Goal: Transaction & Acquisition: Purchase product/service

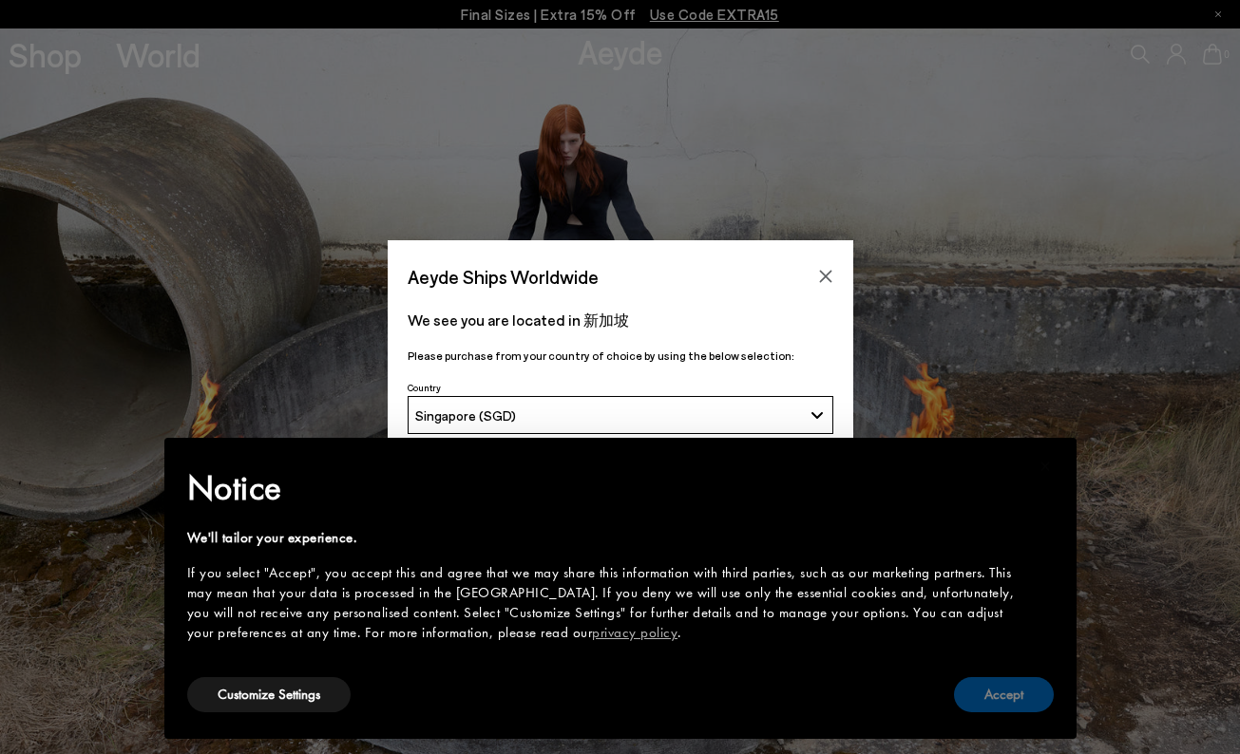
click at [1011, 698] on button "Accept" at bounding box center [1004, 694] width 100 height 35
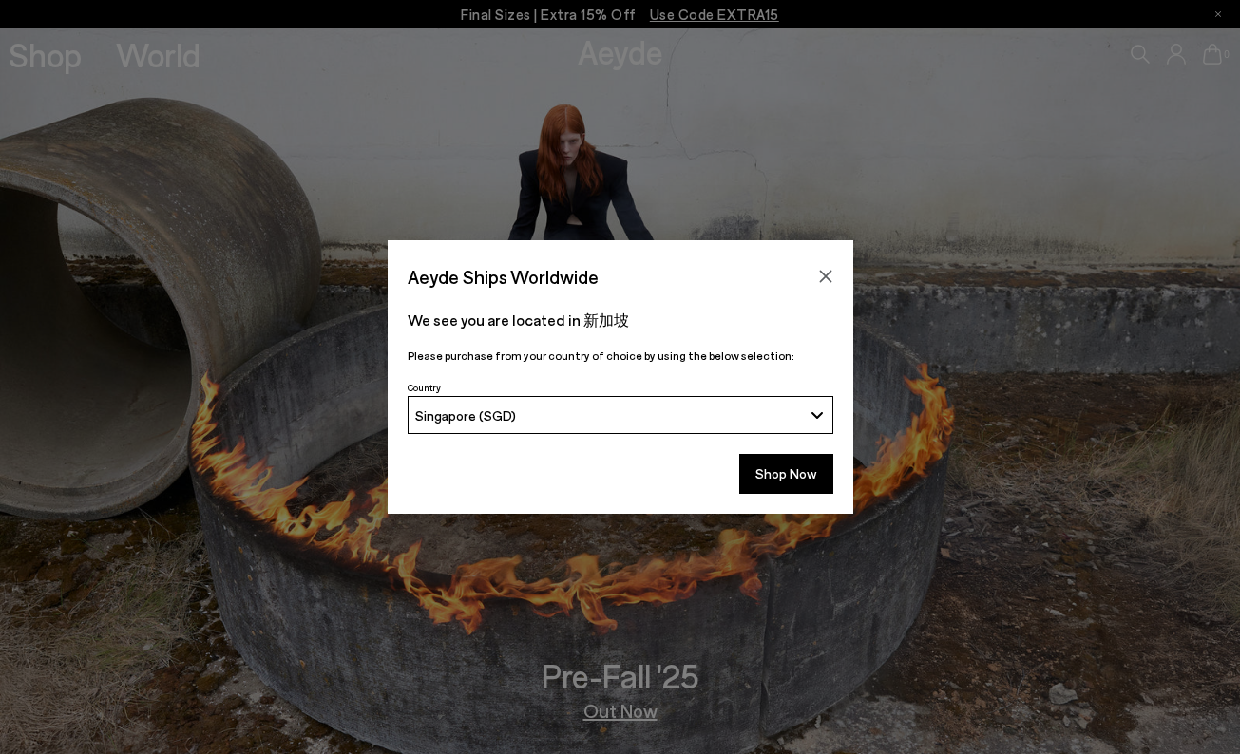
click at [758, 408] on div "Singapore (SGD)" at bounding box center [608, 416] width 387 height 16
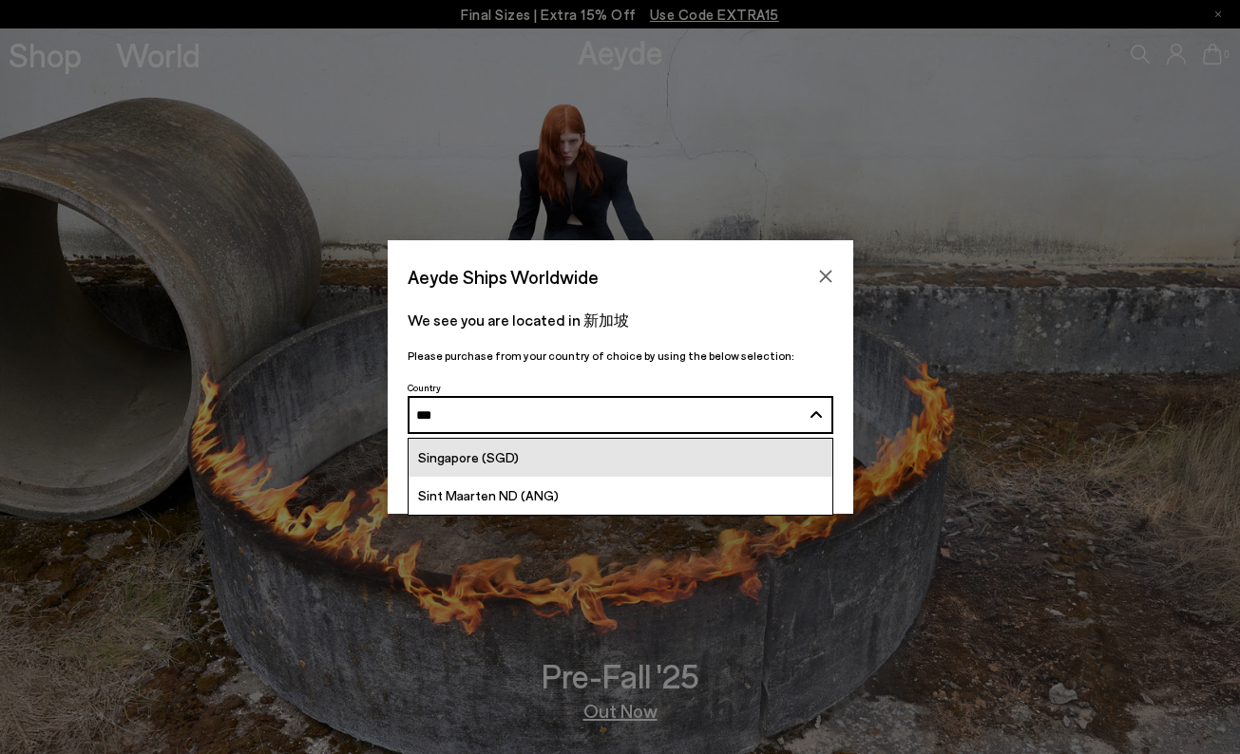
type input "***"
click at [576, 448] on link "Singapore (SGD)" at bounding box center [621, 458] width 424 height 38
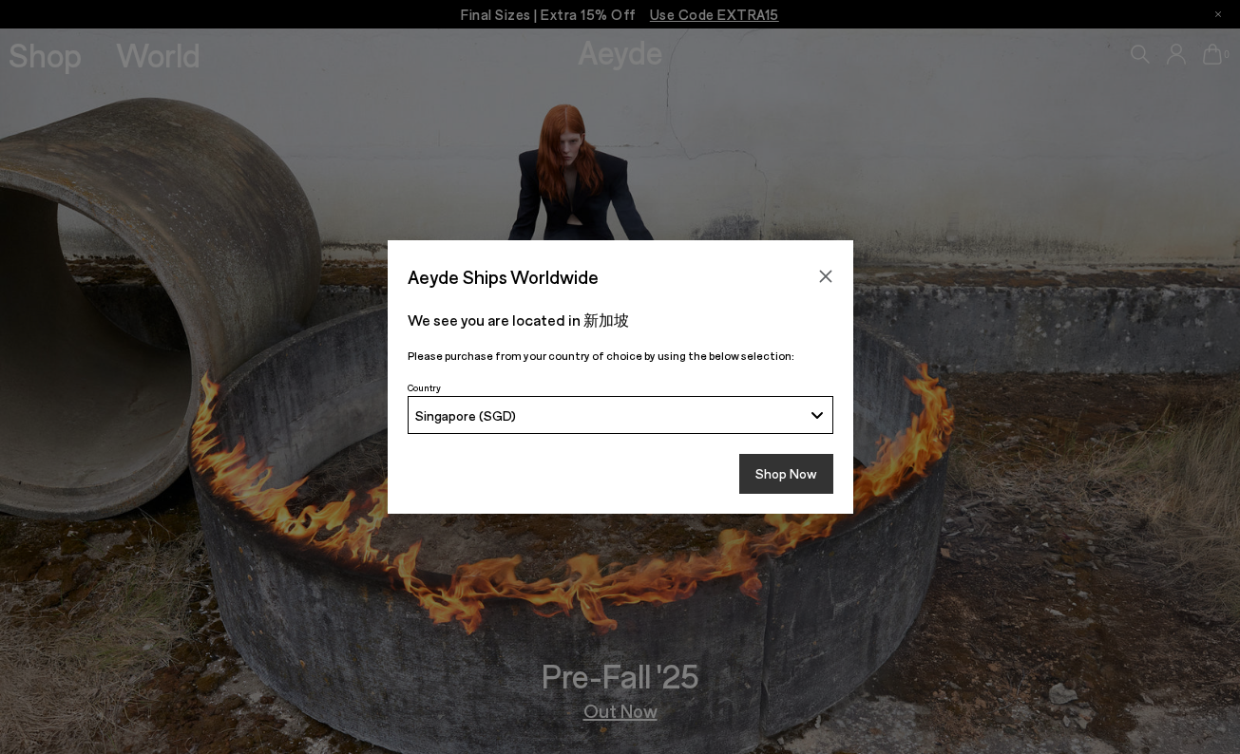
click at [771, 471] on button "Shop Now" at bounding box center [786, 474] width 94 height 40
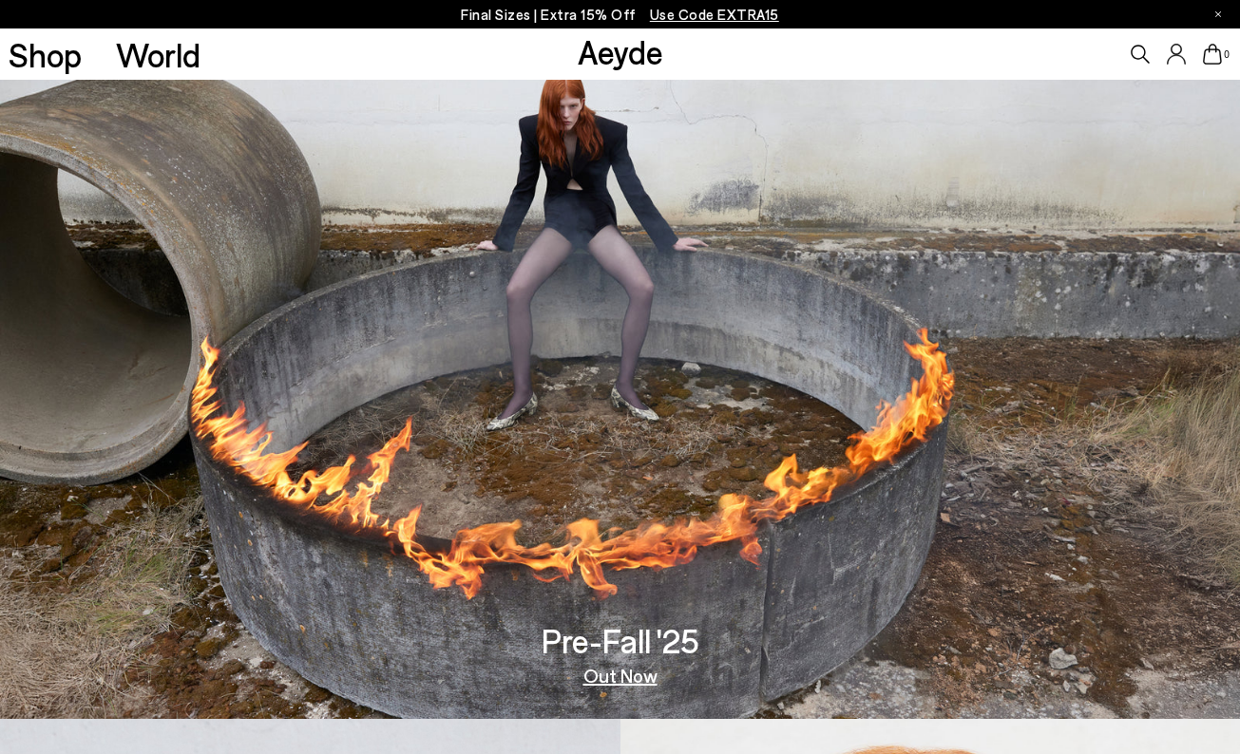
scroll to position [46, 0]
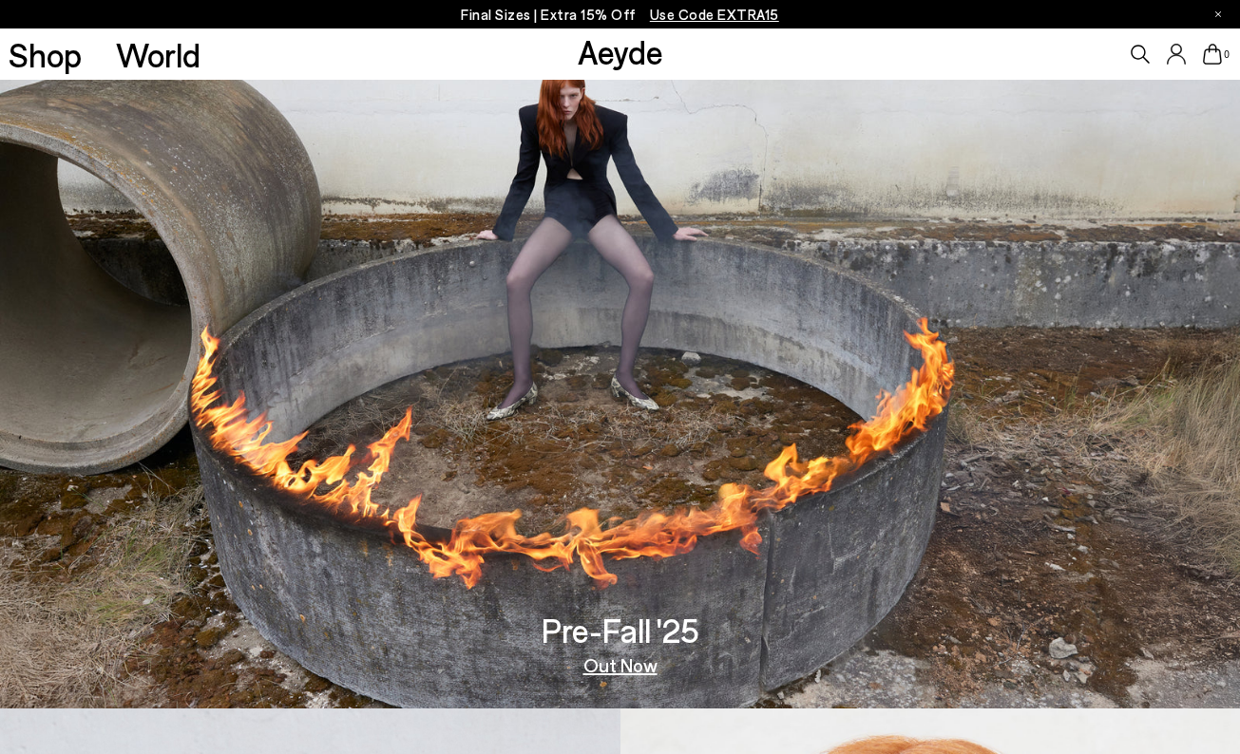
click at [573, 12] on p "Final Sizes | Extra 15% Off Use Code EXTRA15" at bounding box center [620, 15] width 318 height 24
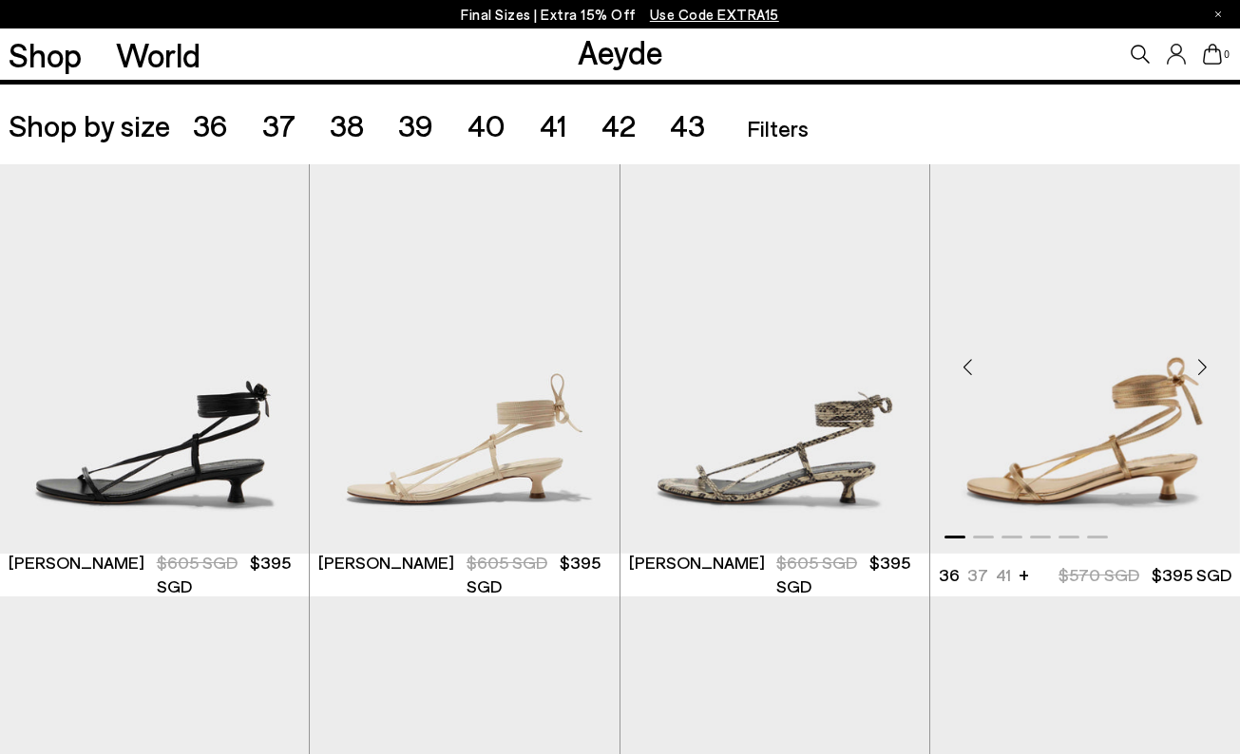
scroll to position [342, 0]
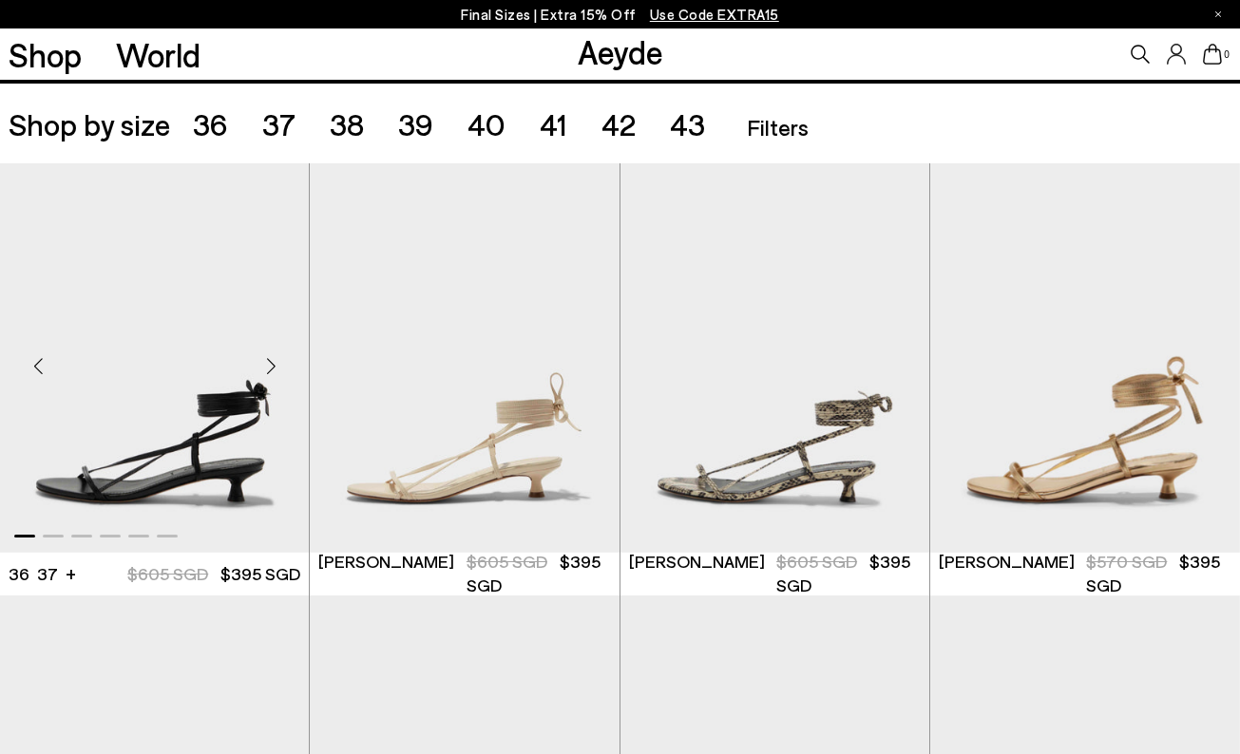
click at [180, 434] on img "1 / 6" at bounding box center [154, 357] width 309 height 389
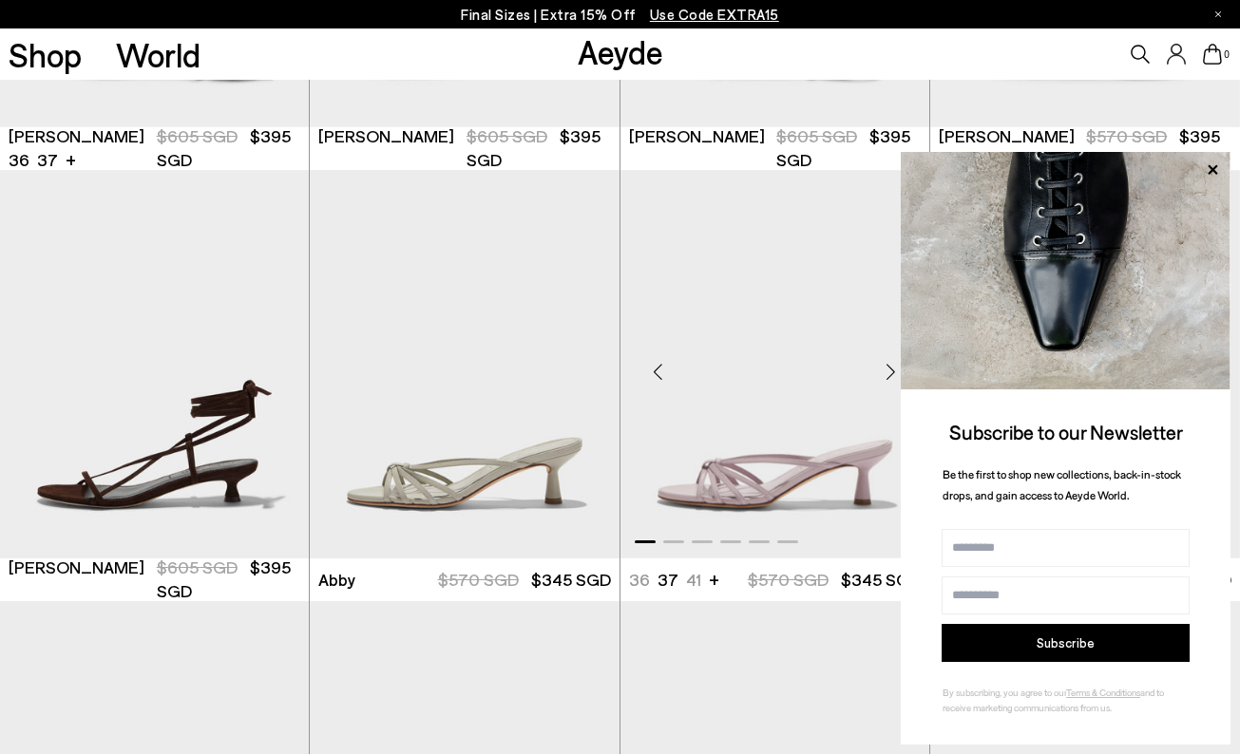
scroll to position [796, 0]
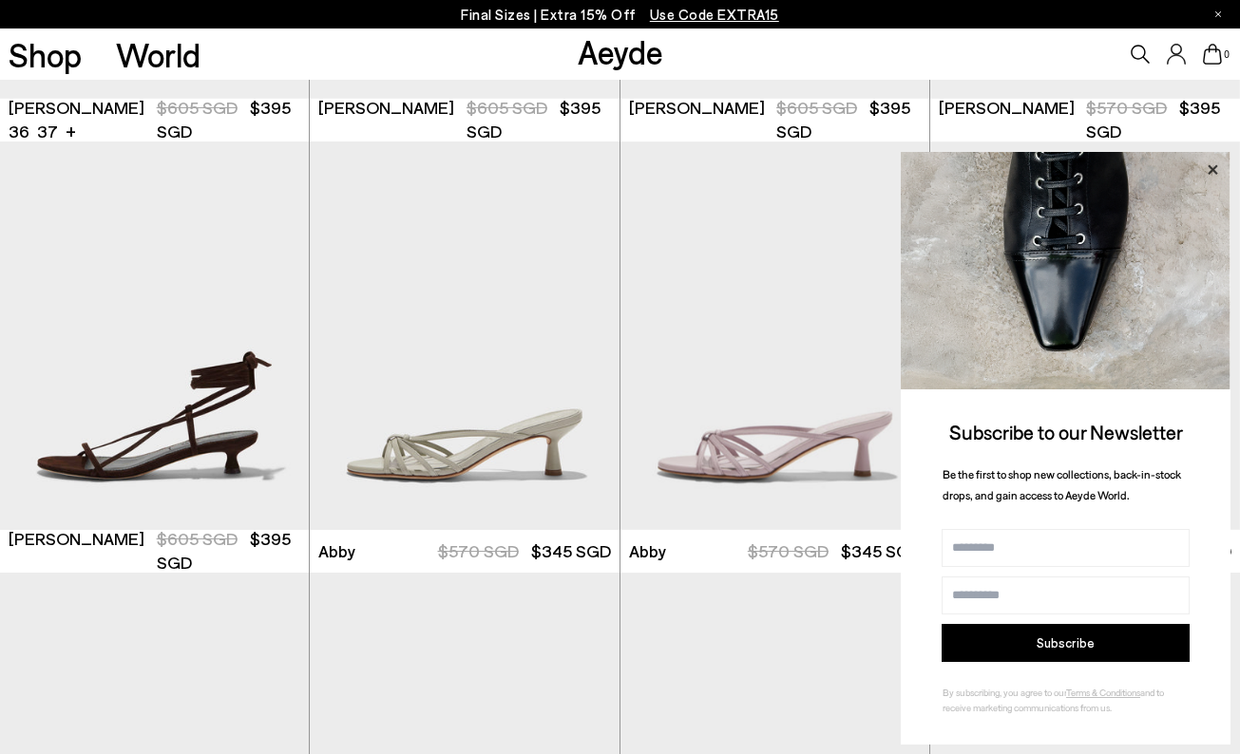
click at [1215, 171] on icon at bounding box center [1212, 170] width 25 height 25
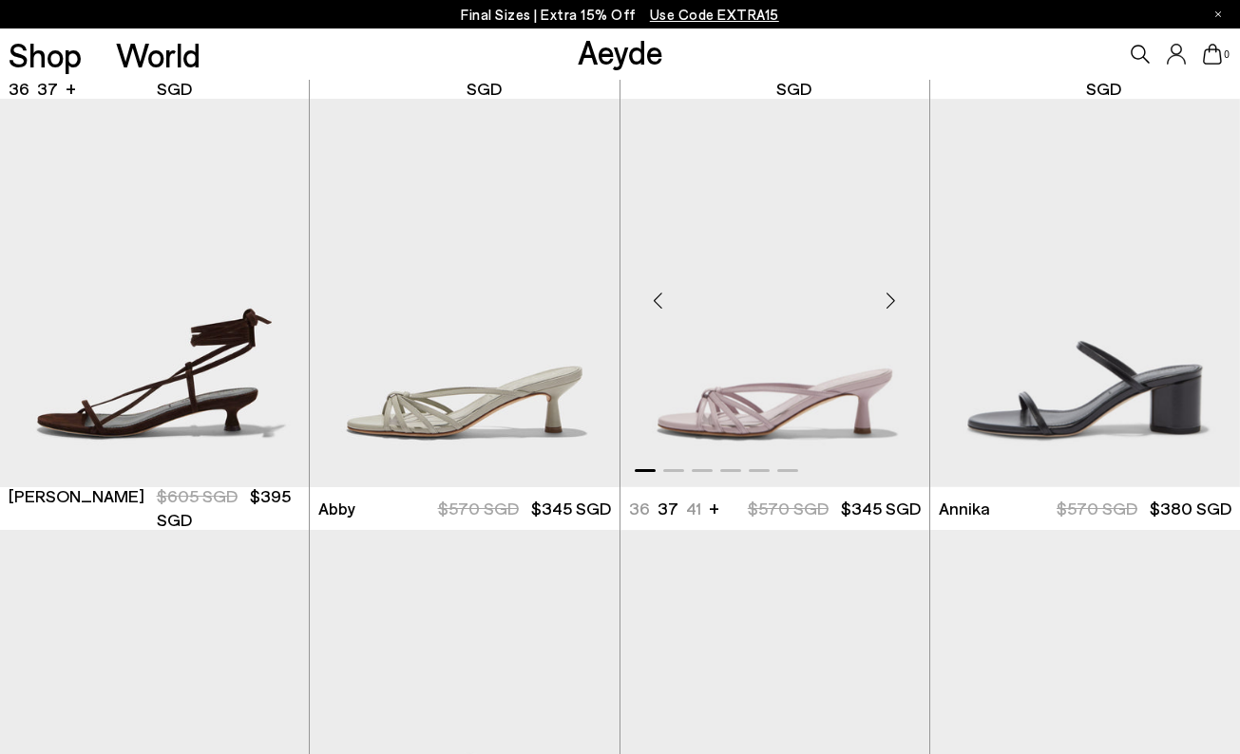
scroll to position [846, 0]
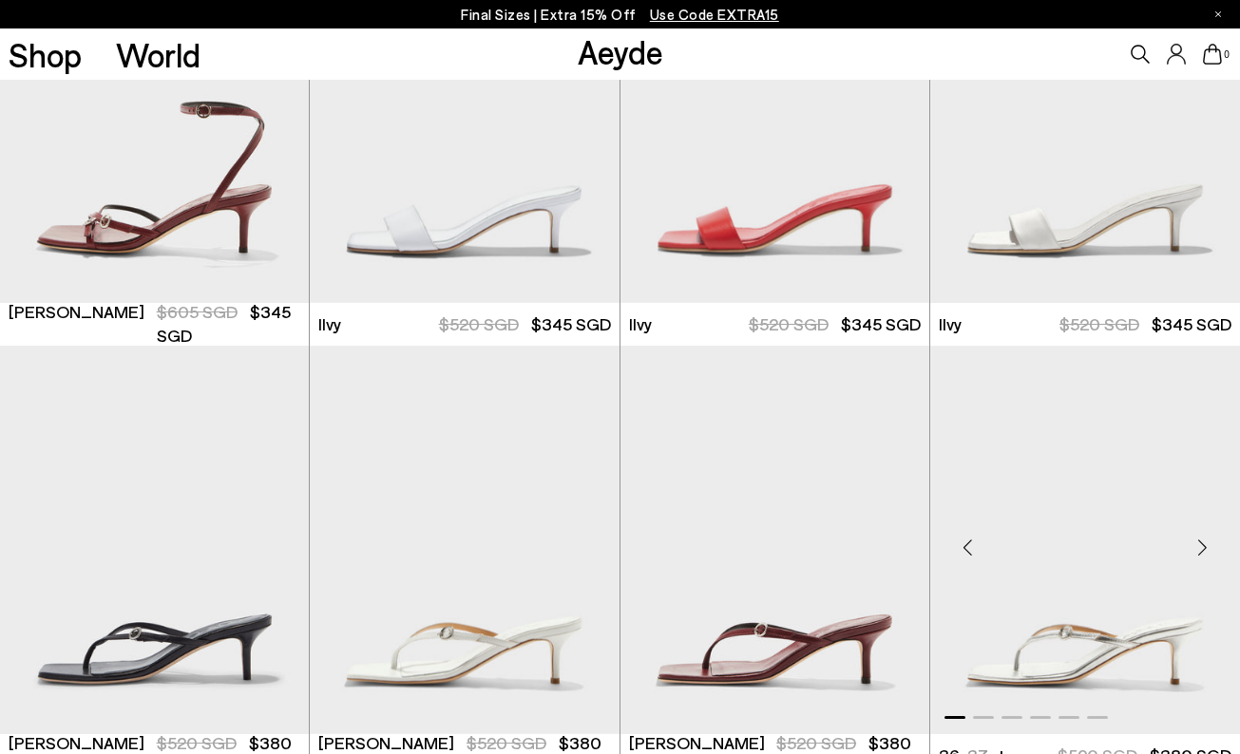
scroll to position [2311, 0]
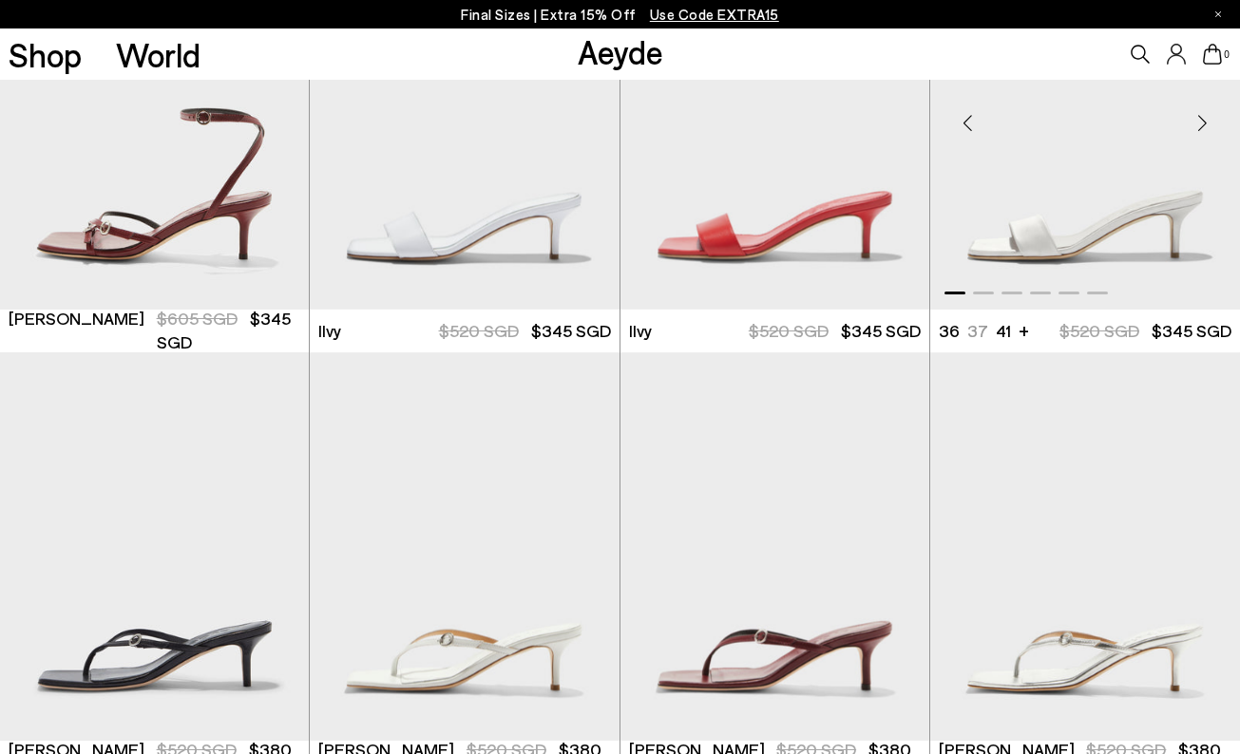
click at [1068, 230] on img "1 / 6" at bounding box center [1085, 115] width 310 height 389
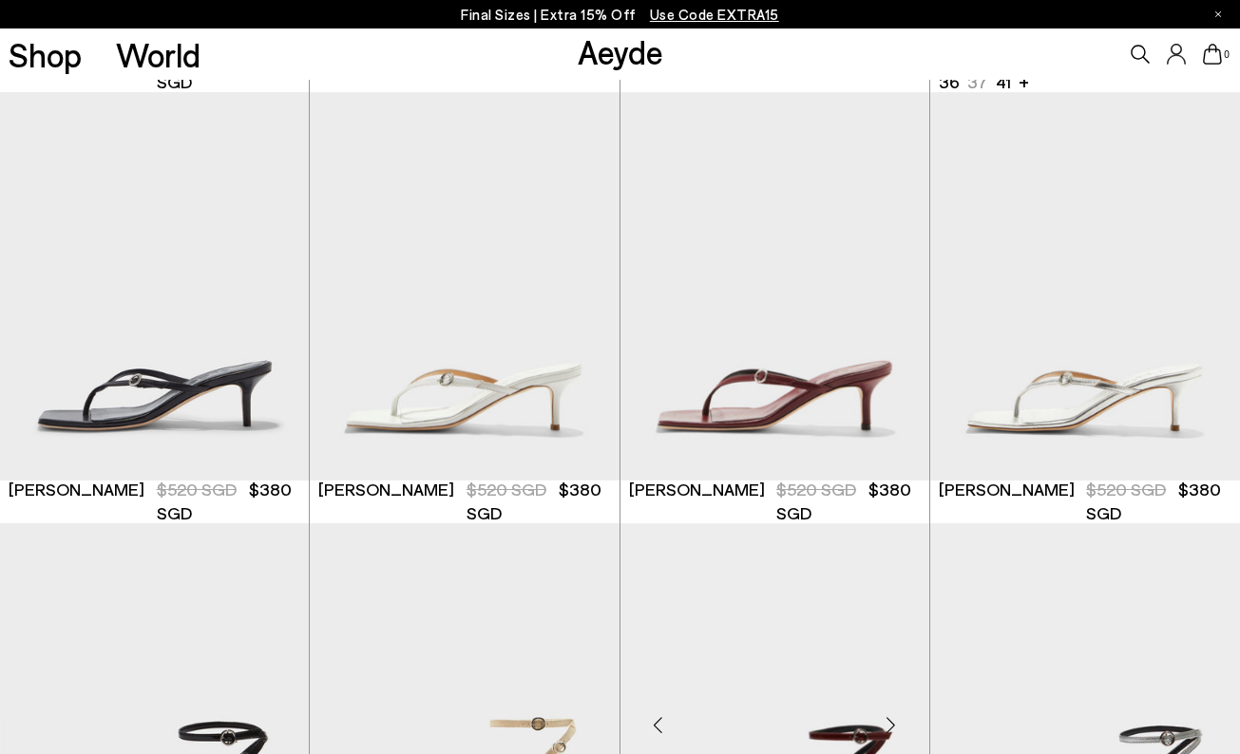
scroll to position [2573, 0]
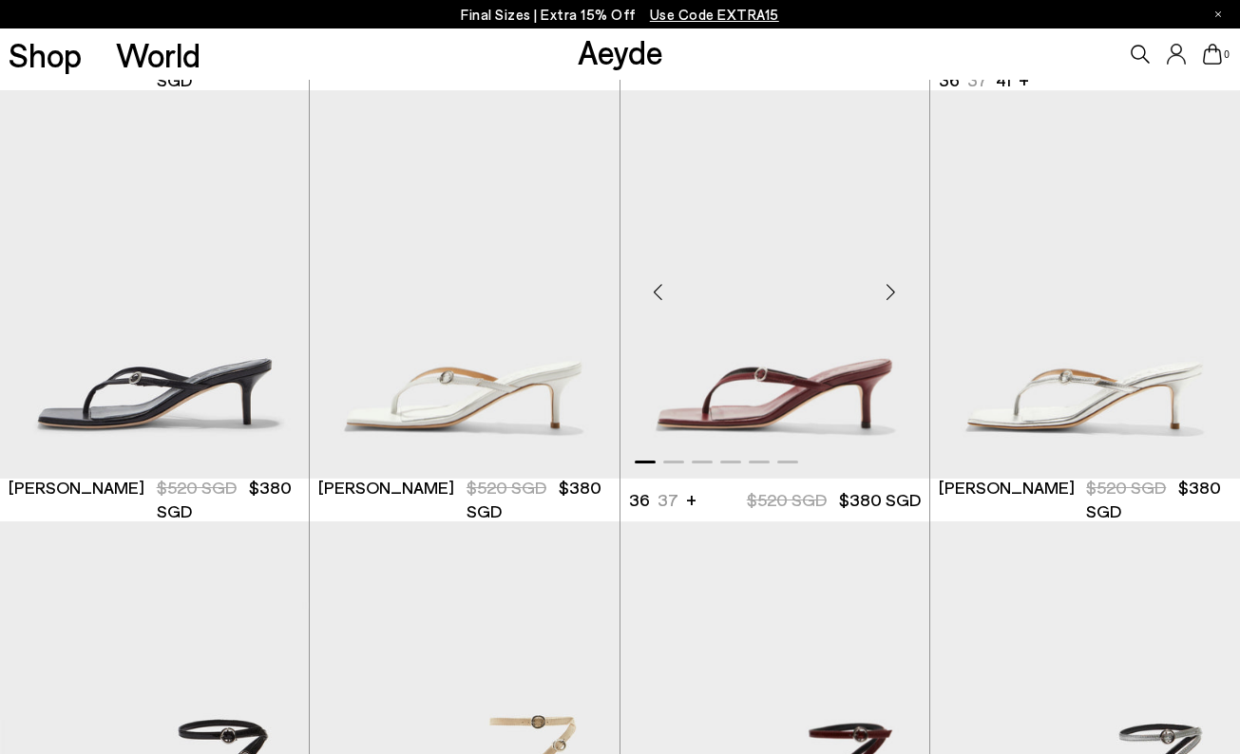
click at [813, 379] on img "1 / 6" at bounding box center [774, 284] width 309 height 389
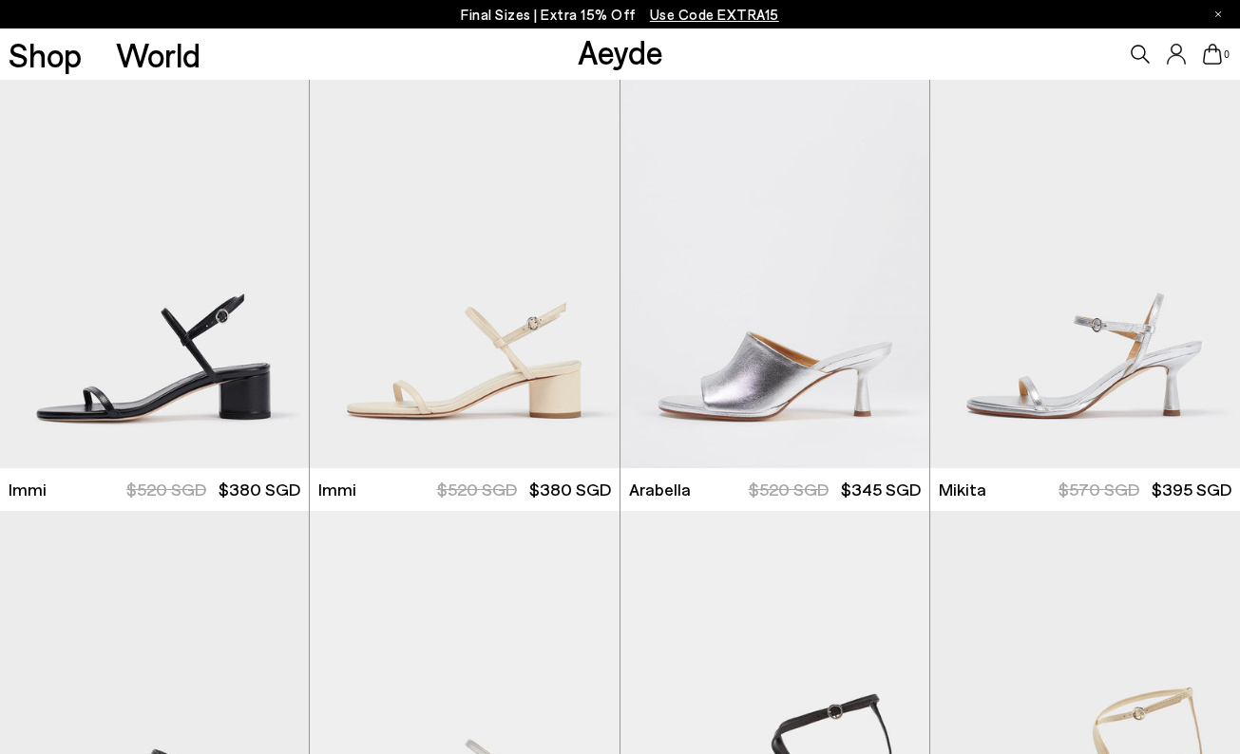
scroll to position [5174, 0]
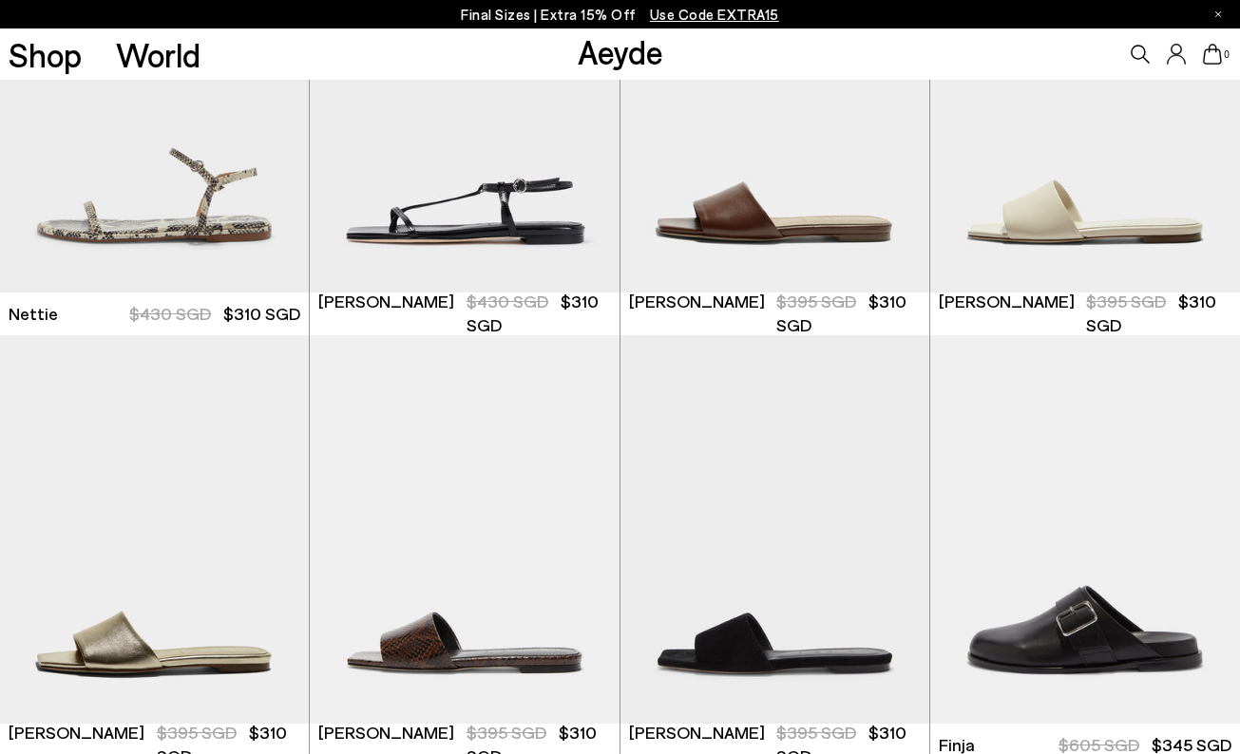
scroll to position [7947, 0]
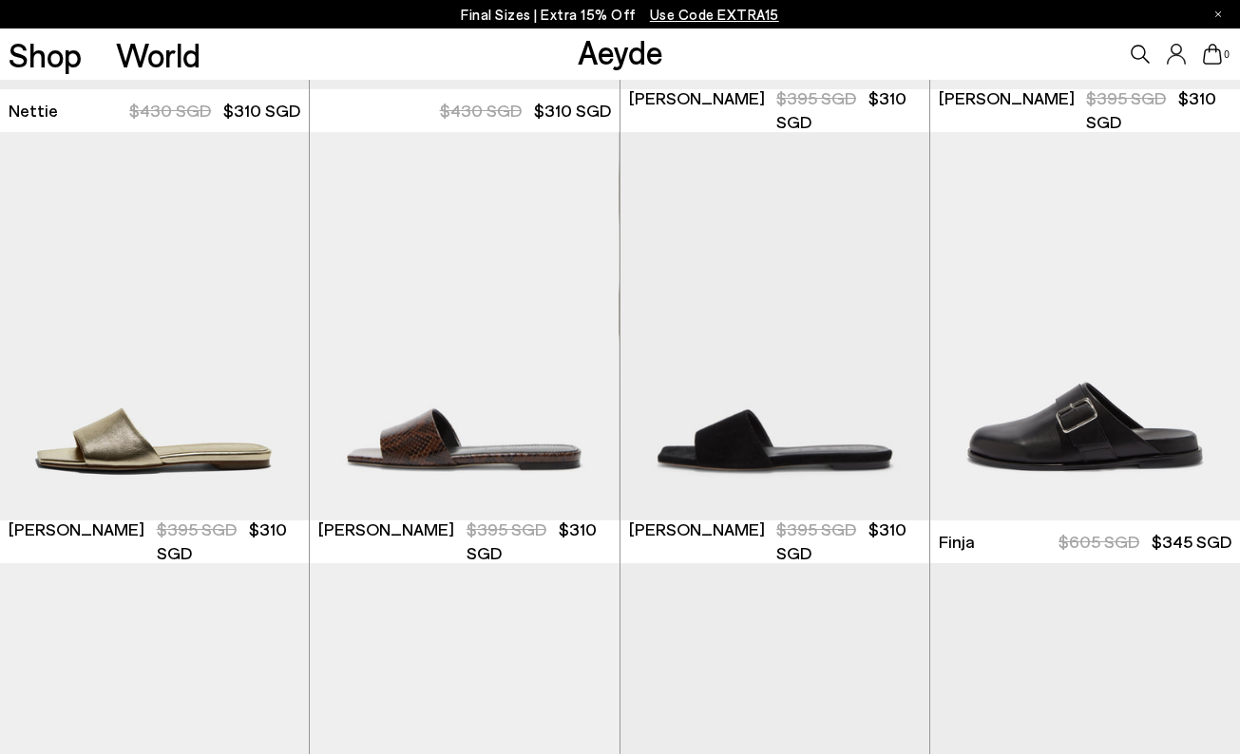
scroll to position [8057, 0]
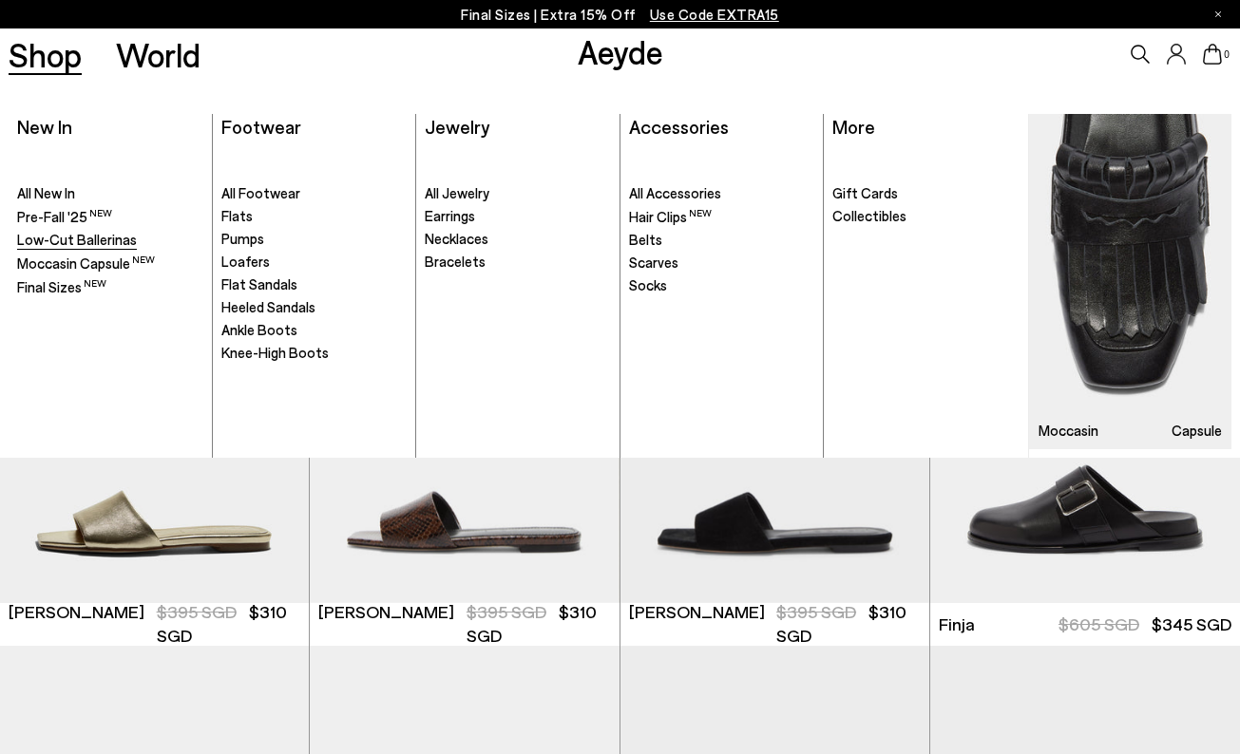
click at [75, 240] on span "Low-Cut Ballerinas" at bounding box center [77, 239] width 120 height 17
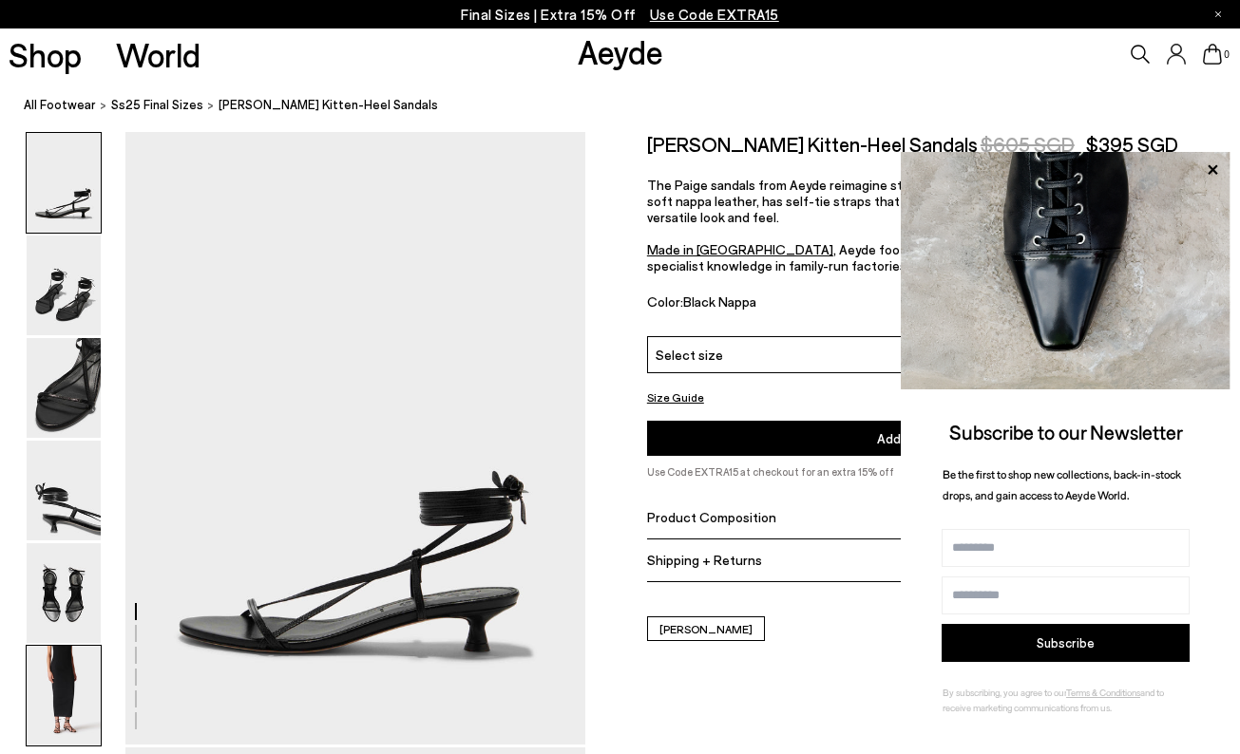
click at [79, 693] on img at bounding box center [64, 696] width 74 height 100
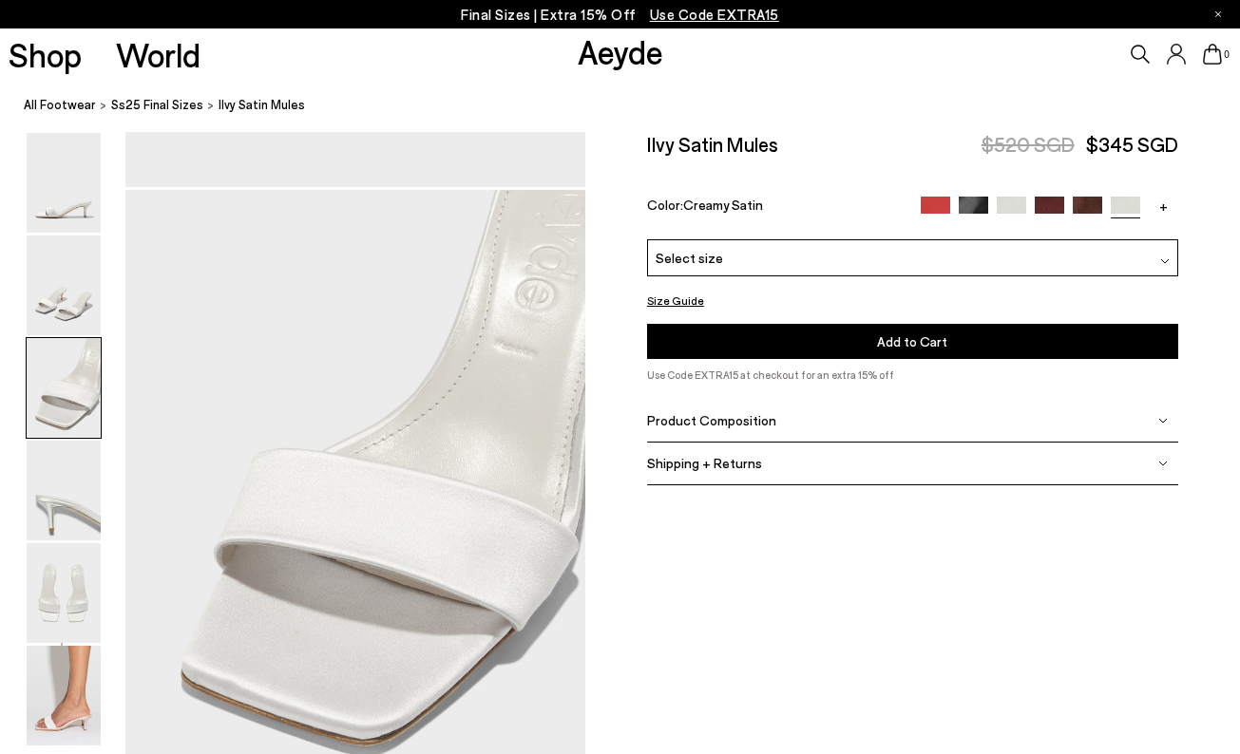
scroll to position [1178, 0]
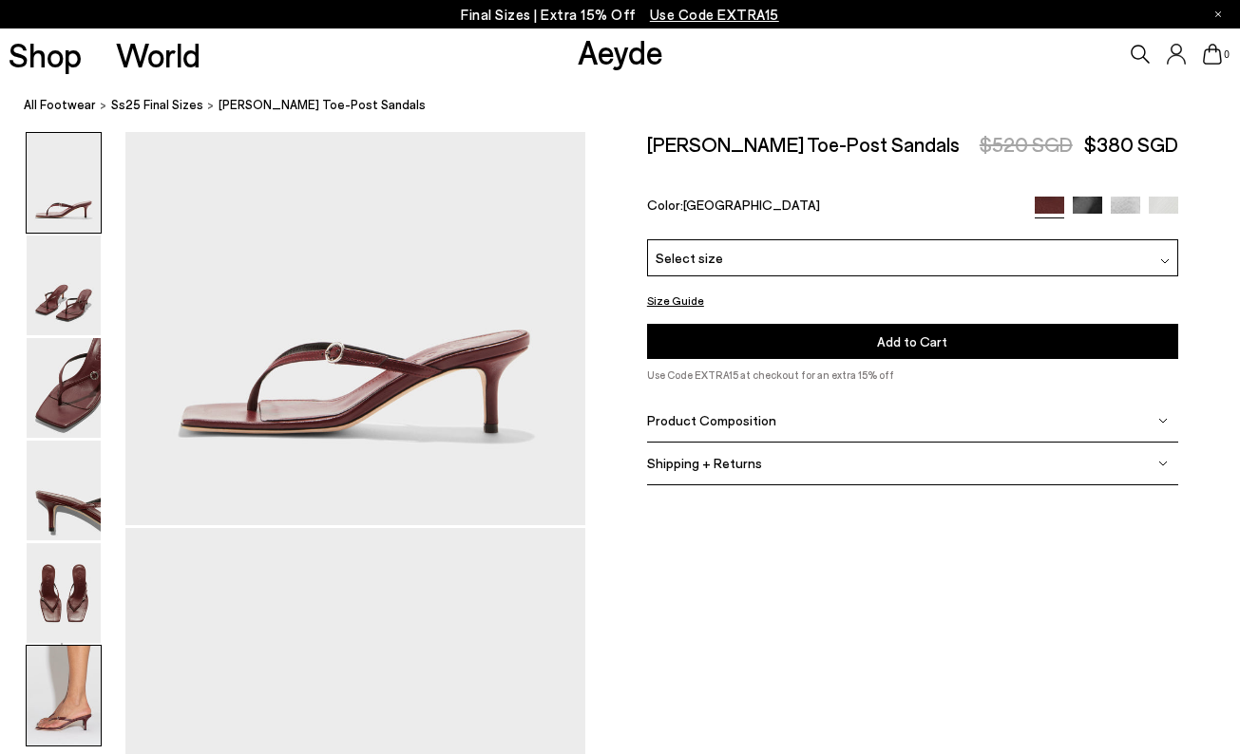
click at [67, 708] on img at bounding box center [64, 696] width 74 height 100
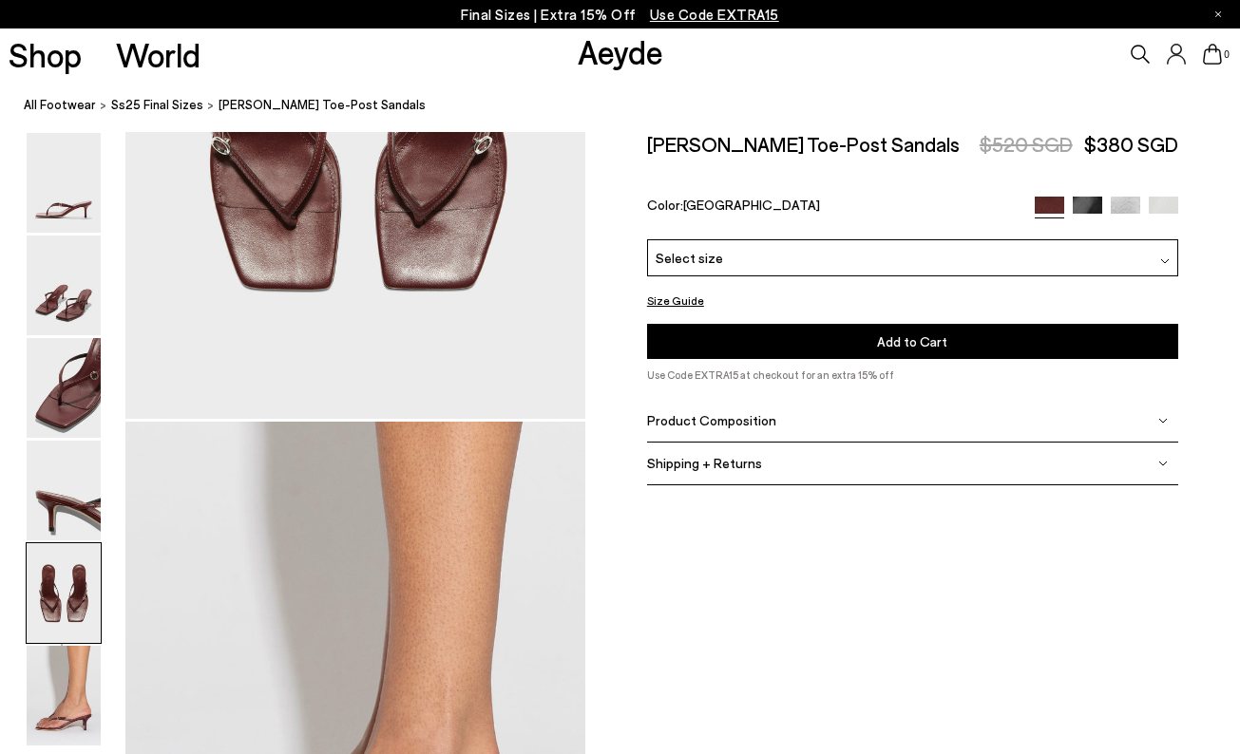
scroll to position [2779, 0]
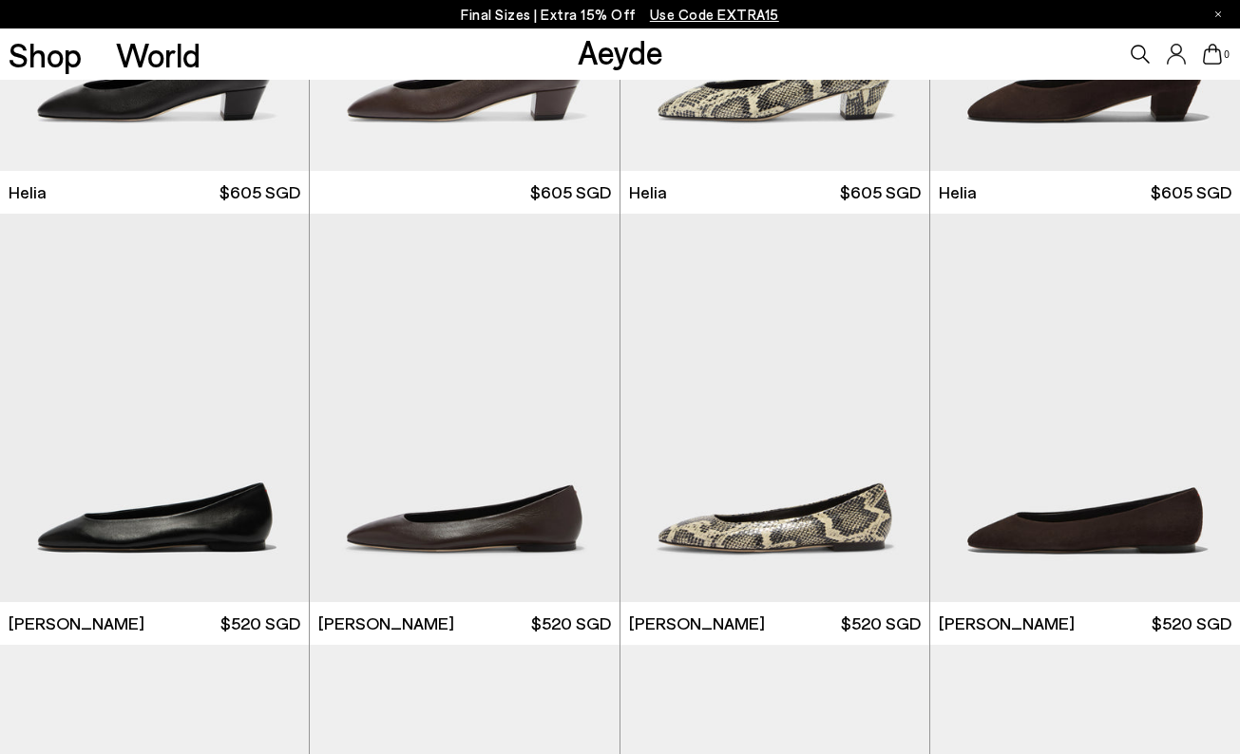
scroll to position [1176, 0]
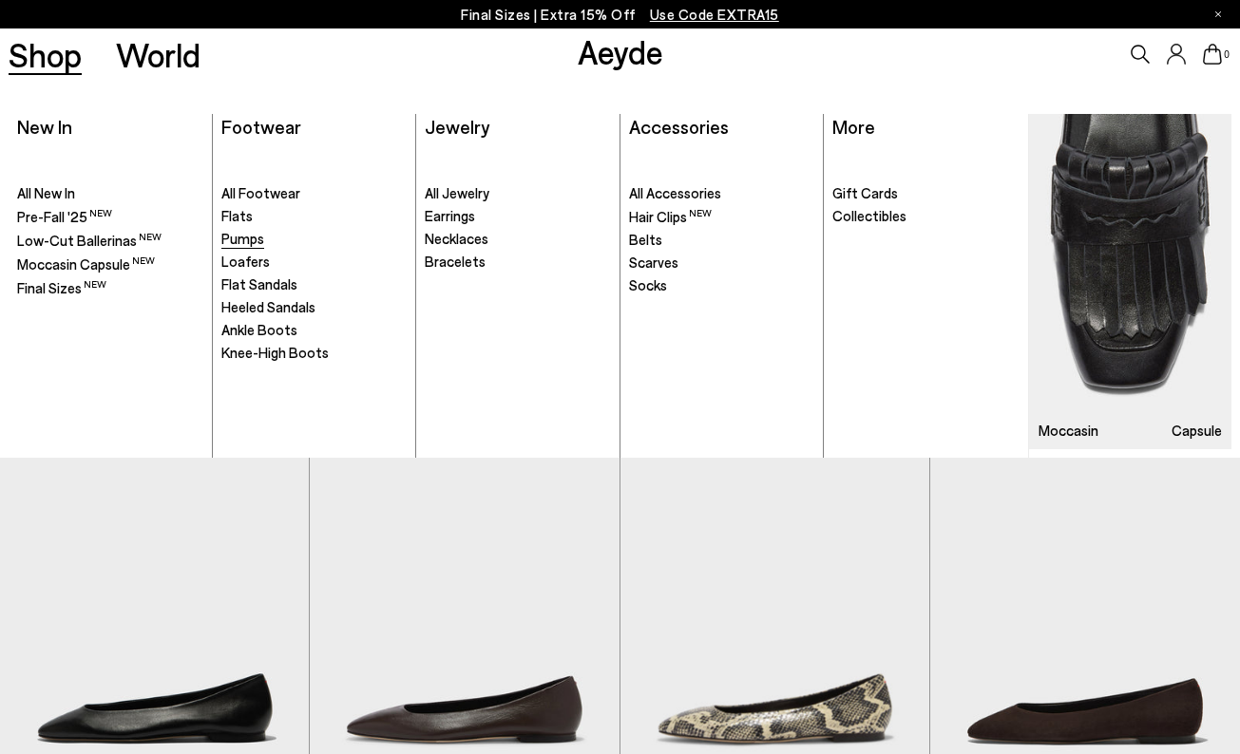
click at [247, 235] on span "Pumps" at bounding box center [242, 238] width 43 height 17
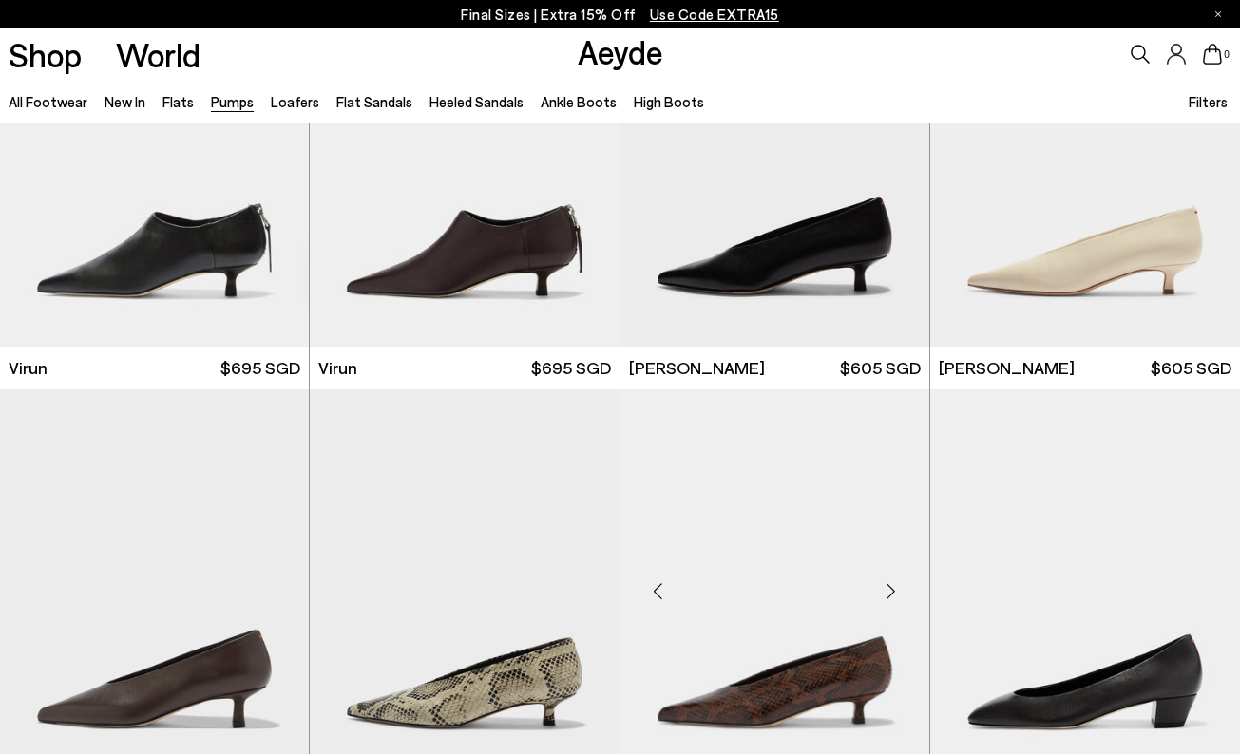
scroll to position [129, 0]
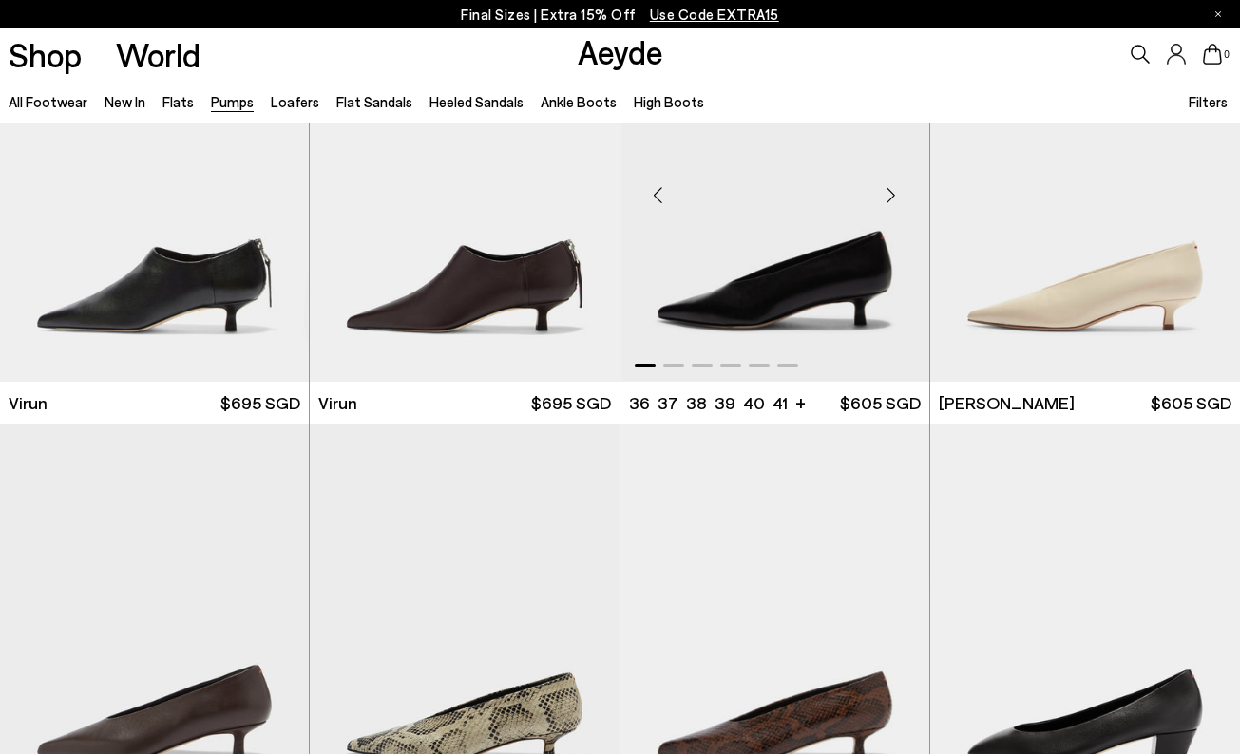
click at [815, 297] on img "1 / 6" at bounding box center [774, 187] width 309 height 389
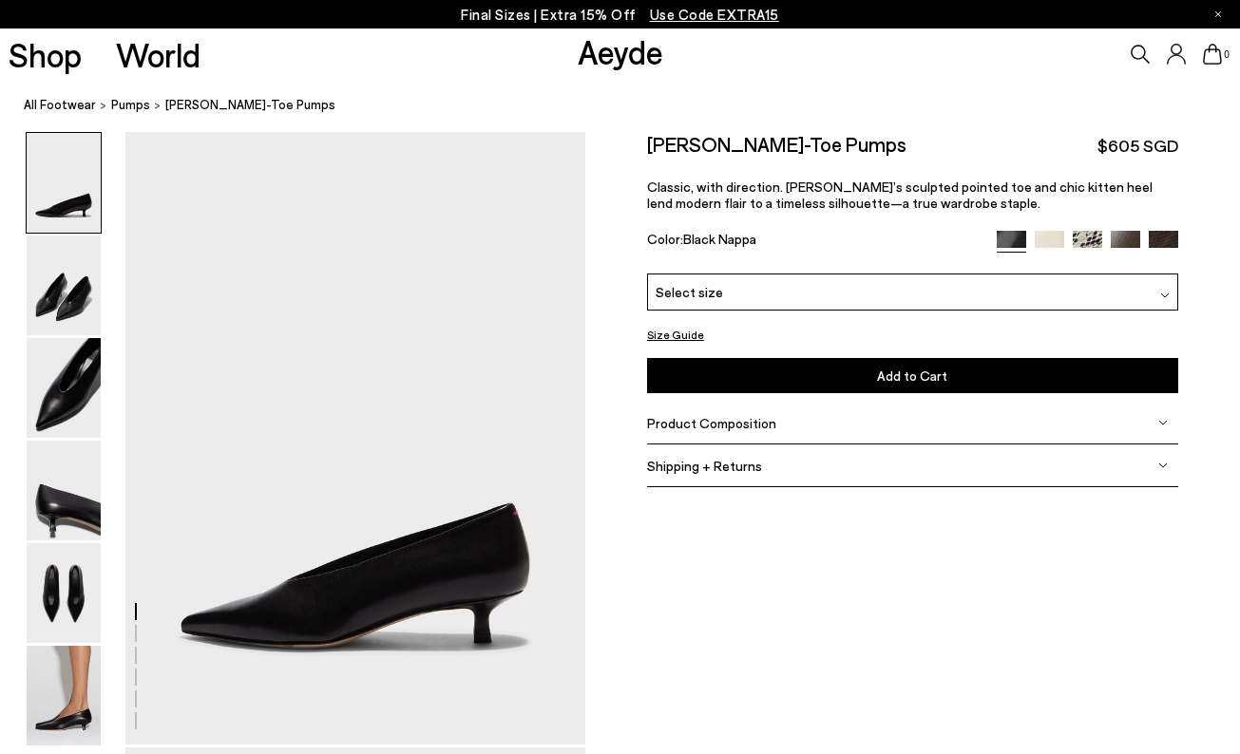
click at [708, 426] on span "Product Composition" at bounding box center [711, 423] width 129 height 16
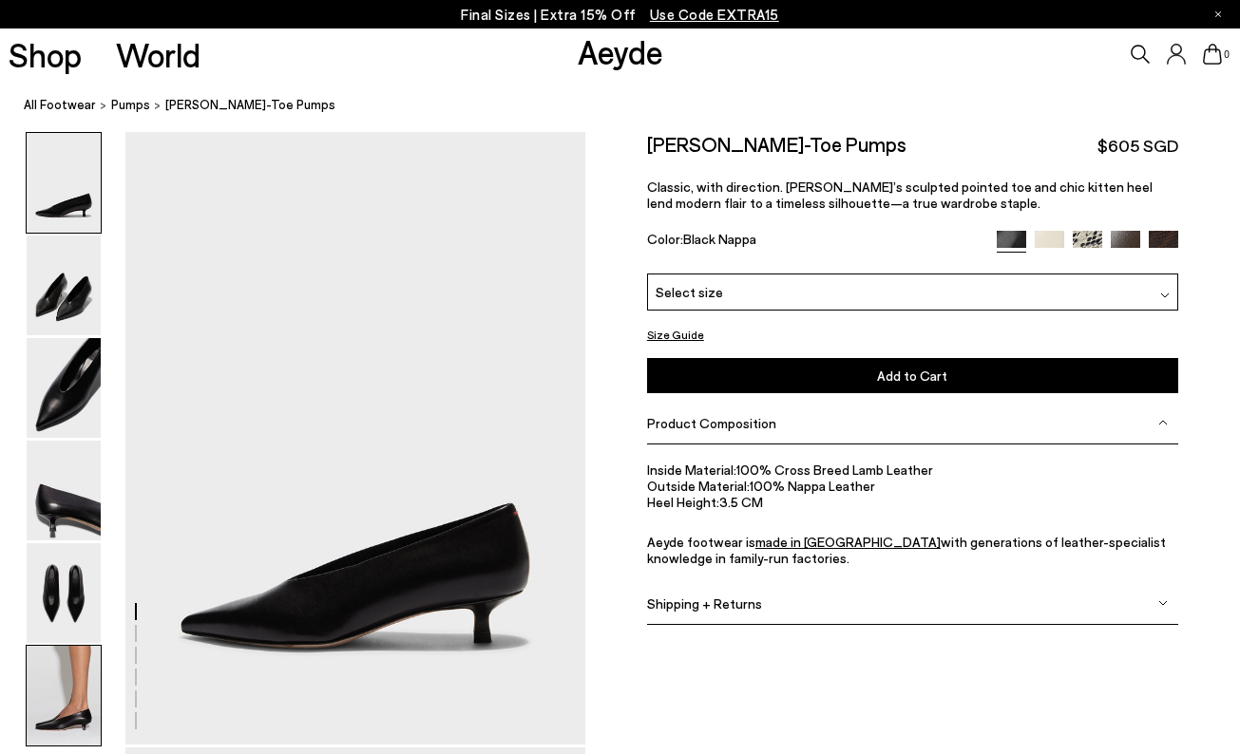
click at [65, 684] on img at bounding box center [64, 696] width 74 height 100
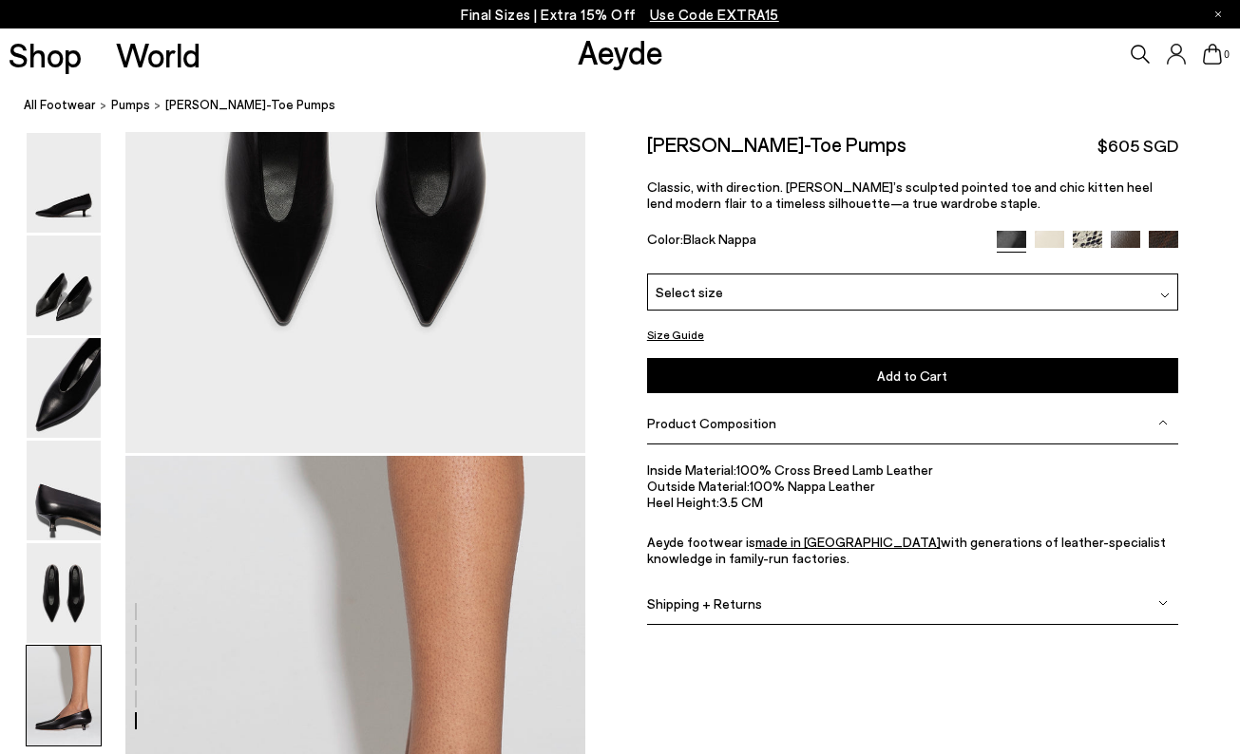
scroll to position [3209, 0]
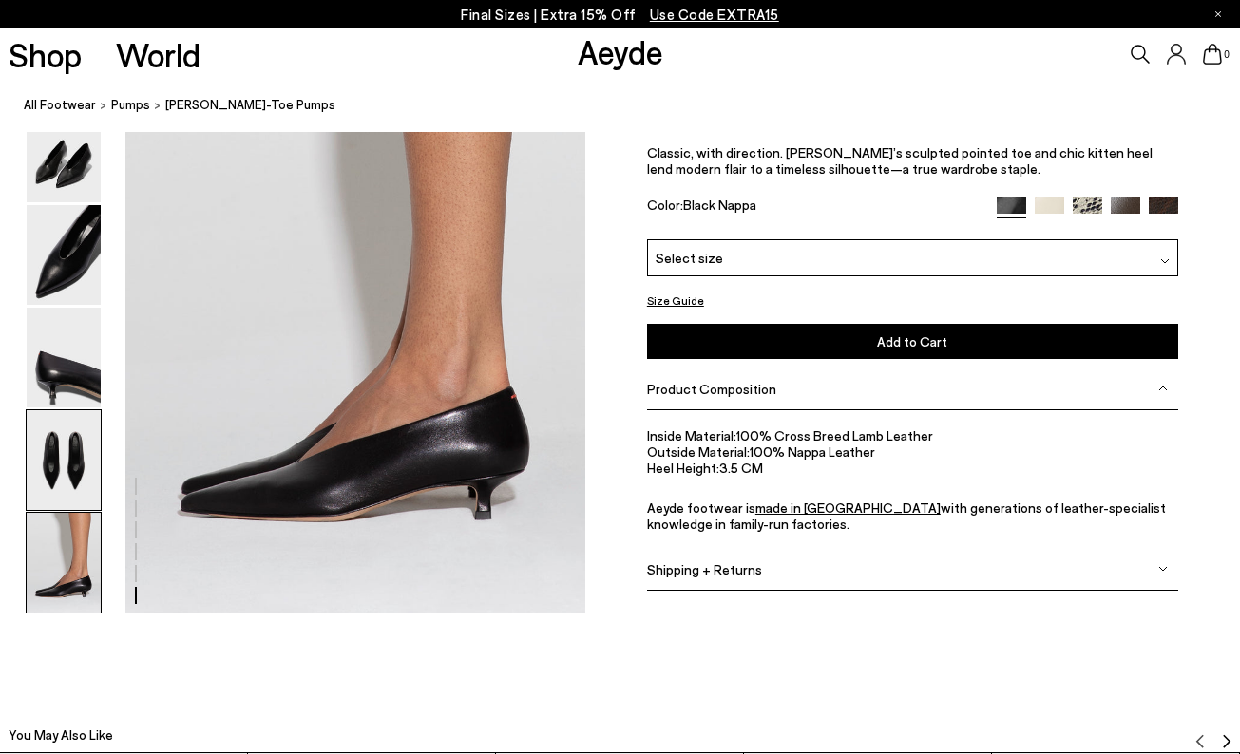
click at [51, 477] on img at bounding box center [64, 460] width 74 height 100
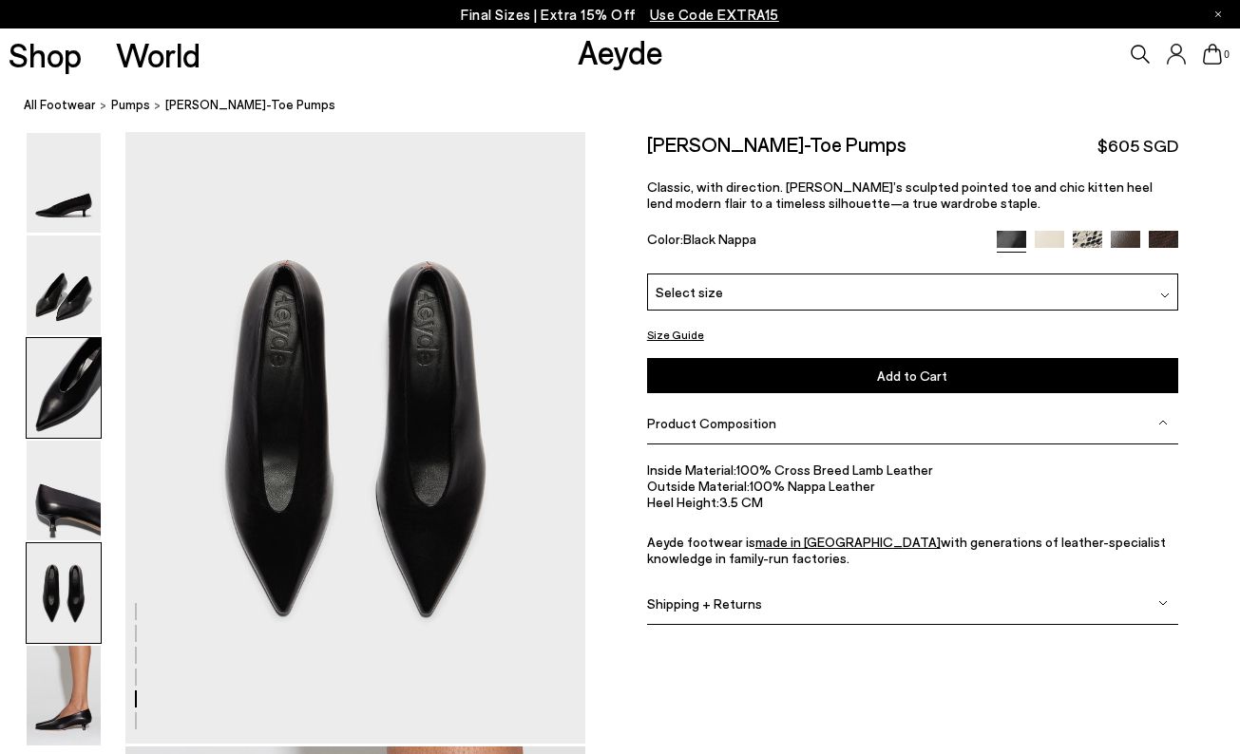
click at [66, 435] on img at bounding box center [64, 388] width 74 height 100
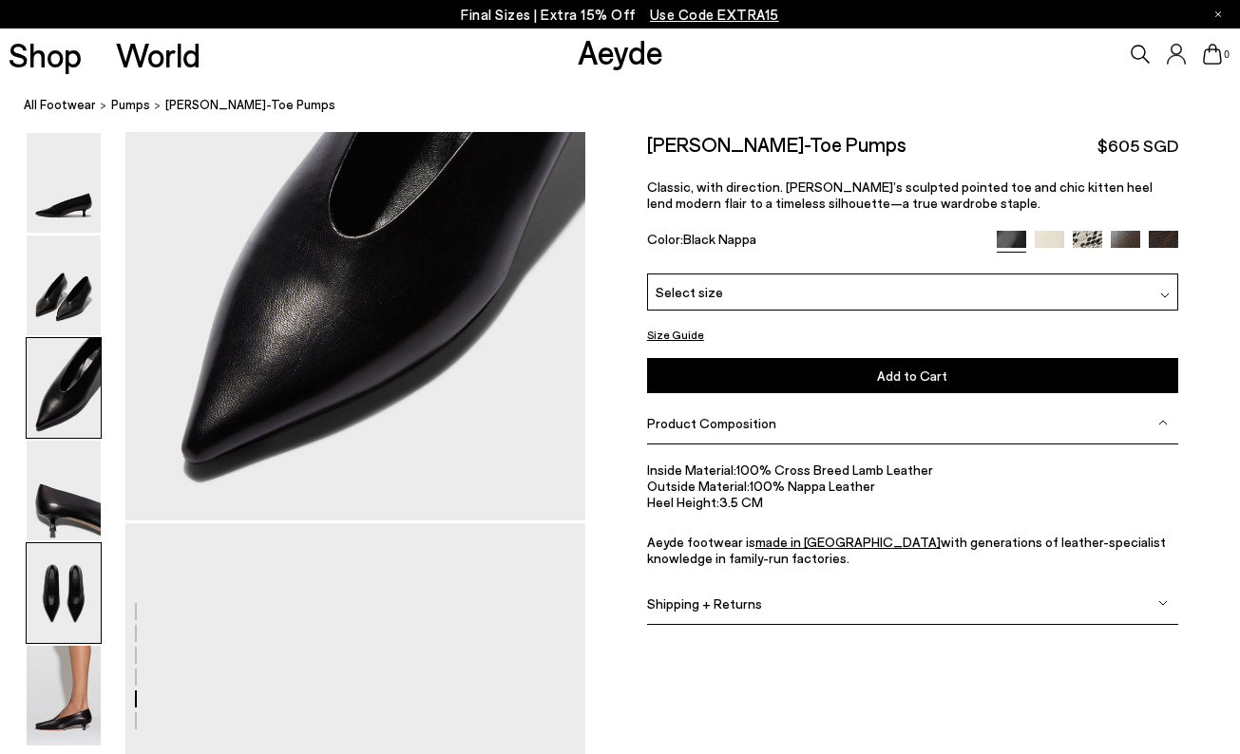
scroll to position [1231, 0]
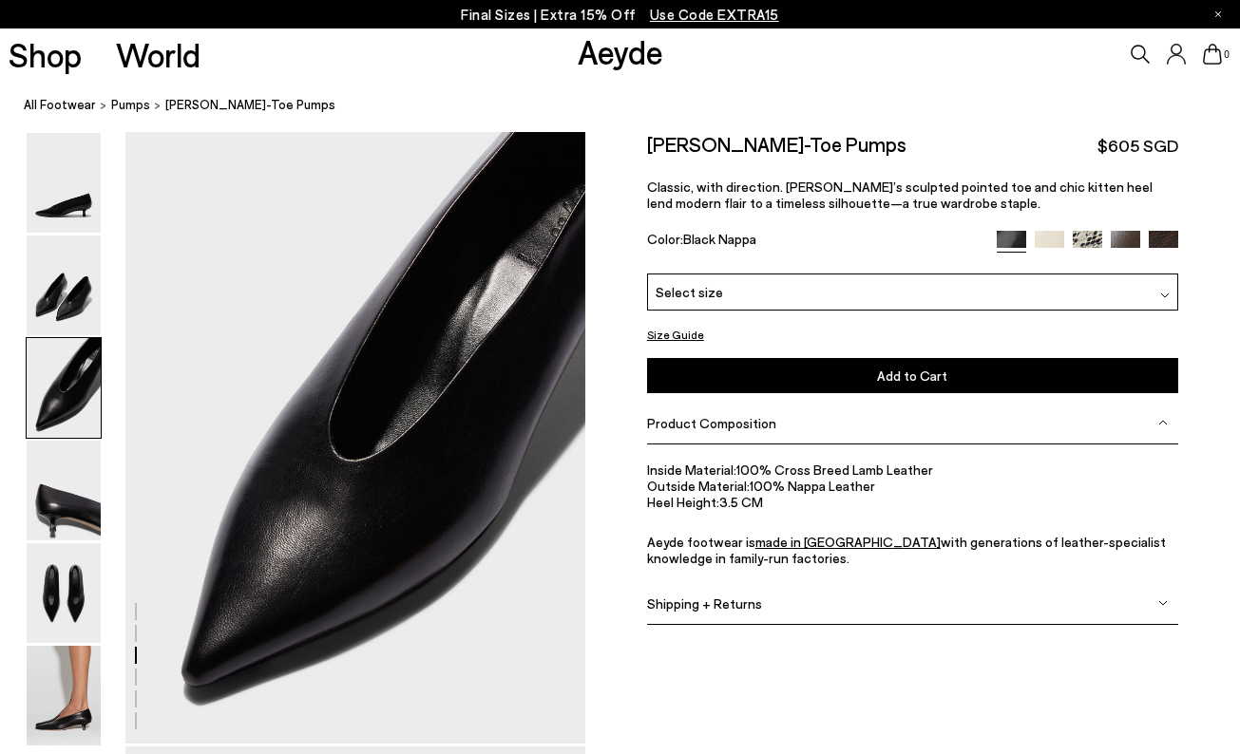
click at [904, 659] on div at bounding box center [620, 746] width 1240 height 3690
click at [624, 390] on div "Size Guide Shoes Belt Our shoes come in European sizing. The easiest way to mea…" at bounding box center [912, 390] width 655 height 516
click at [67, 317] on img at bounding box center [64, 286] width 74 height 100
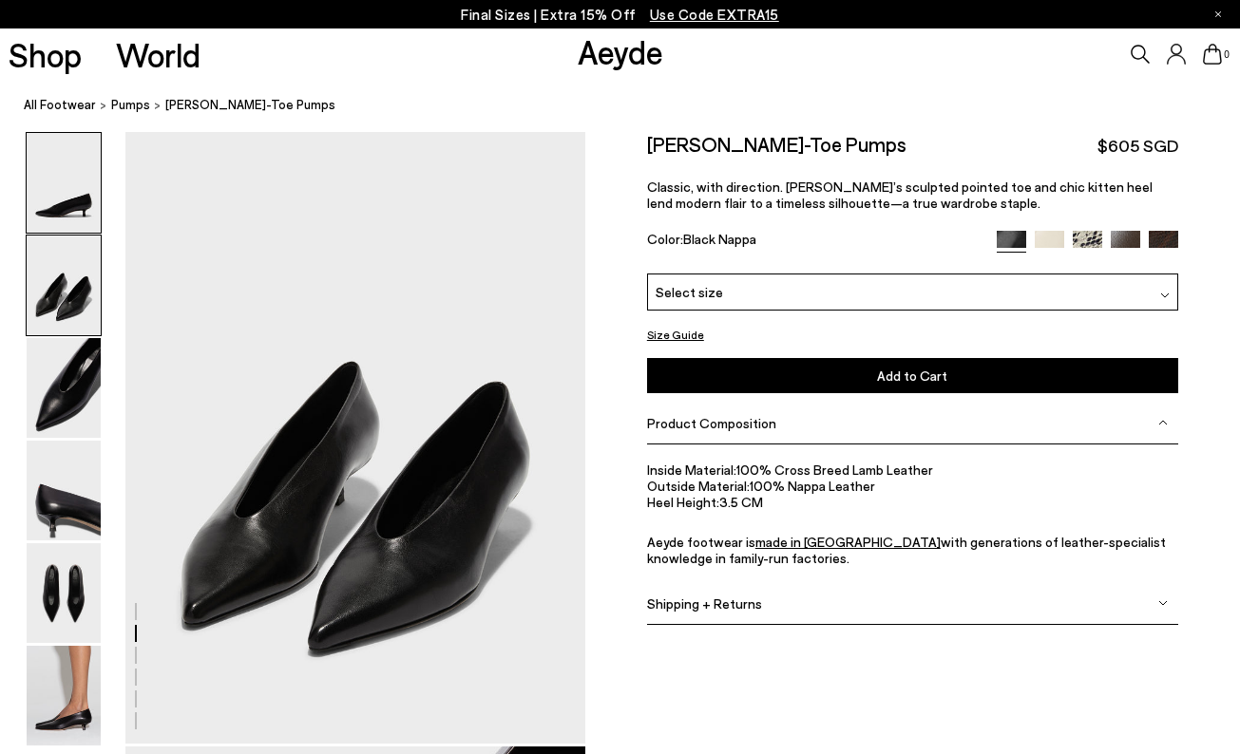
click at [62, 213] on img at bounding box center [64, 183] width 74 height 100
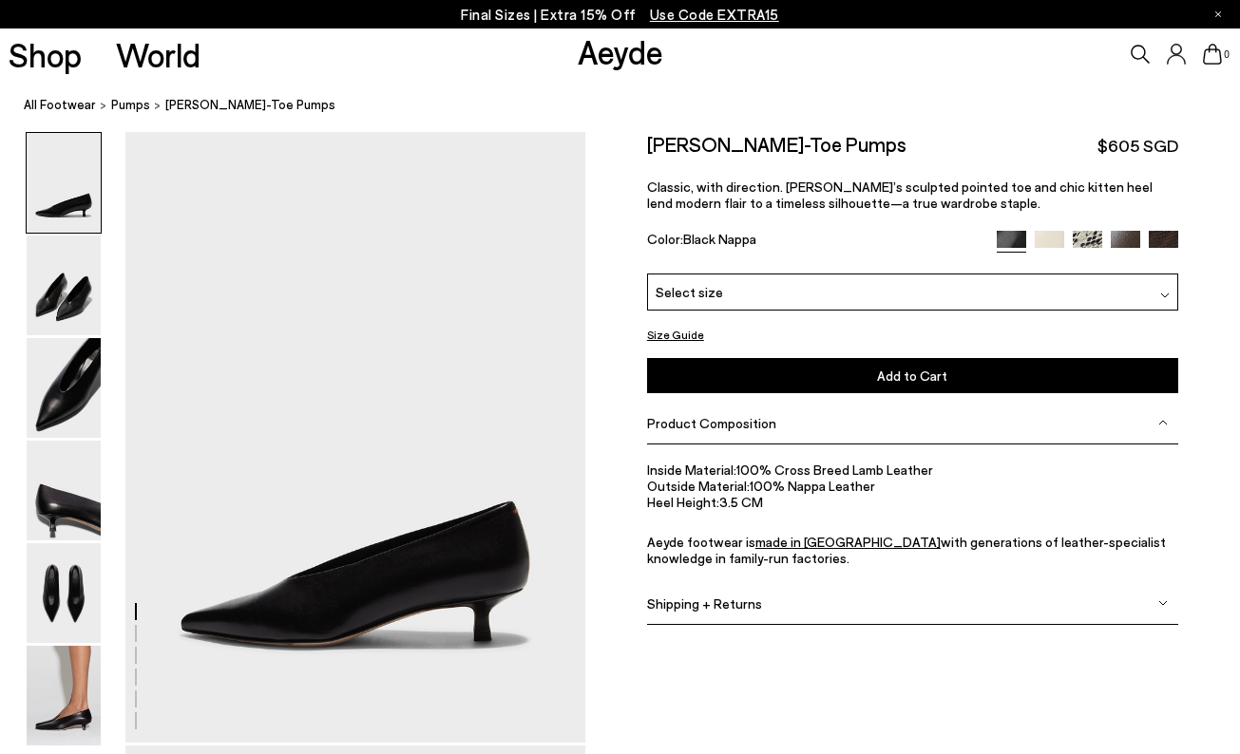
scroll to position [0, 0]
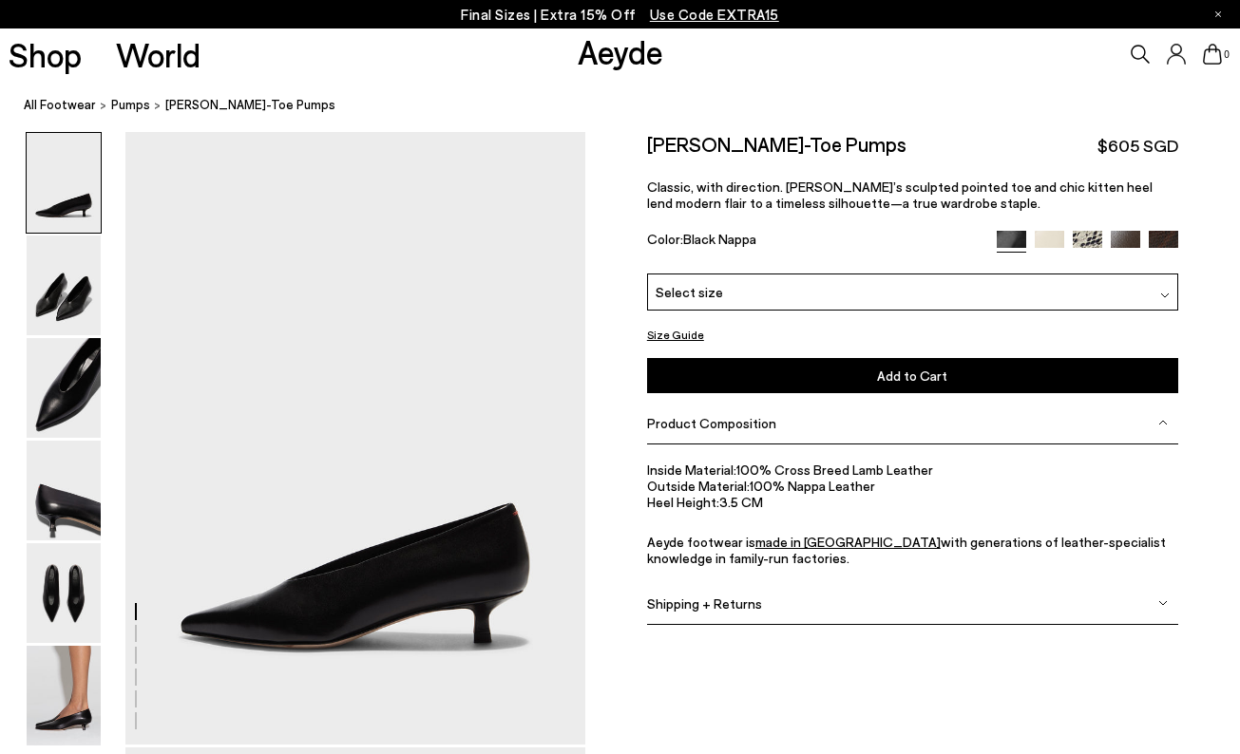
click at [897, 302] on div "Select size" at bounding box center [912, 292] width 531 height 37
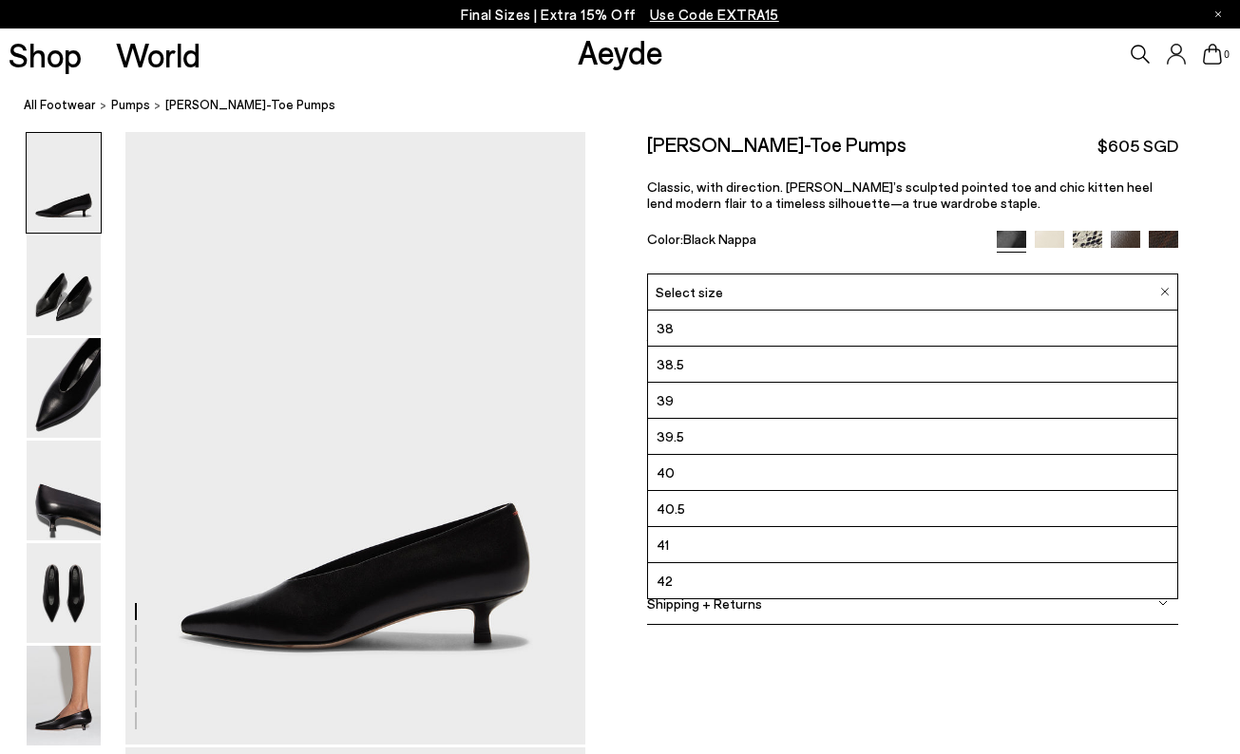
scroll to position [108, 0]
click at [680, 513] on span "40.5" at bounding box center [671, 509] width 29 height 24
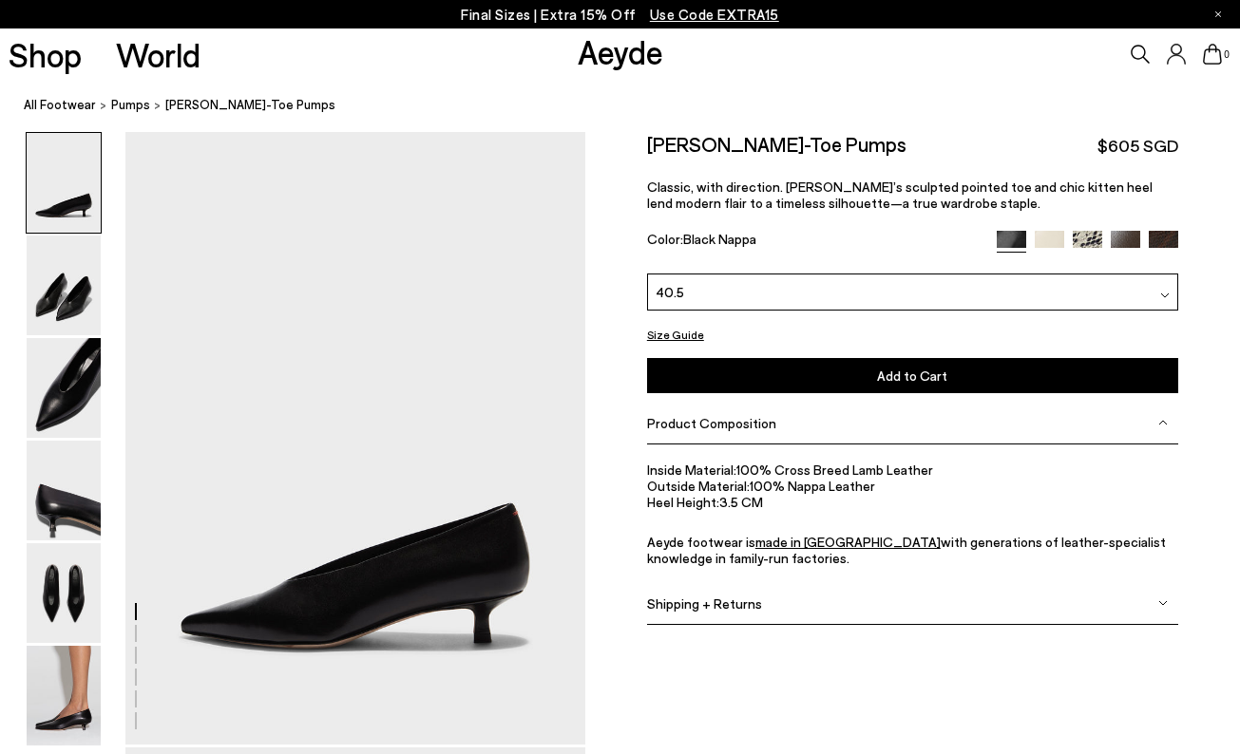
click at [723, 606] on span "Shipping + Returns" at bounding box center [704, 604] width 115 height 16
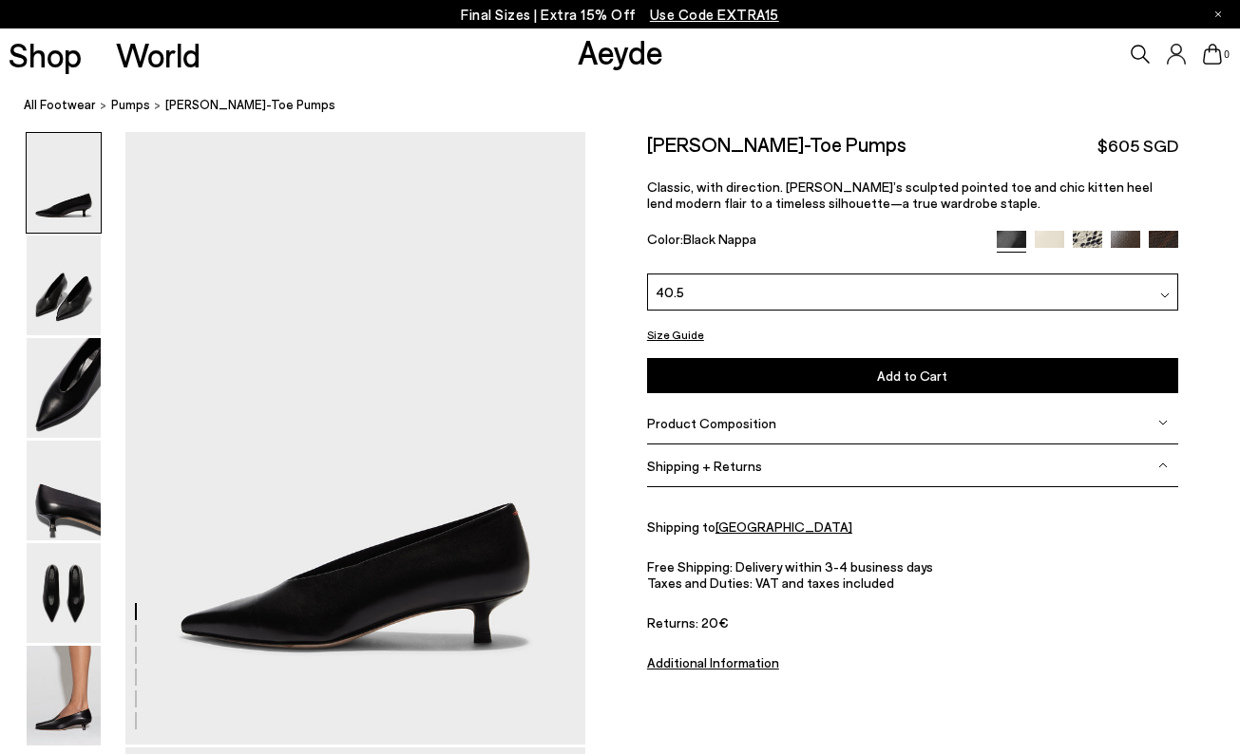
click at [745, 288] on div "40.5" at bounding box center [912, 292] width 531 height 37
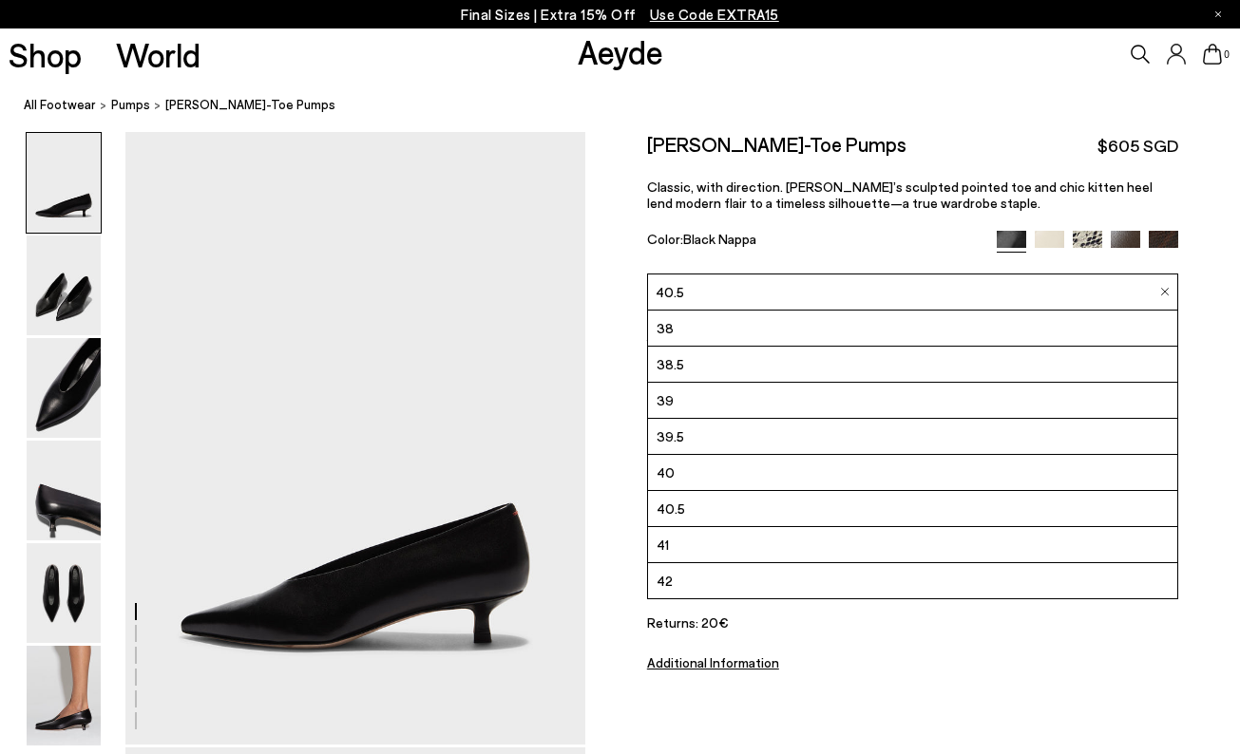
click at [845, 681] on div "Shipping to Singapore Free Shipping: Delivery within 3-4 business days Taxes an…" at bounding box center [912, 587] width 531 height 200
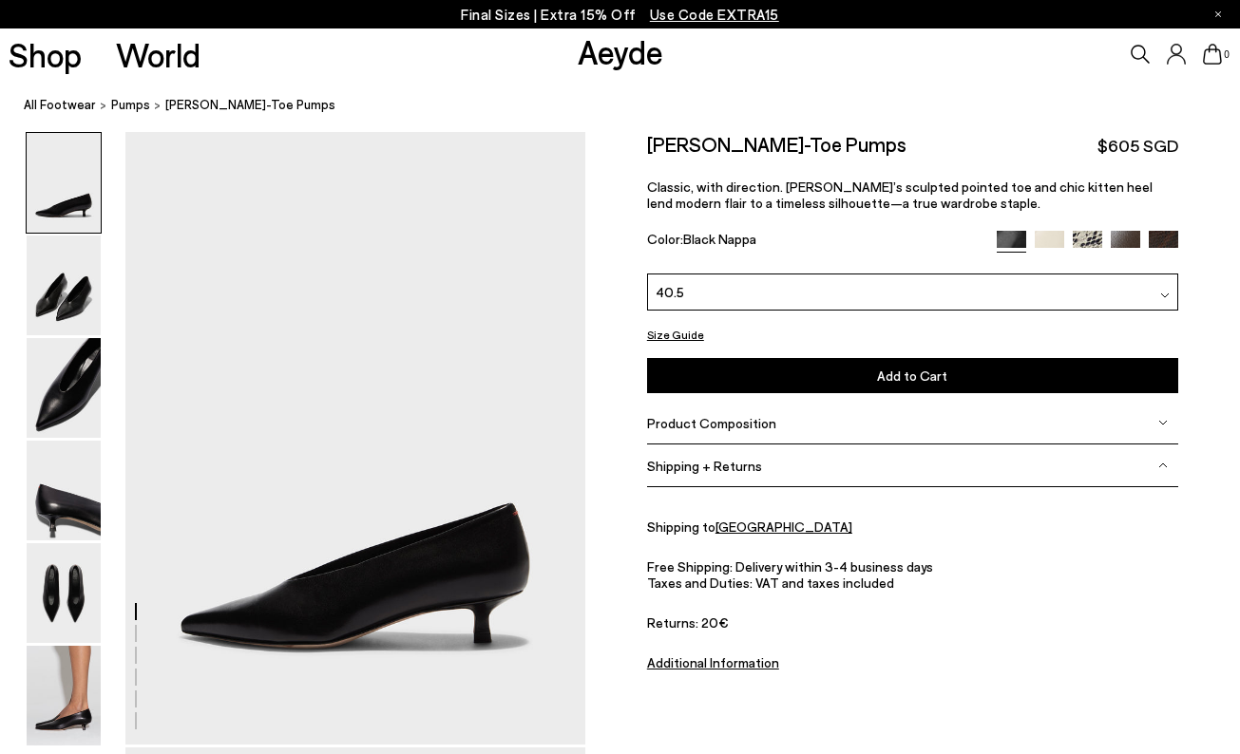
click at [817, 369] on button "Add to Cart Select a Size First" at bounding box center [912, 375] width 531 height 35
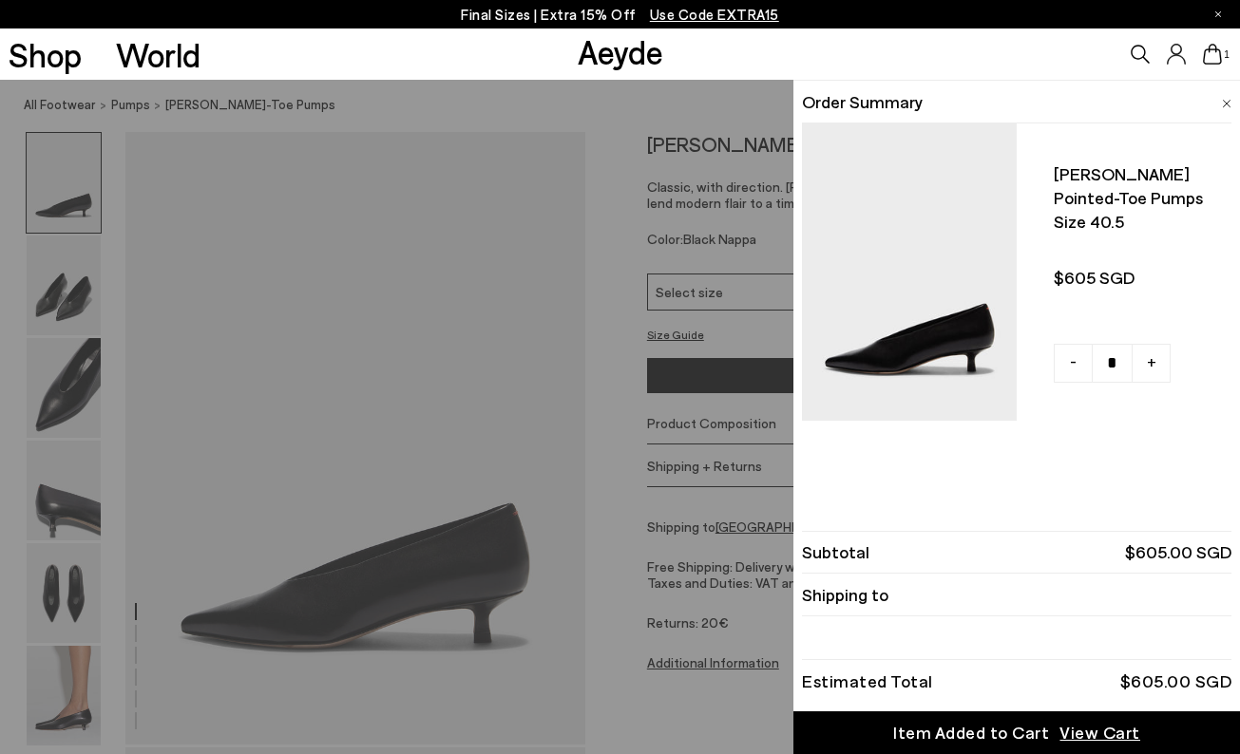
click at [695, 292] on div "Quick Add Color Size View Details Order Summary Clara pointed-toe pumps Size 40…" at bounding box center [620, 417] width 1240 height 675
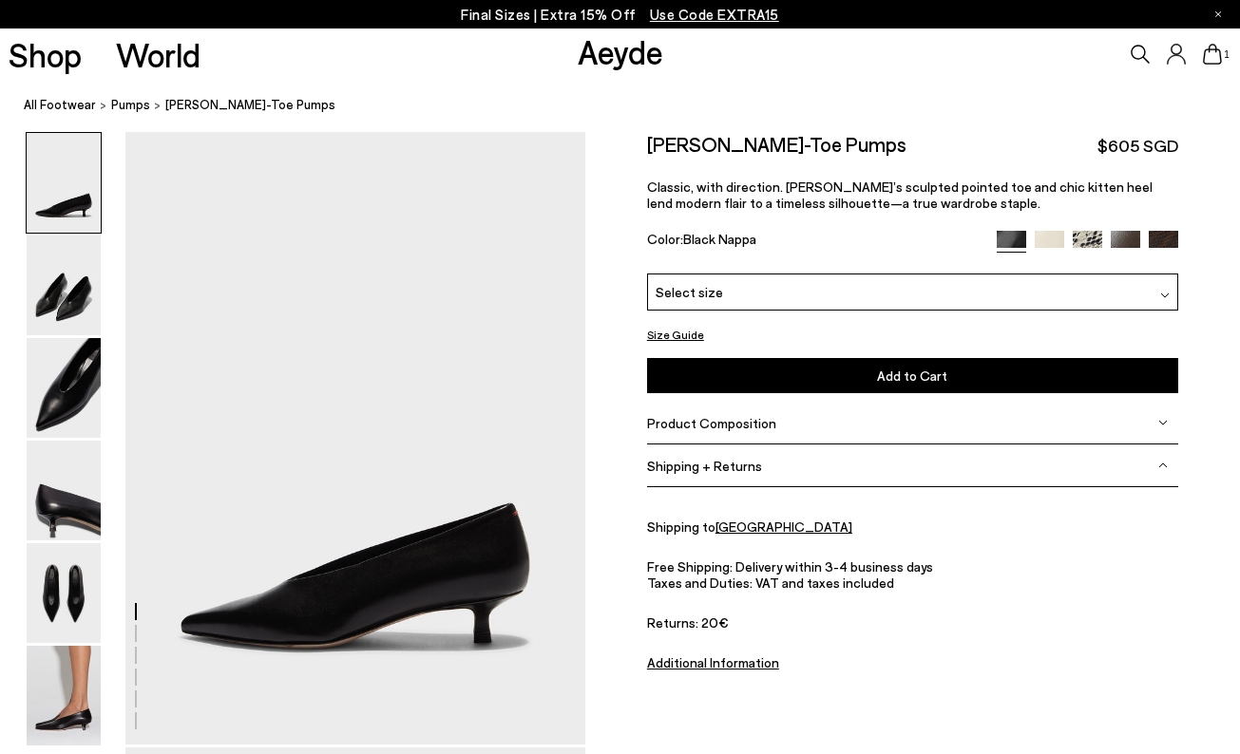
click at [695, 292] on span "Select size" at bounding box center [689, 292] width 67 height 20
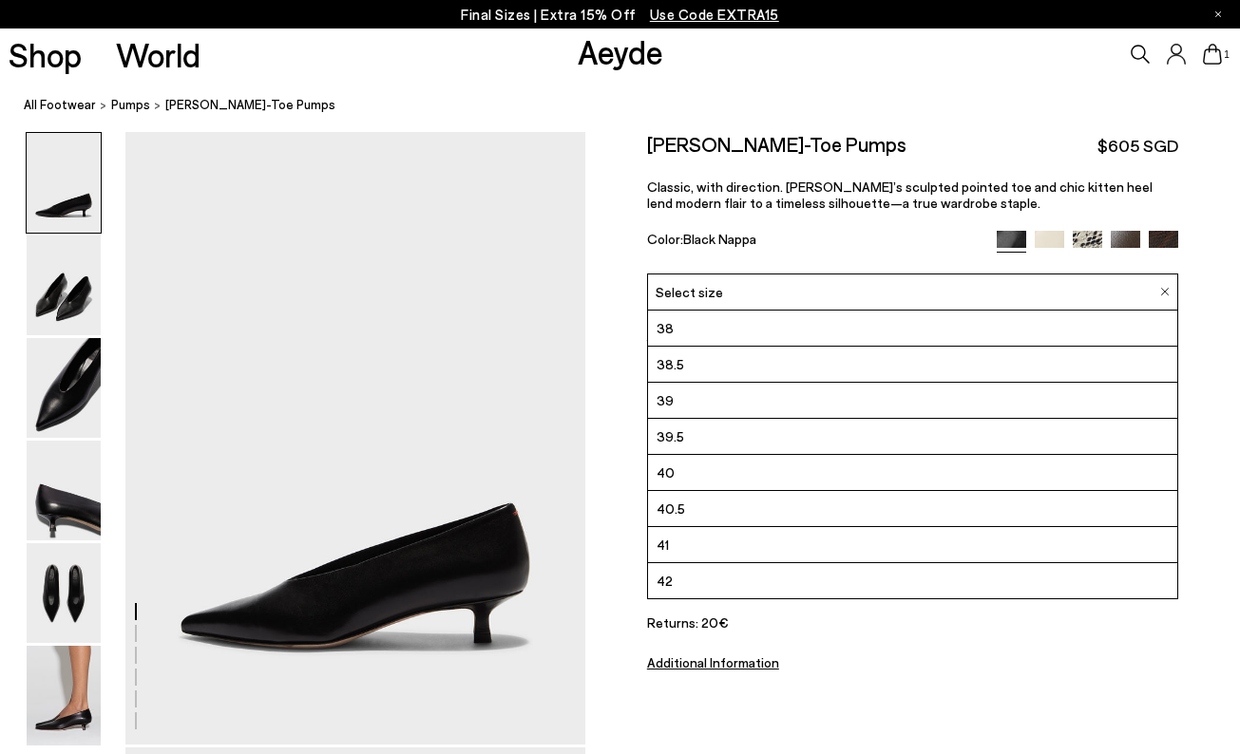
click at [694, 537] on li "41" at bounding box center [912, 545] width 529 height 36
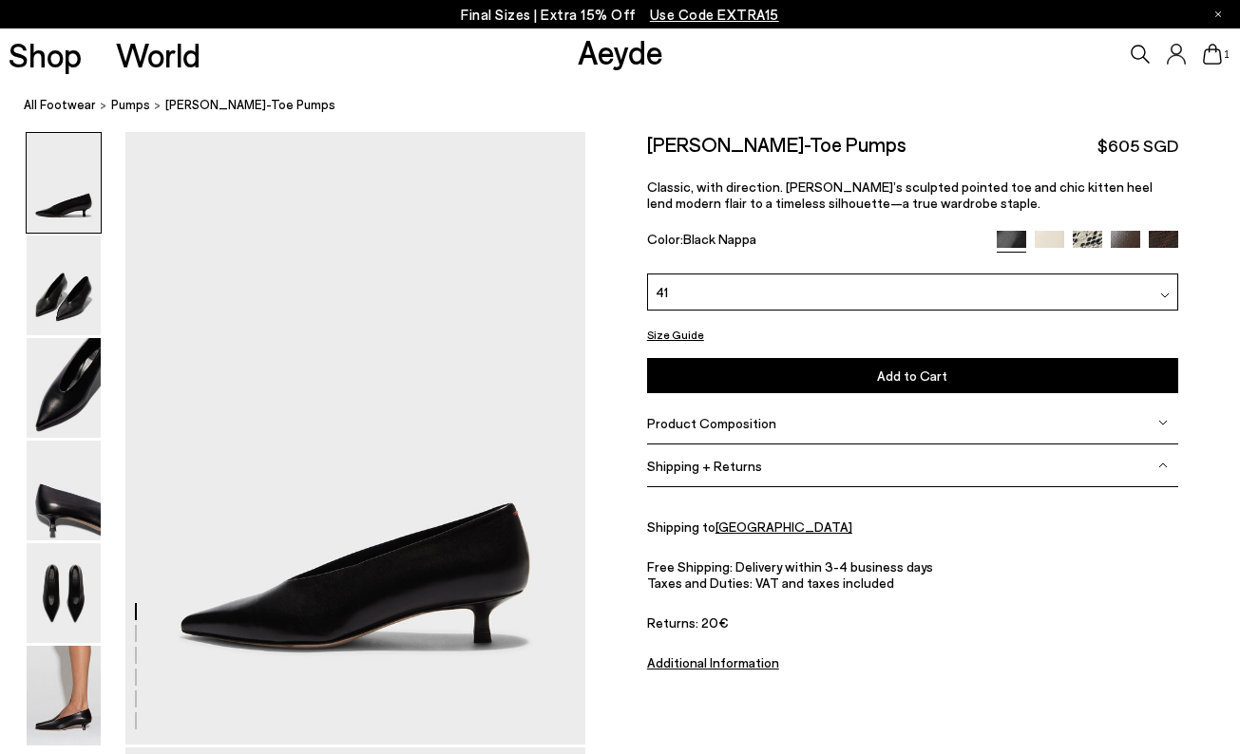
click at [771, 377] on button "Add to Cart Select a Size First" at bounding box center [912, 375] width 531 height 35
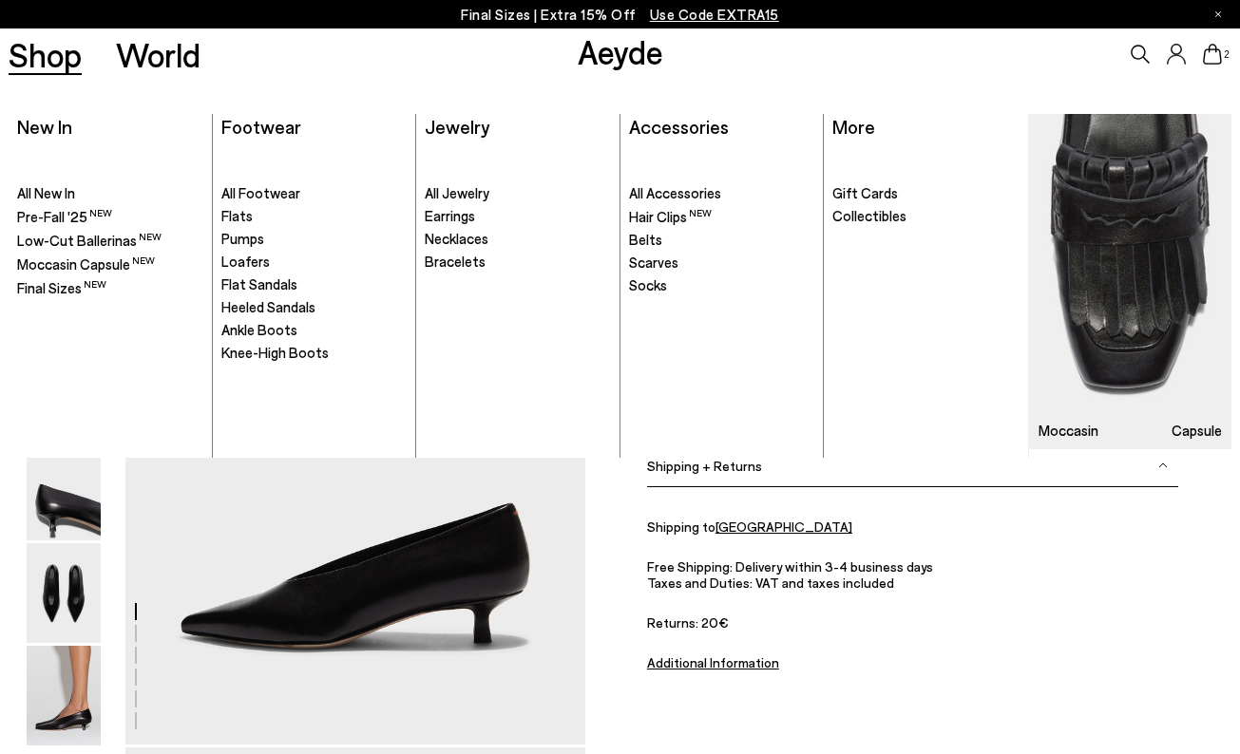
click at [52, 54] on link "Shop" at bounding box center [45, 54] width 73 height 33
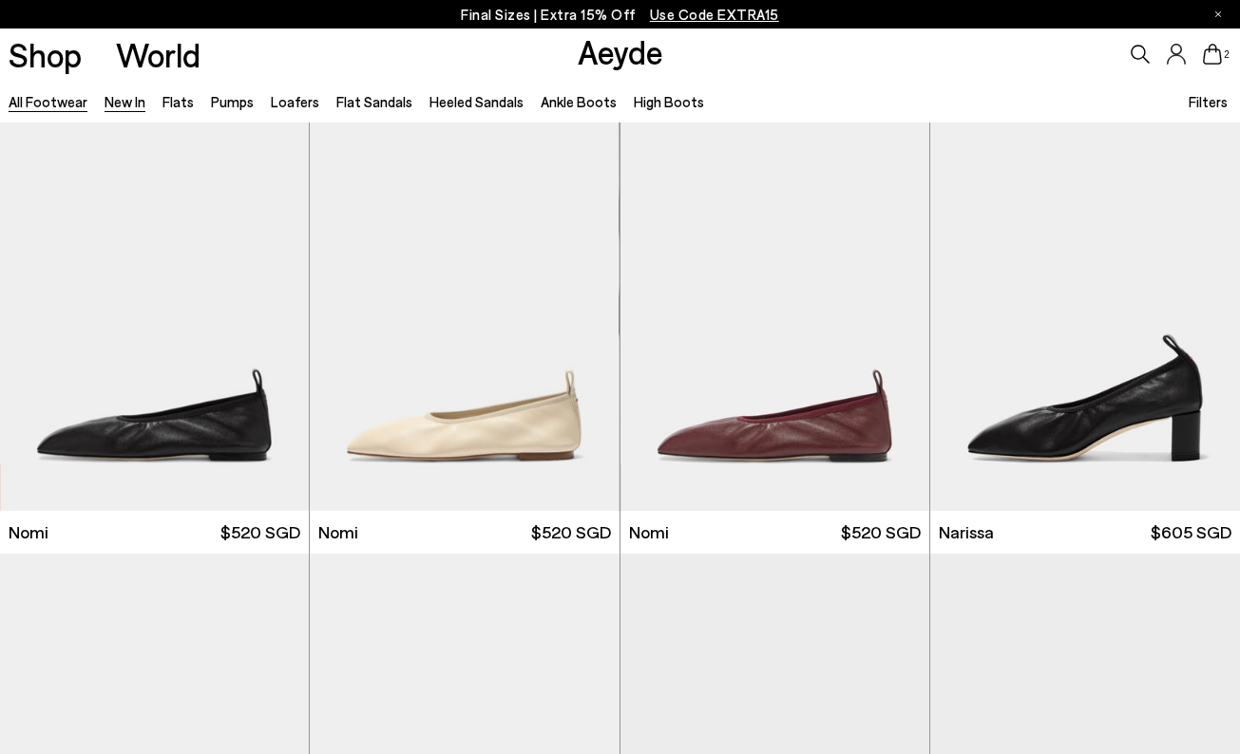
click at [132, 101] on link "New In" at bounding box center [125, 101] width 41 height 17
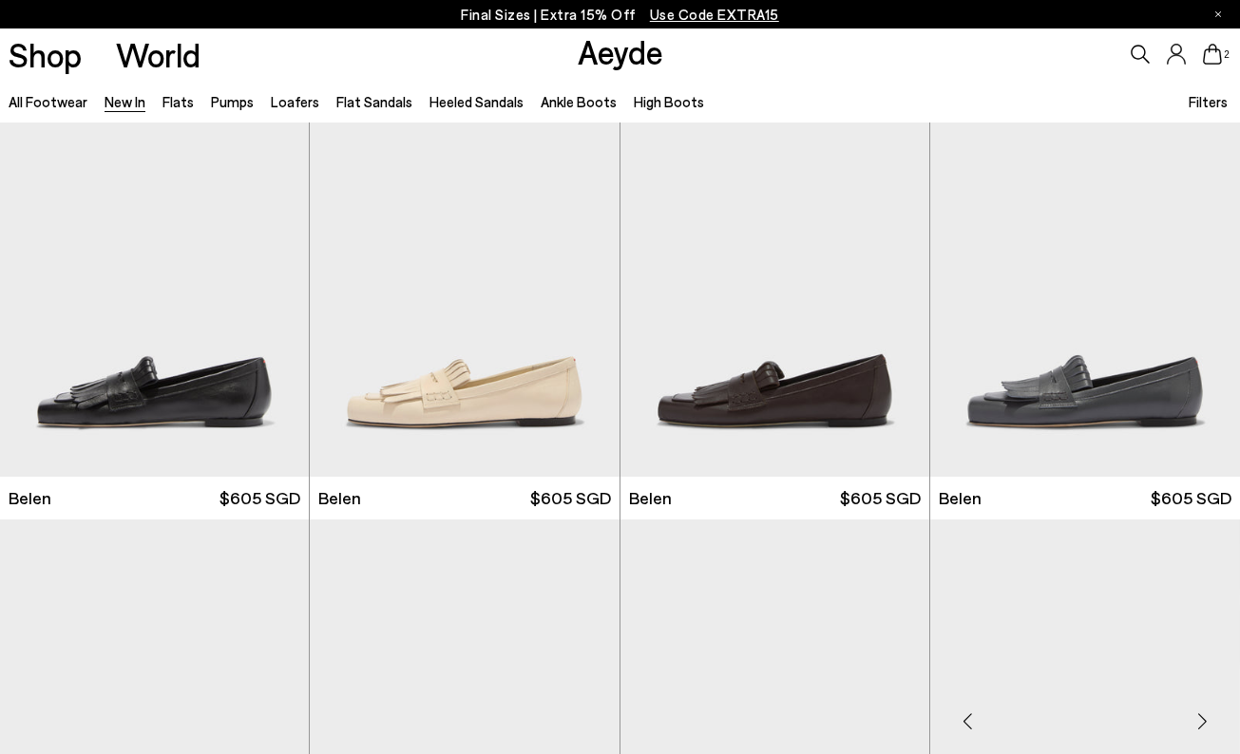
scroll to position [43, 0]
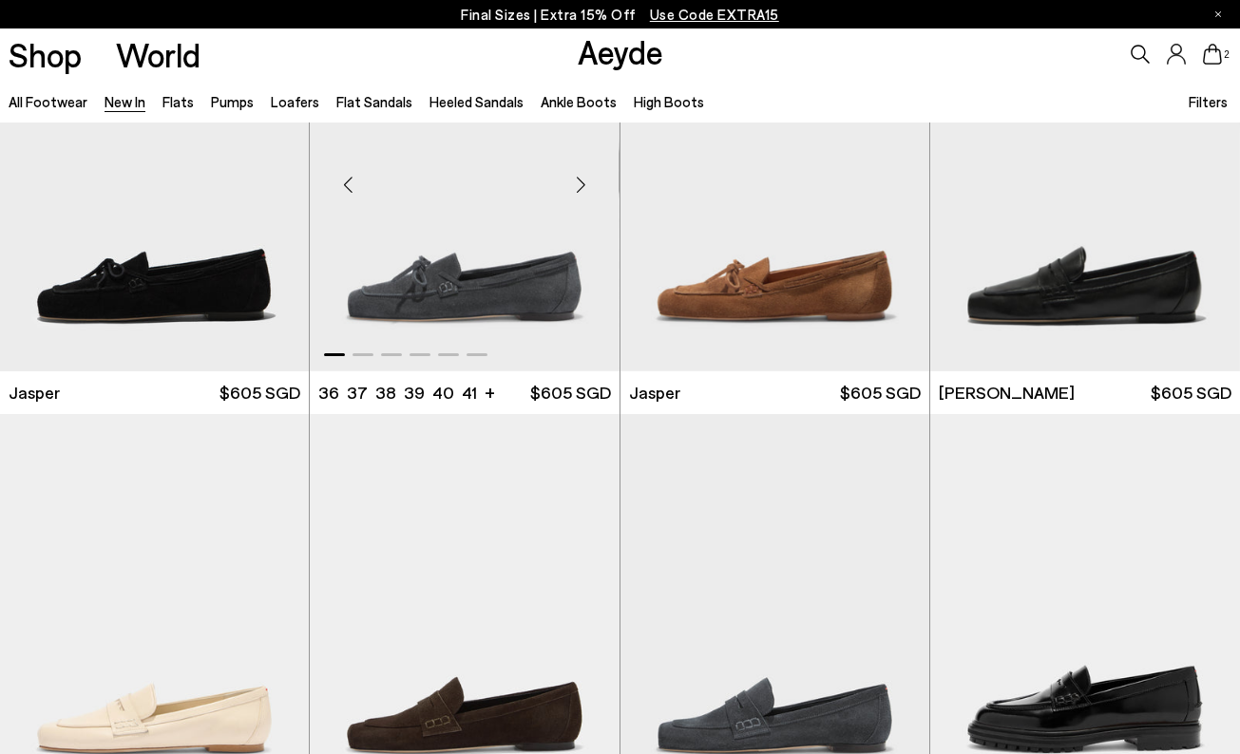
scroll to position [635, 0]
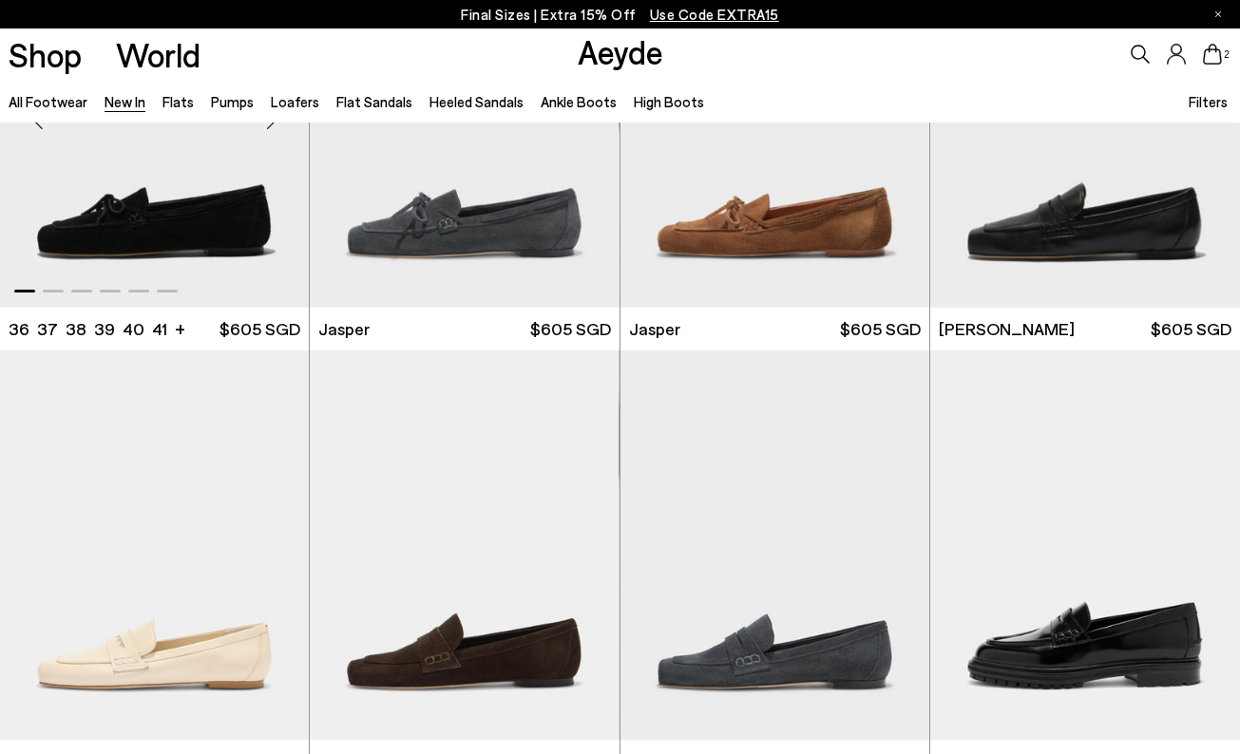
click at [186, 237] on img "1 / 6" at bounding box center [154, 113] width 309 height 389
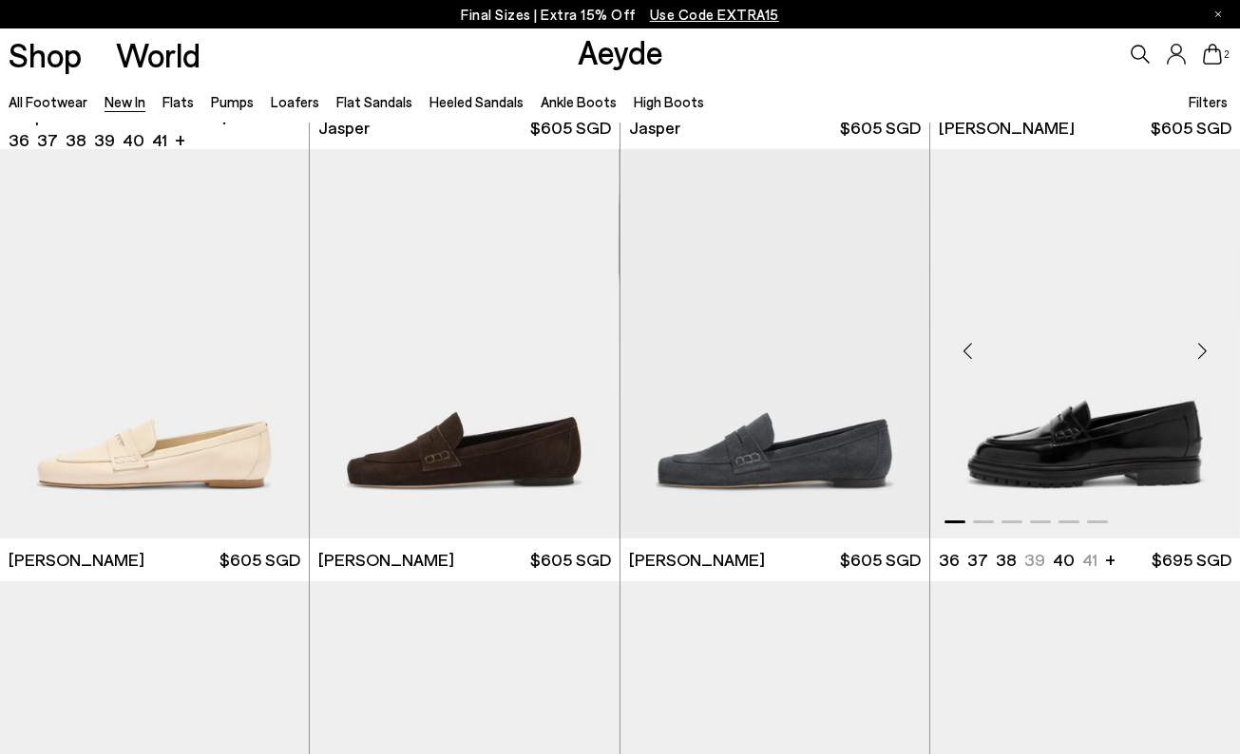
scroll to position [856, 0]
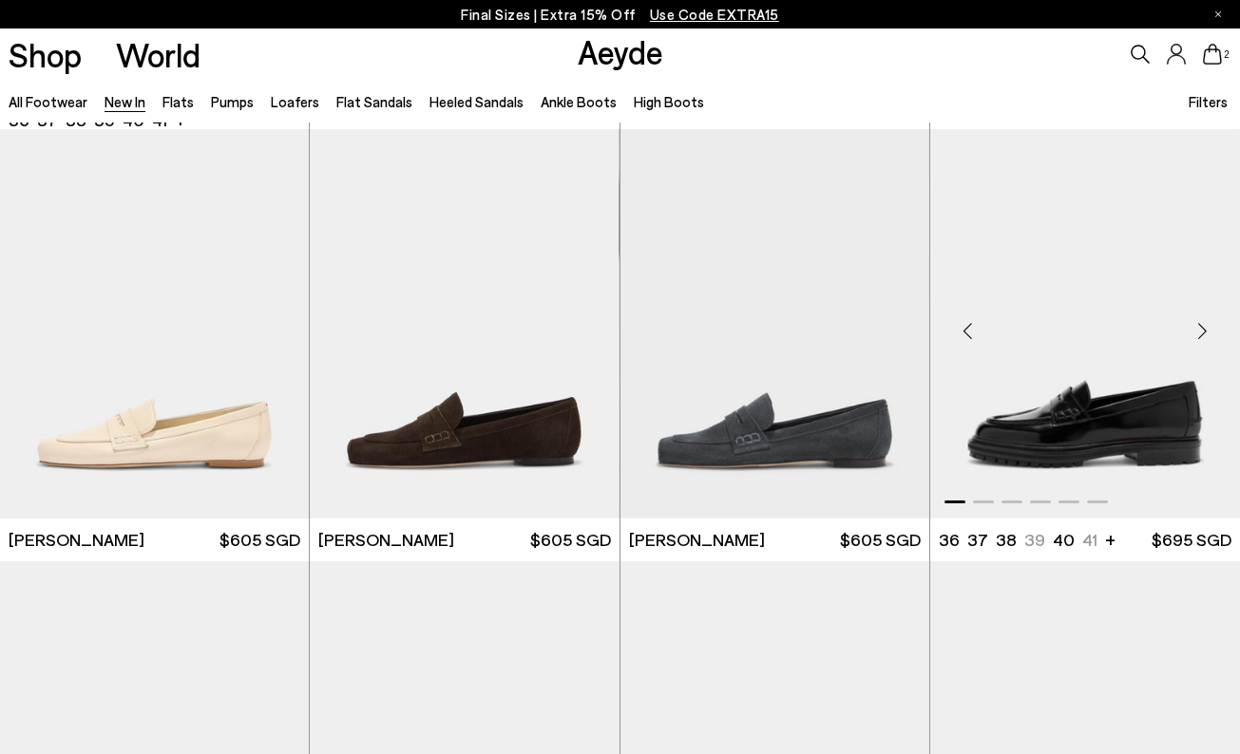
click at [1086, 371] on img "1 / 6" at bounding box center [1085, 323] width 310 height 389
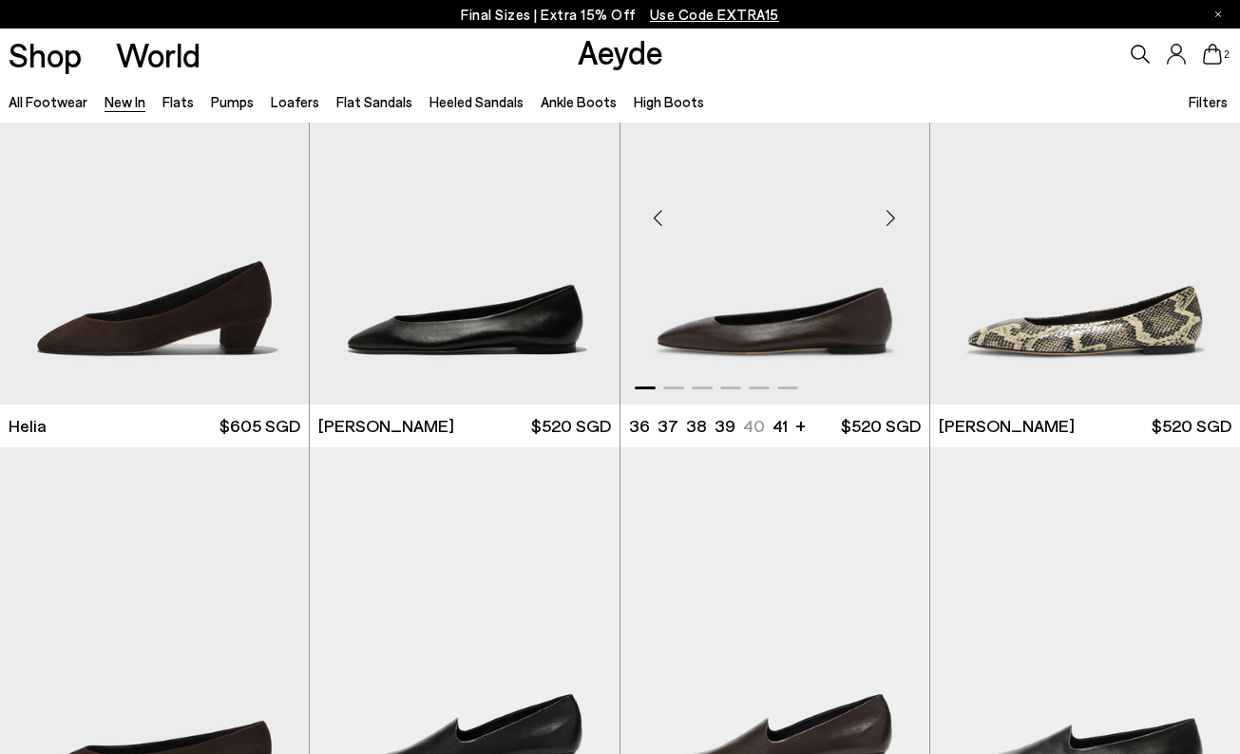
scroll to position [1840, 0]
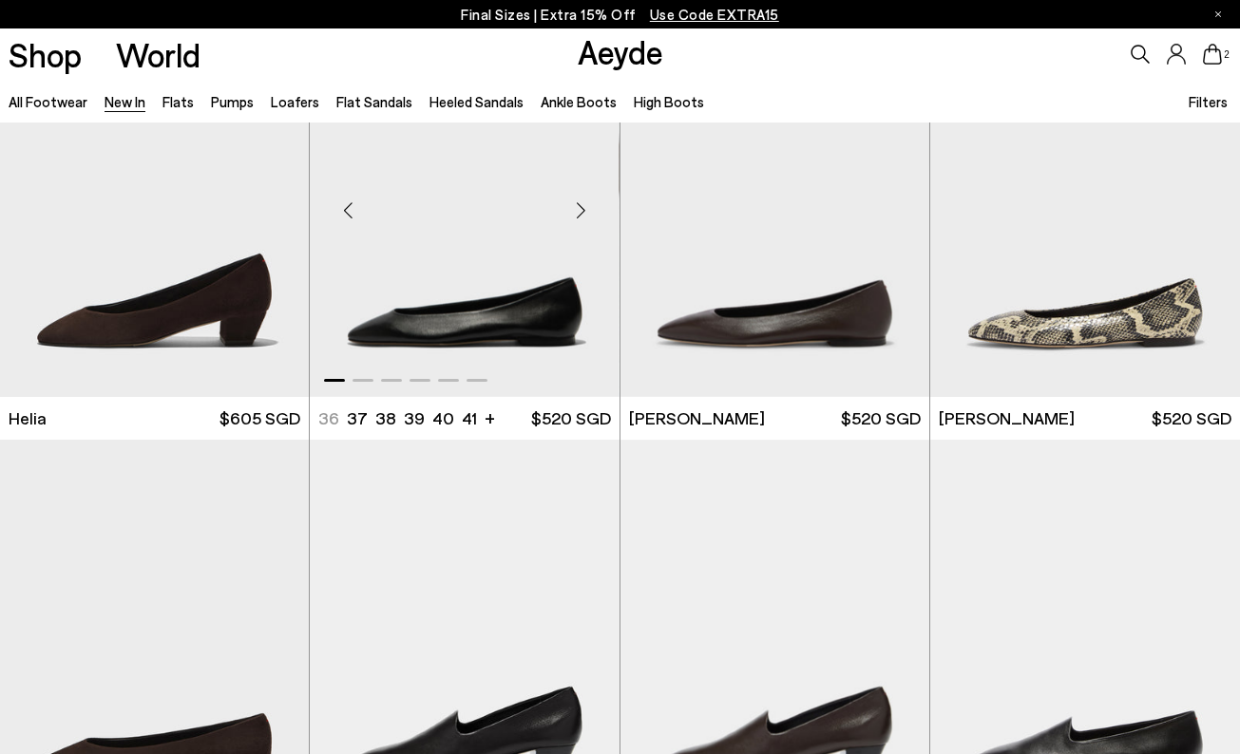
click at [467, 325] on img "1 / 6" at bounding box center [464, 203] width 309 height 389
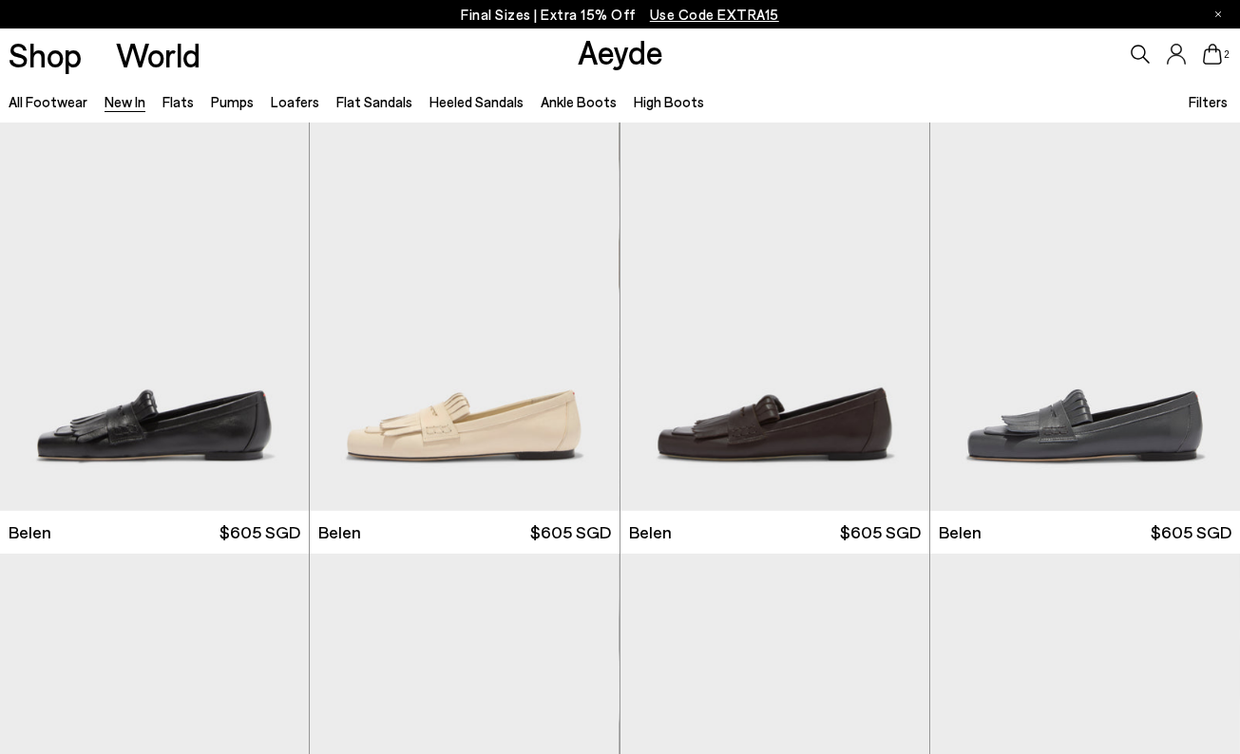
scroll to position [0, 0]
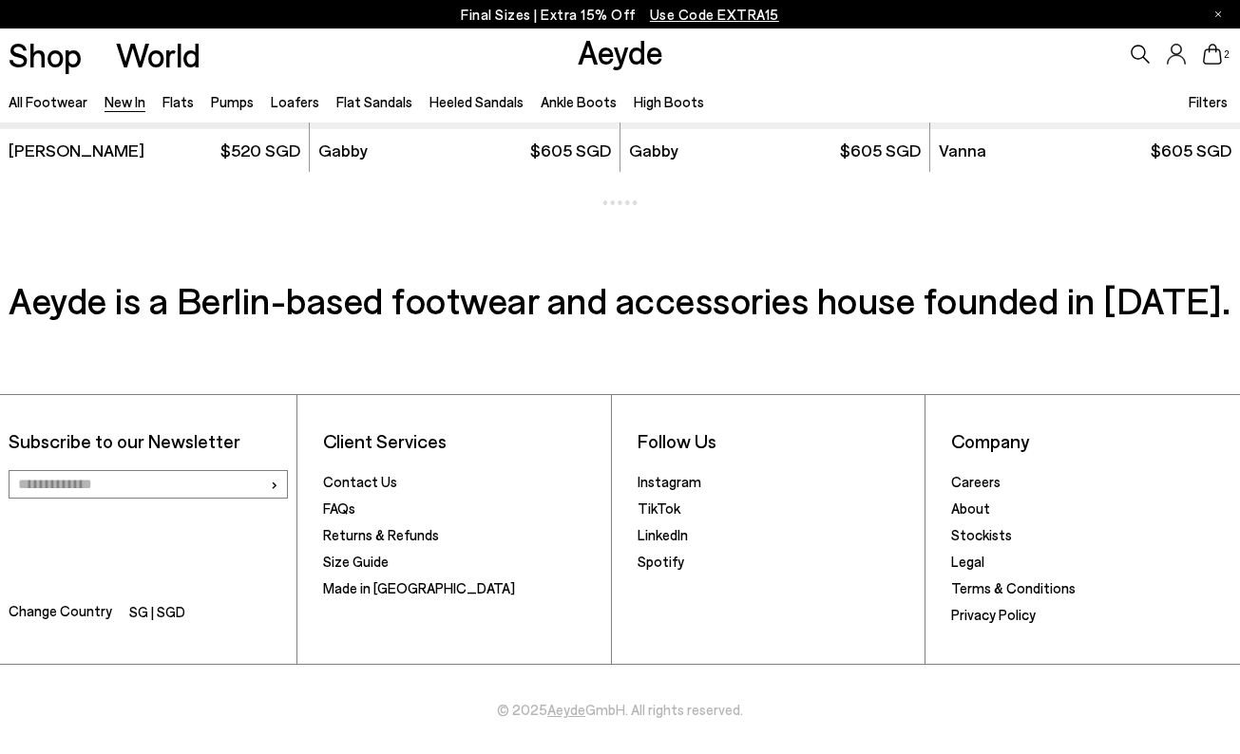
scroll to position [2540, 0]
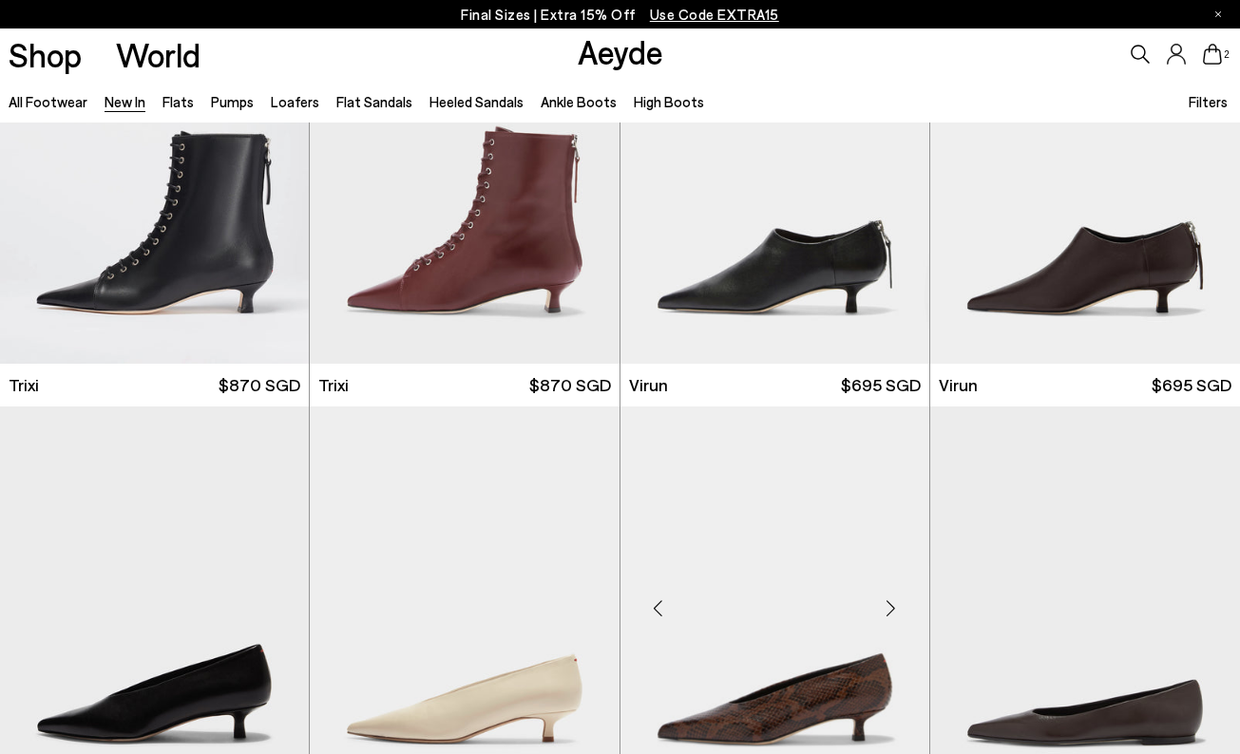
scroll to position [3666, 0]
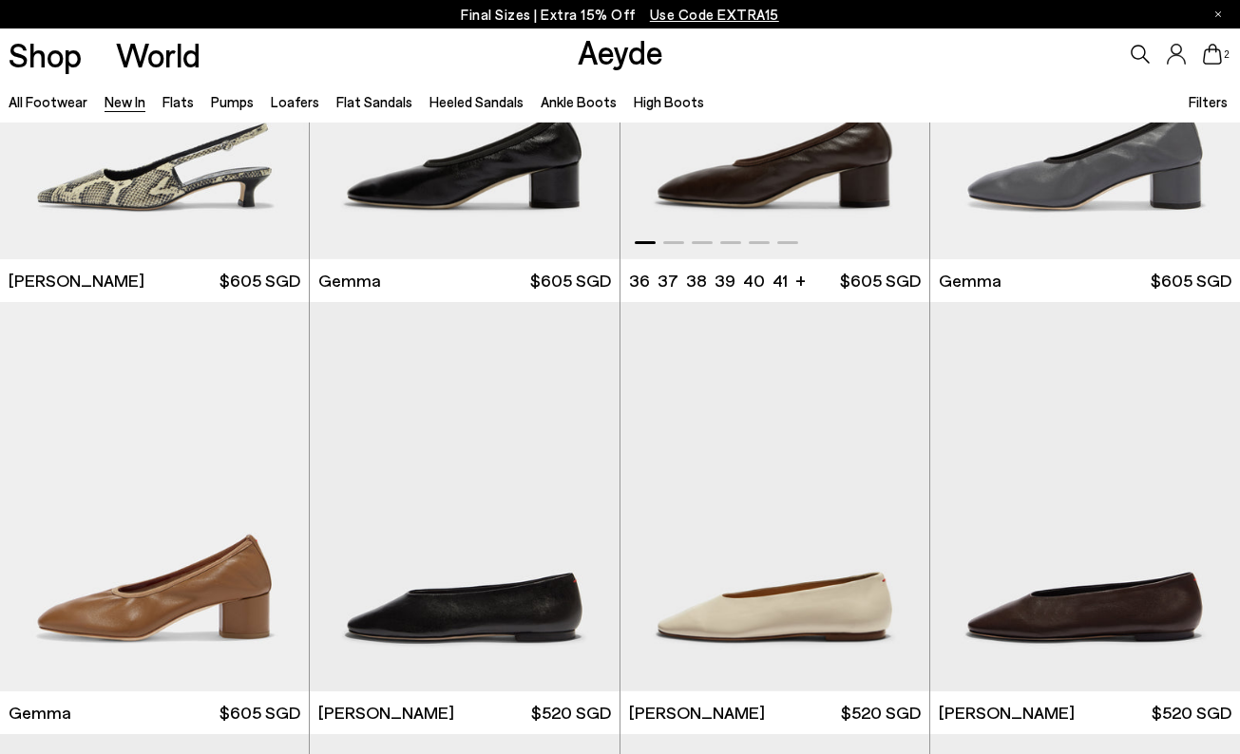
scroll to position [6294, 0]
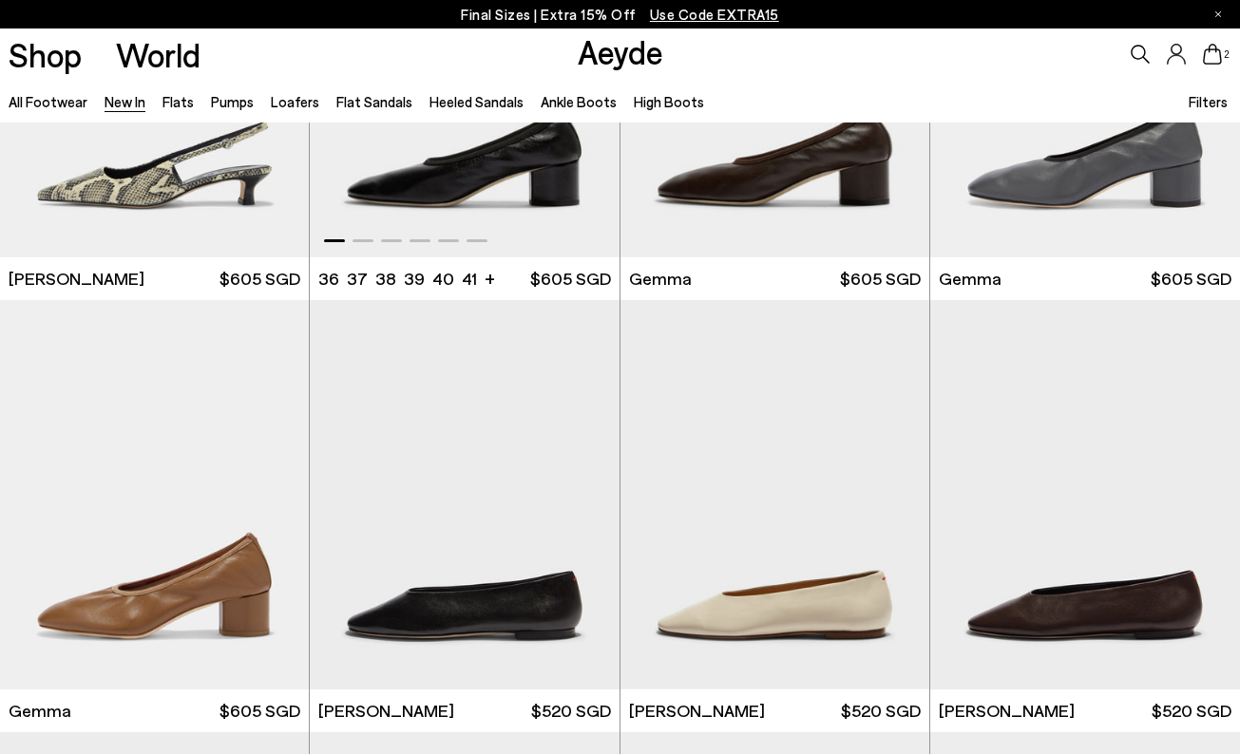
click at [498, 186] on img "1 / 6" at bounding box center [464, 63] width 309 height 389
click at [582, 603] on img "1 / 6" at bounding box center [464, 494] width 309 height 389
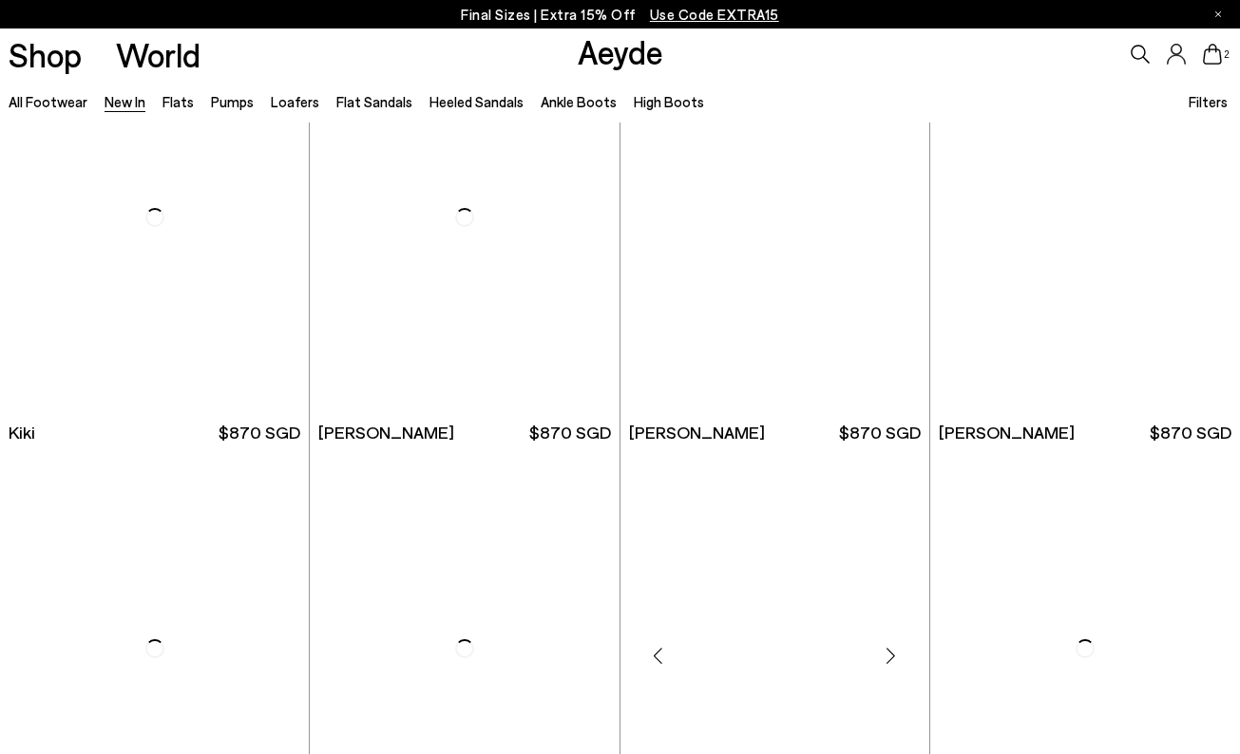
scroll to position [10021, 0]
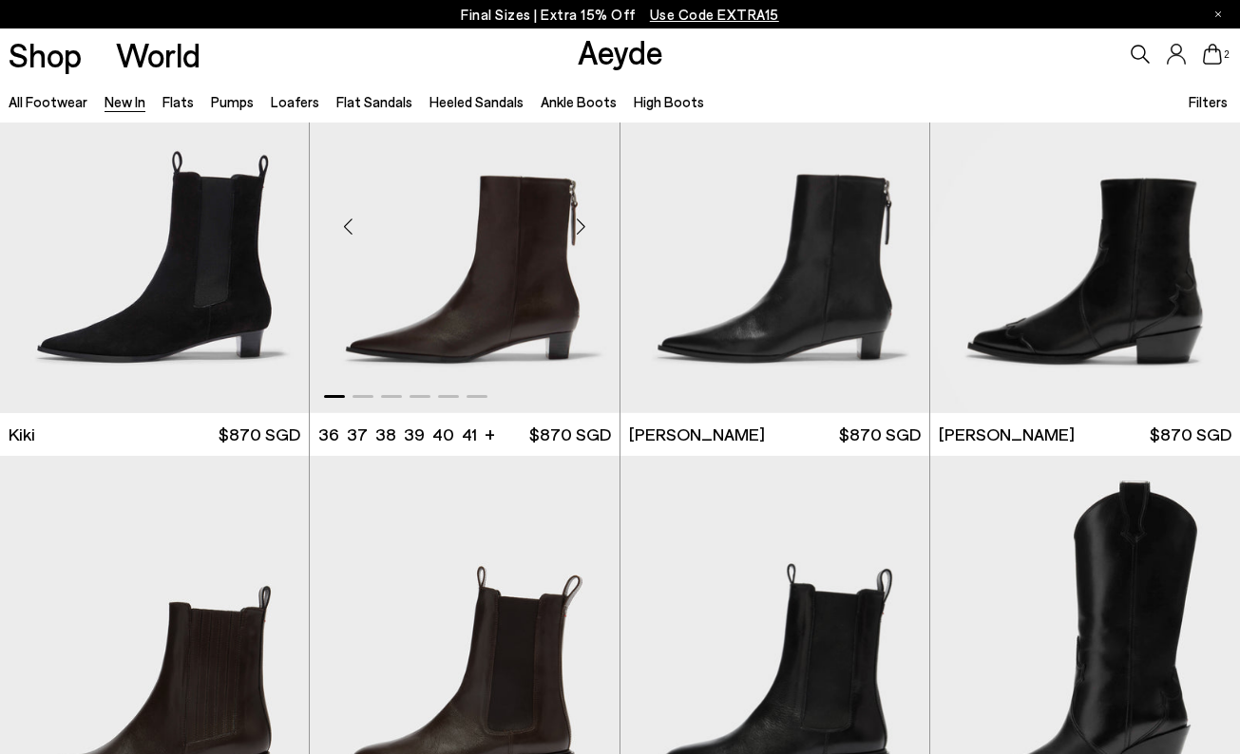
click at [497, 276] on img "1 / 6" at bounding box center [464, 219] width 309 height 389
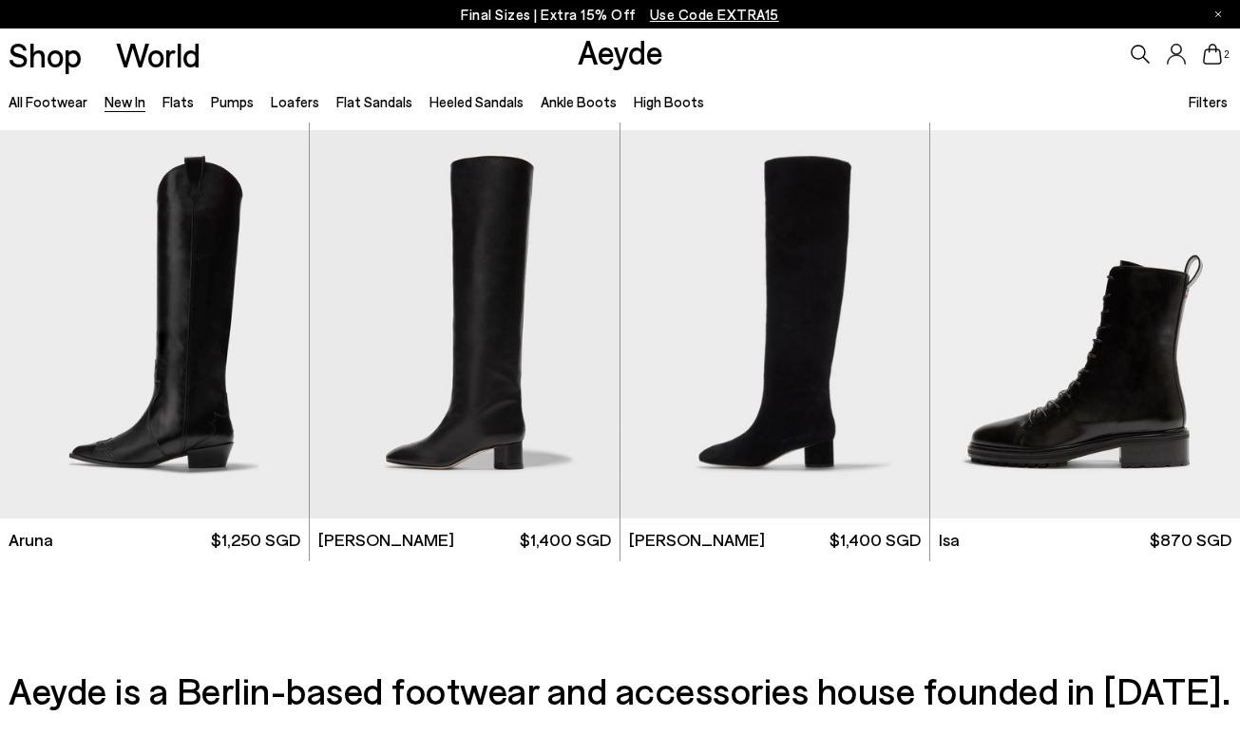
scroll to position [11419, 0]
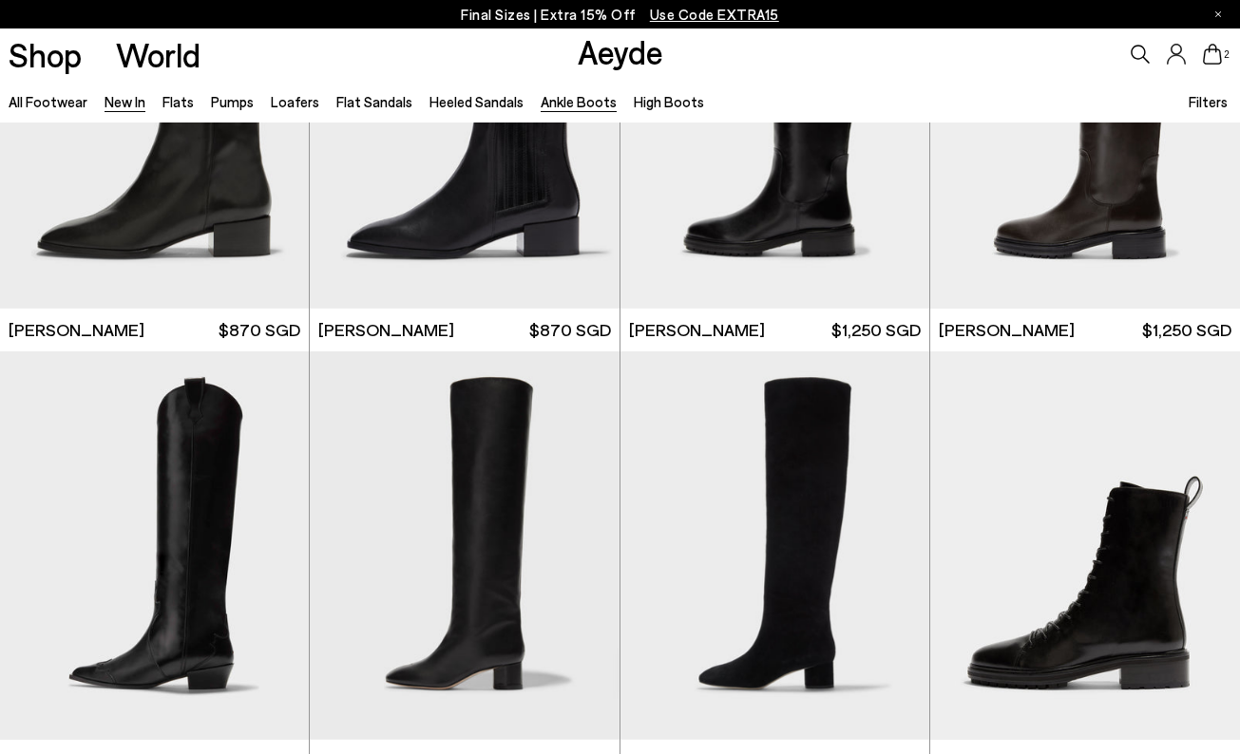
click at [579, 100] on link "Ankle Boots" at bounding box center [579, 101] width 76 height 17
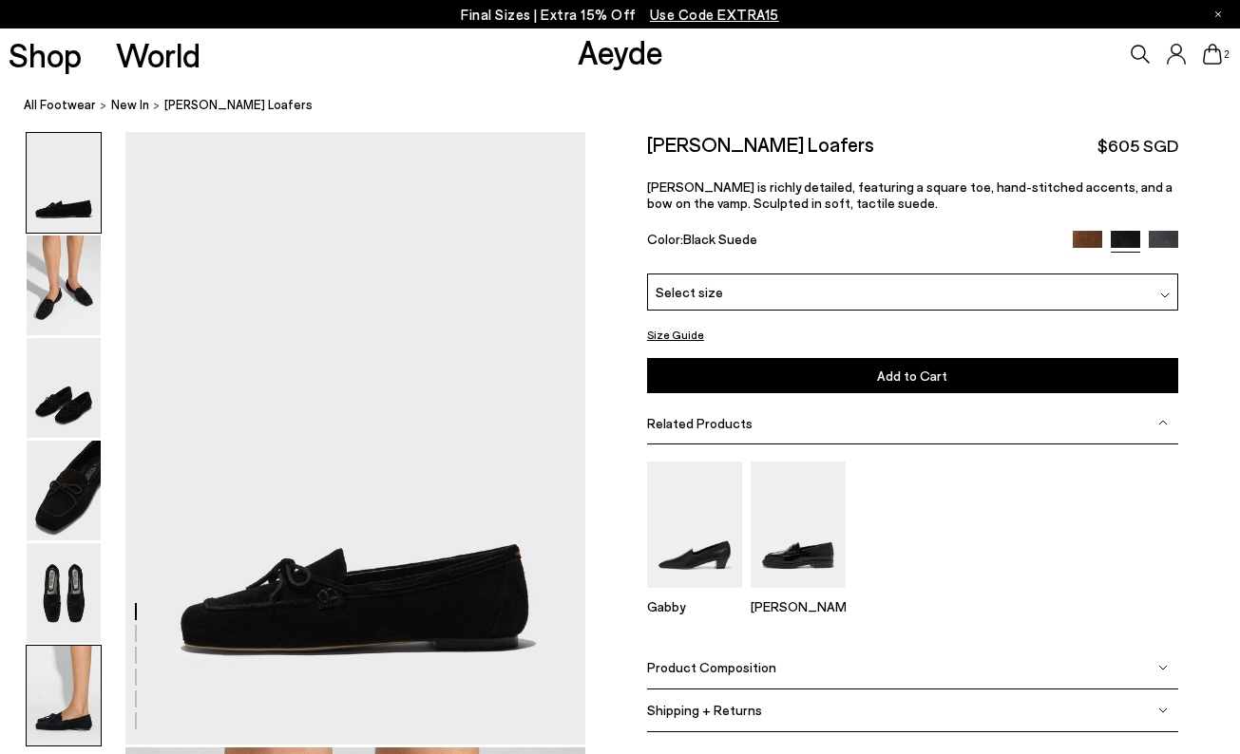
click at [67, 724] on img at bounding box center [64, 696] width 74 height 100
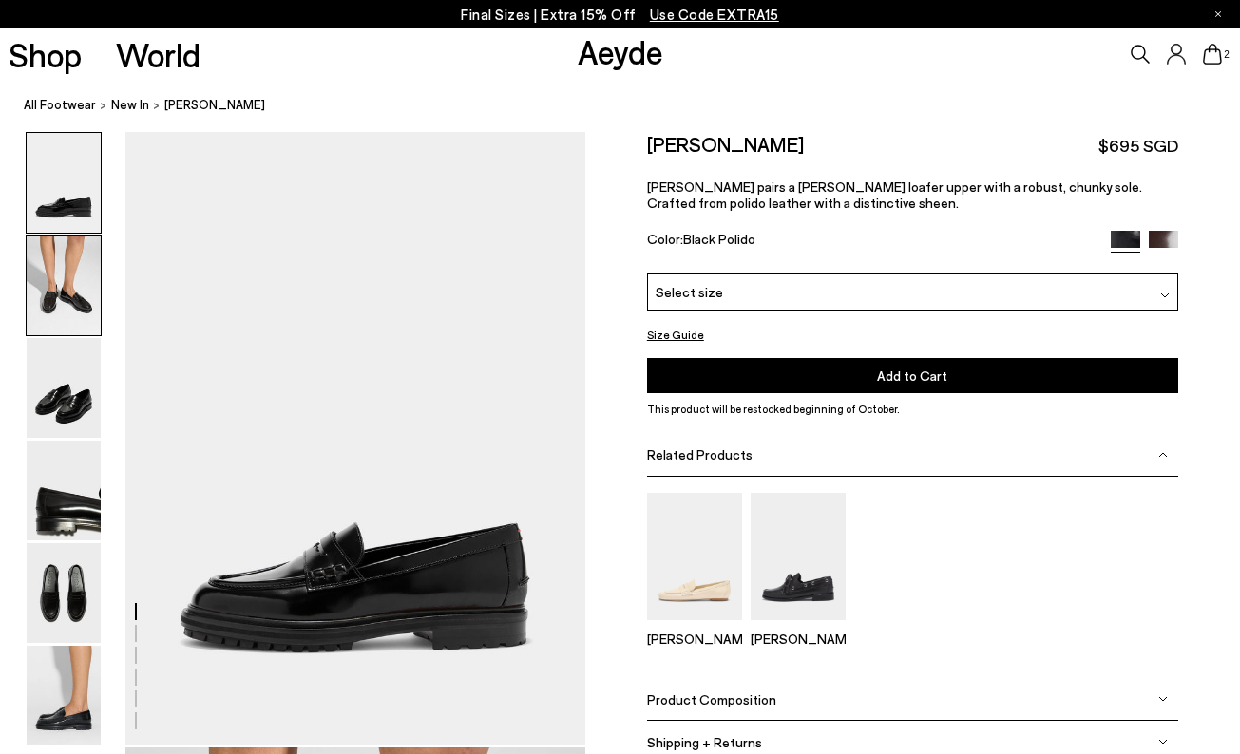
click at [77, 312] on img at bounding box center [64, 286] width 74 height 100
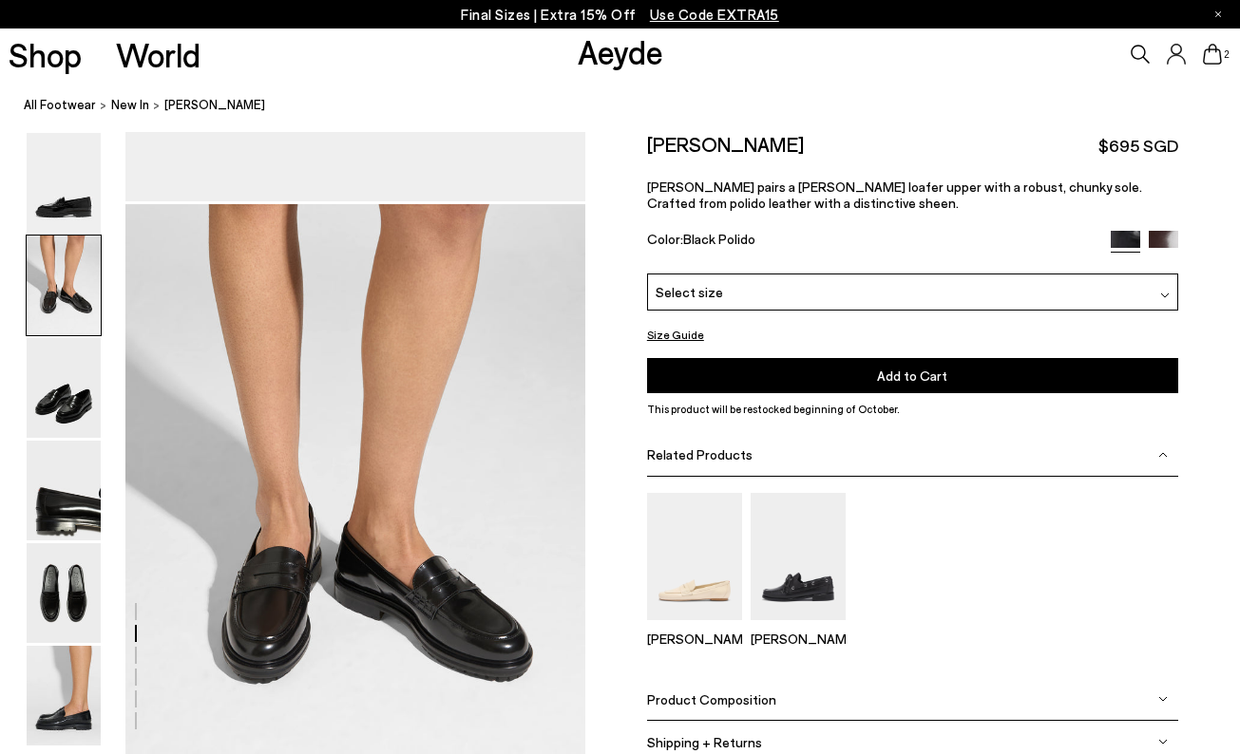
scroll to position [617, 0]
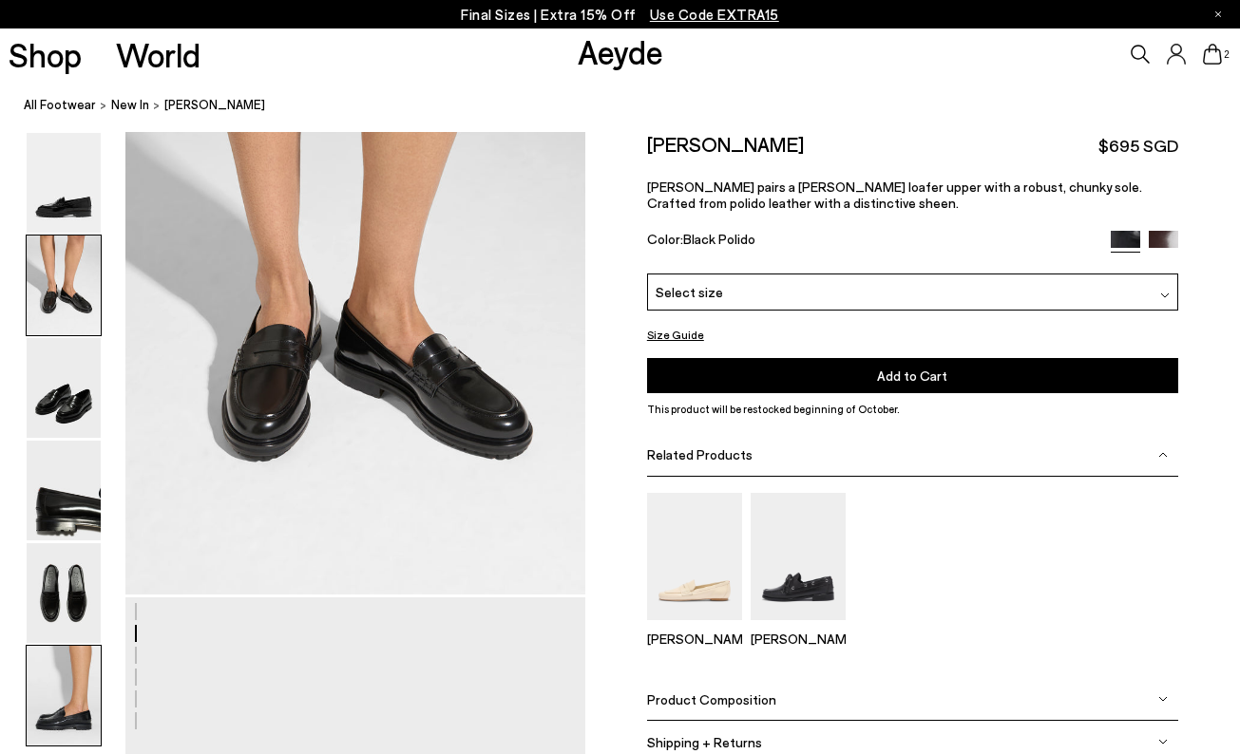
click at [60, 701] on img at bounding box center [64, 696] width 74 height 100
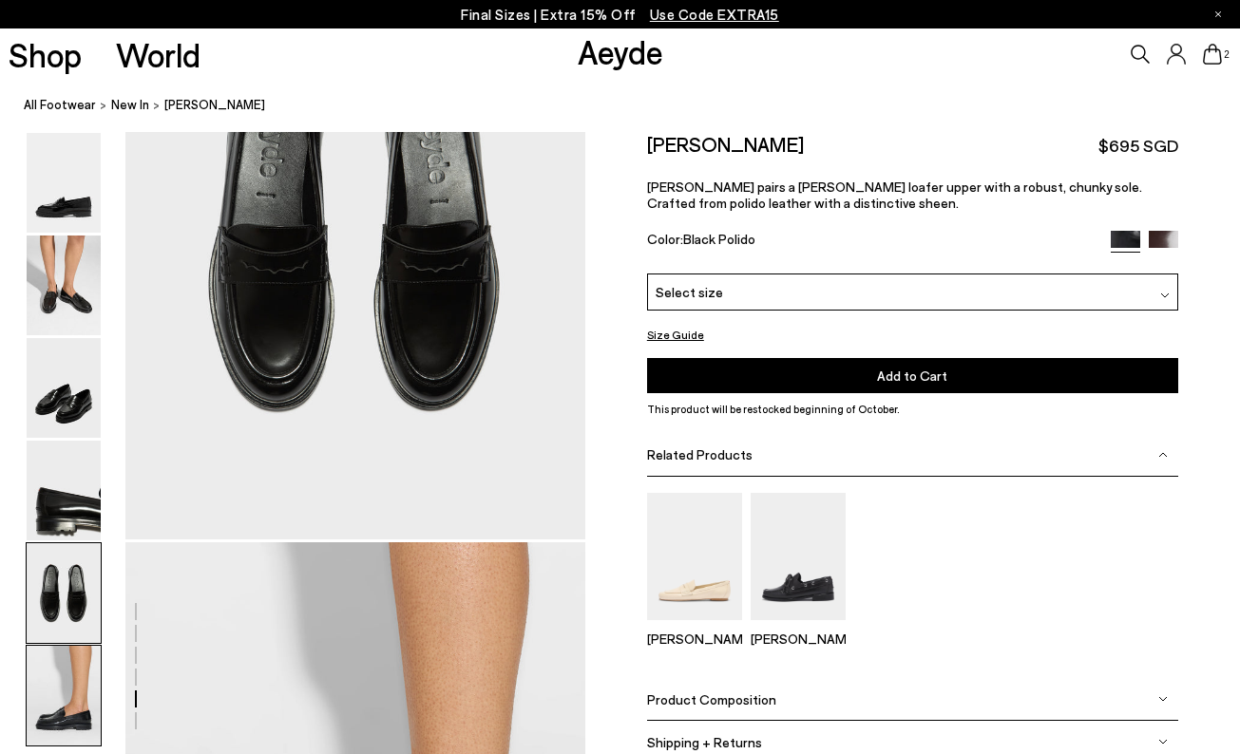
scroll to position [3209, 0]
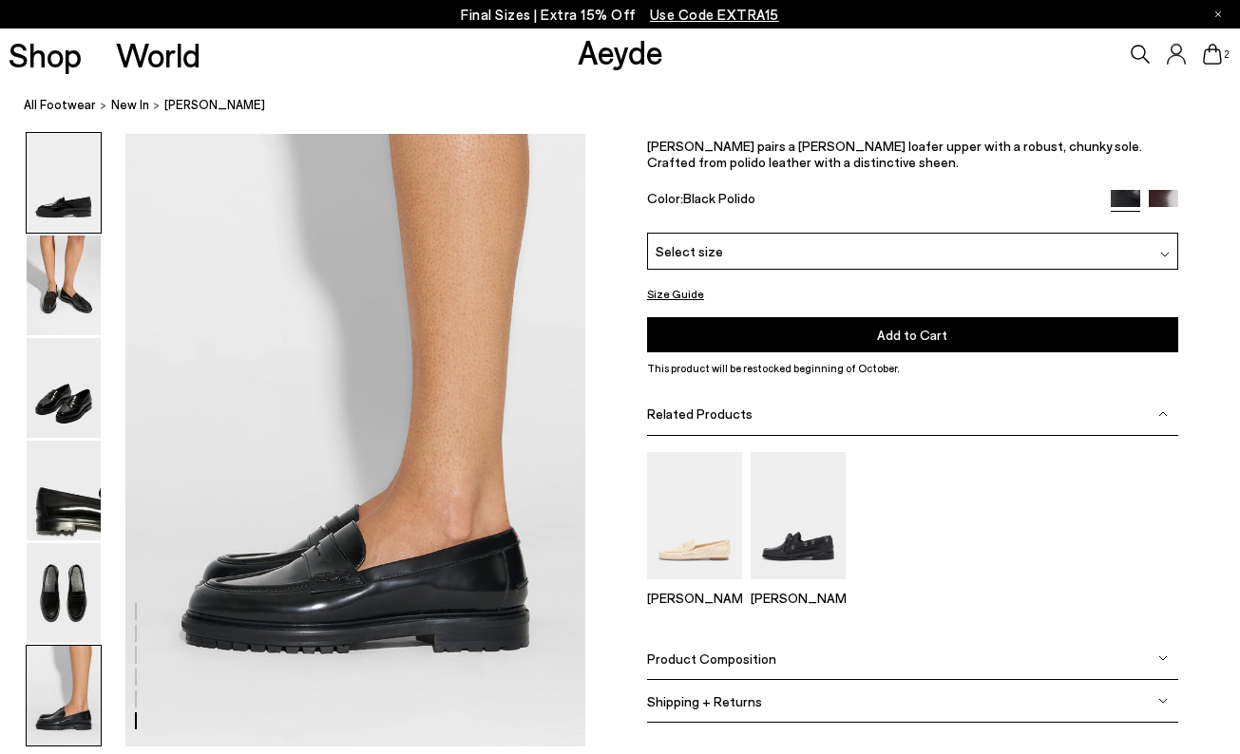
click at [68, 228] on img at bounding box center [64, 183] width 74 height 100
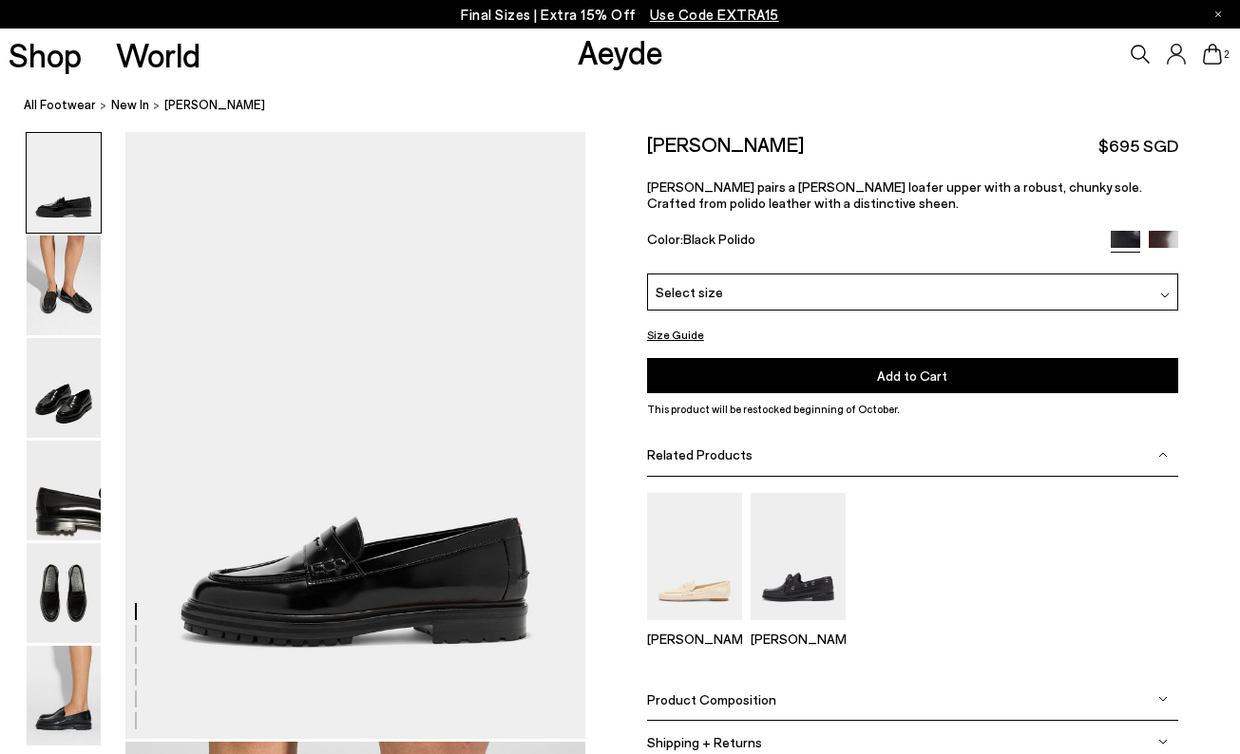
scroll to position [0, 0]
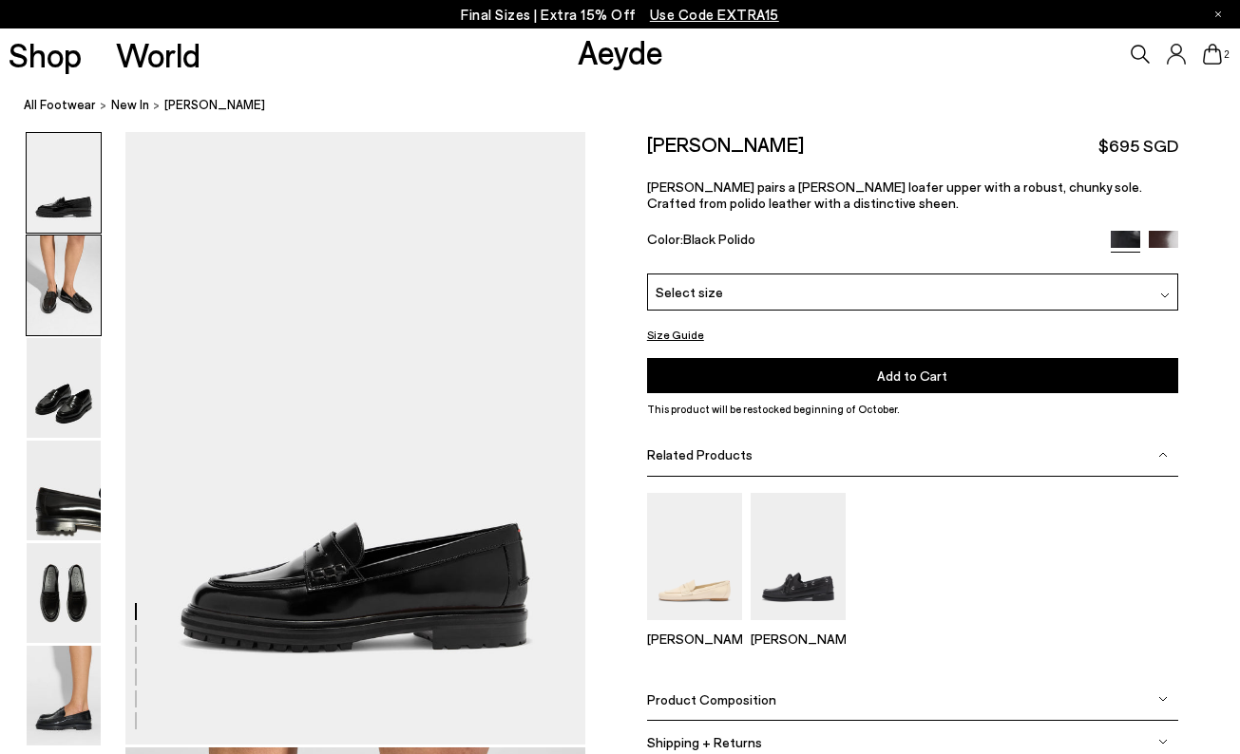
click at [67, 287] on img at bounding box center [64, 286] width 74 height 100
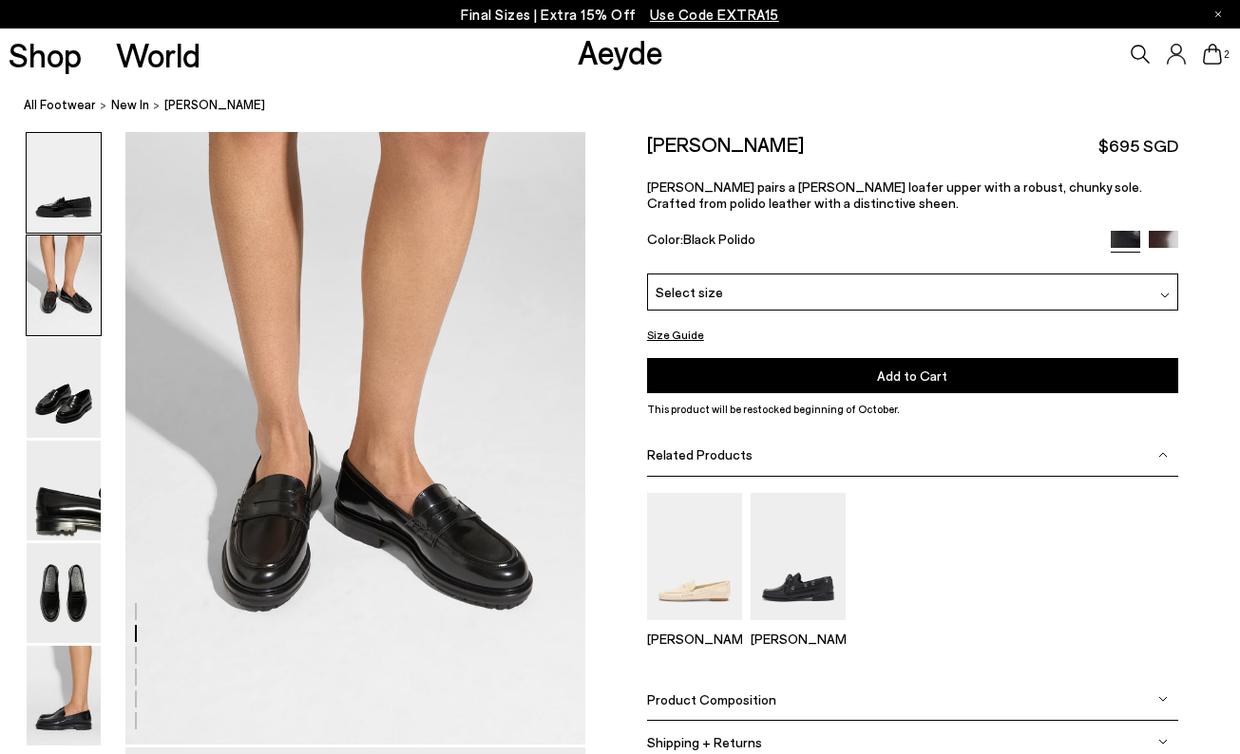
scroll to position [617, 0]
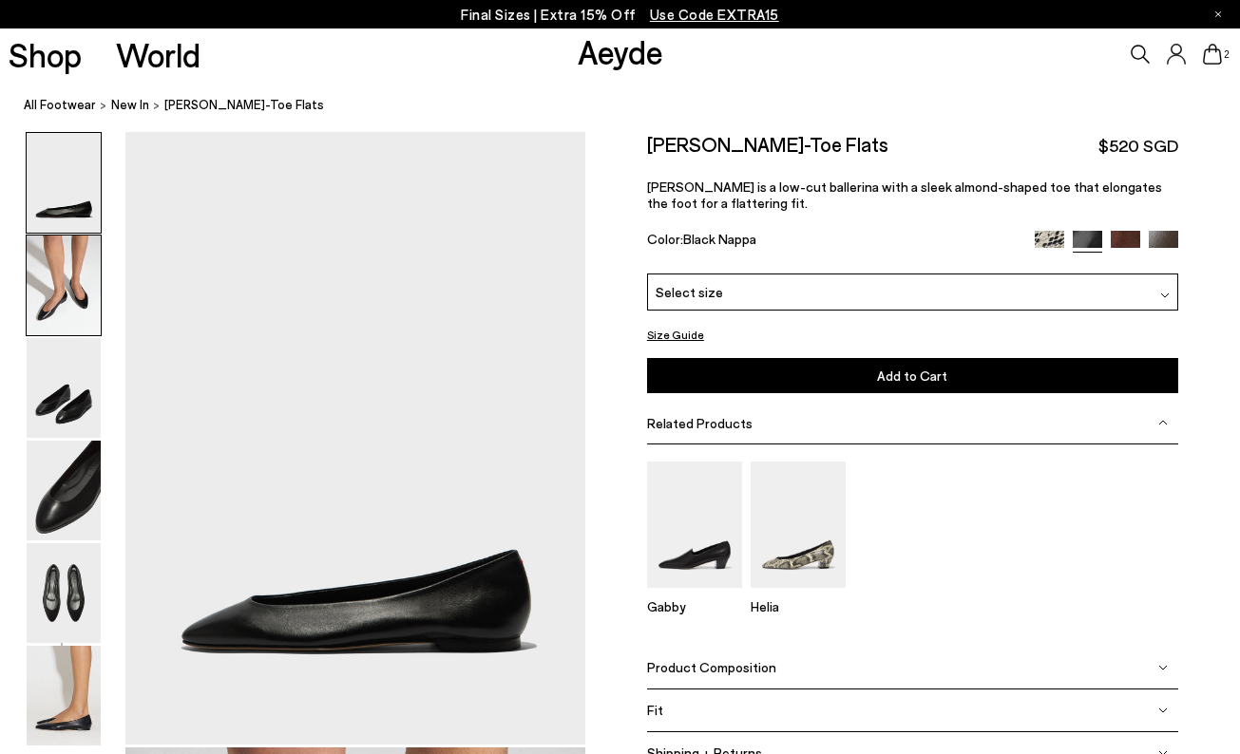
click at [51, 283] on img at bounding box center [64, 286] width 74 height 100
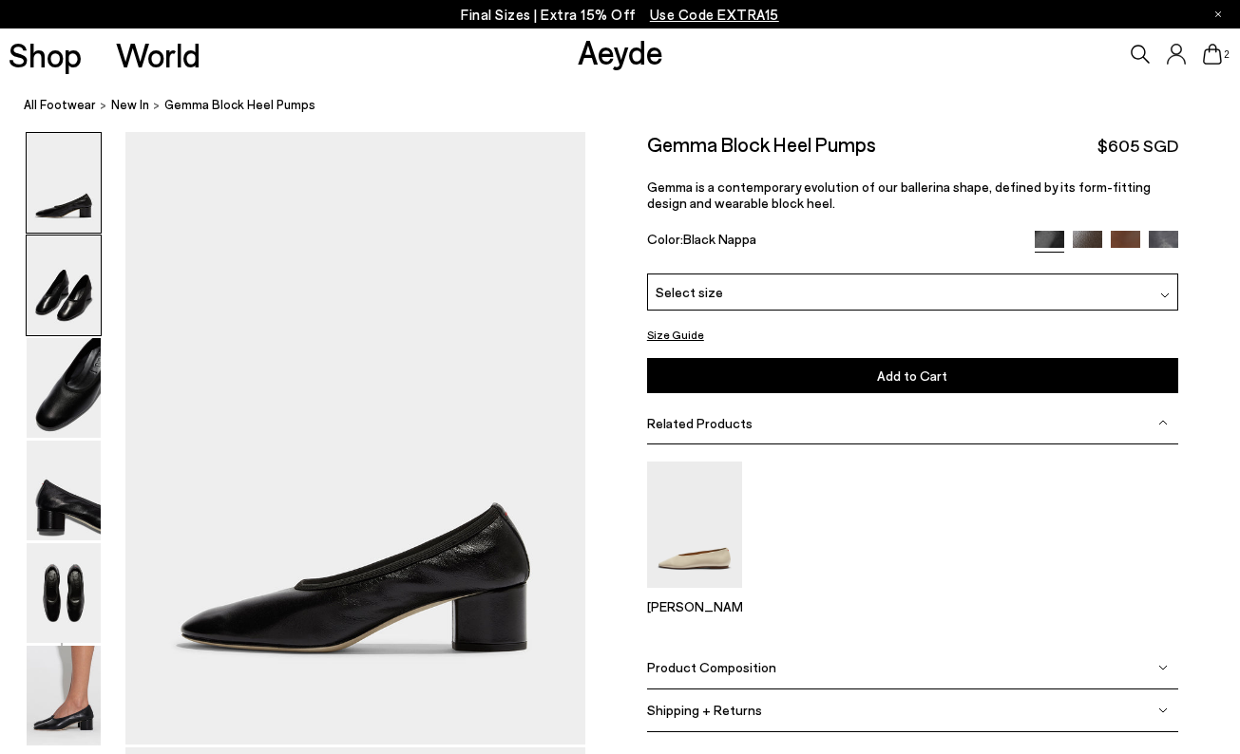
click at [80, 311] on img at bounding box center [64, 286] width 74 height 100
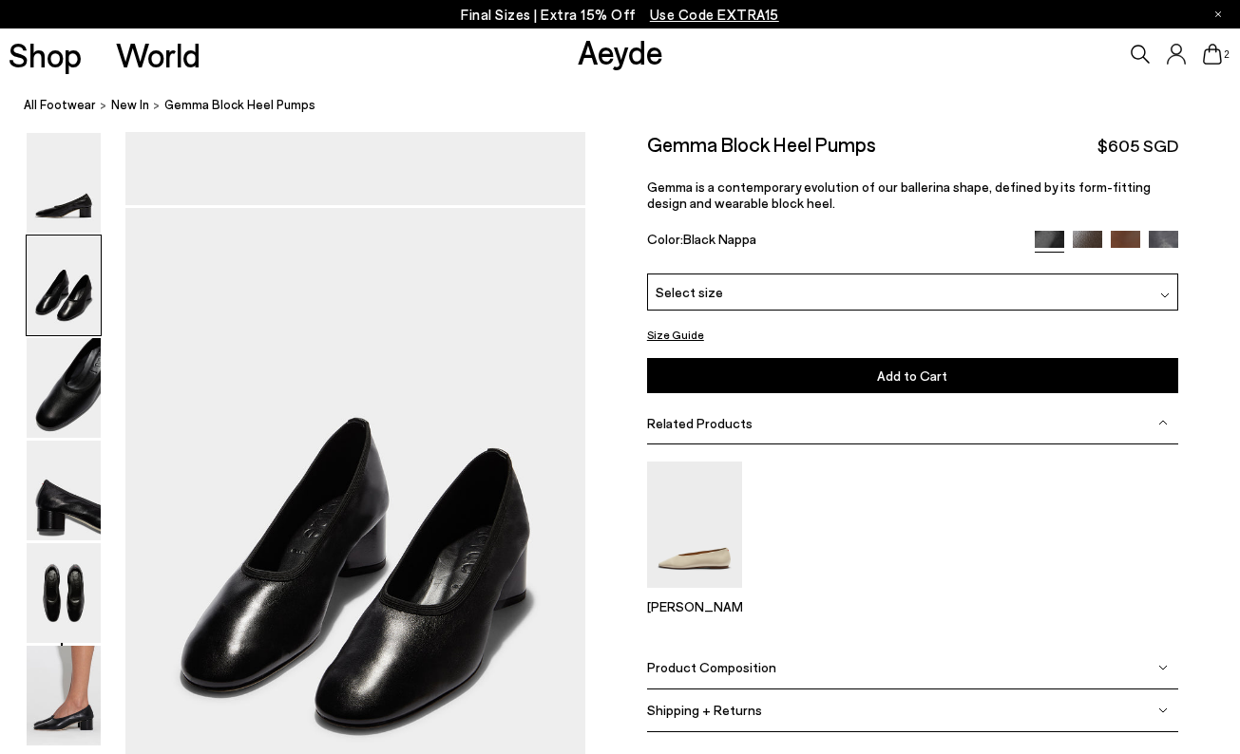
scroll to position [617, 0]
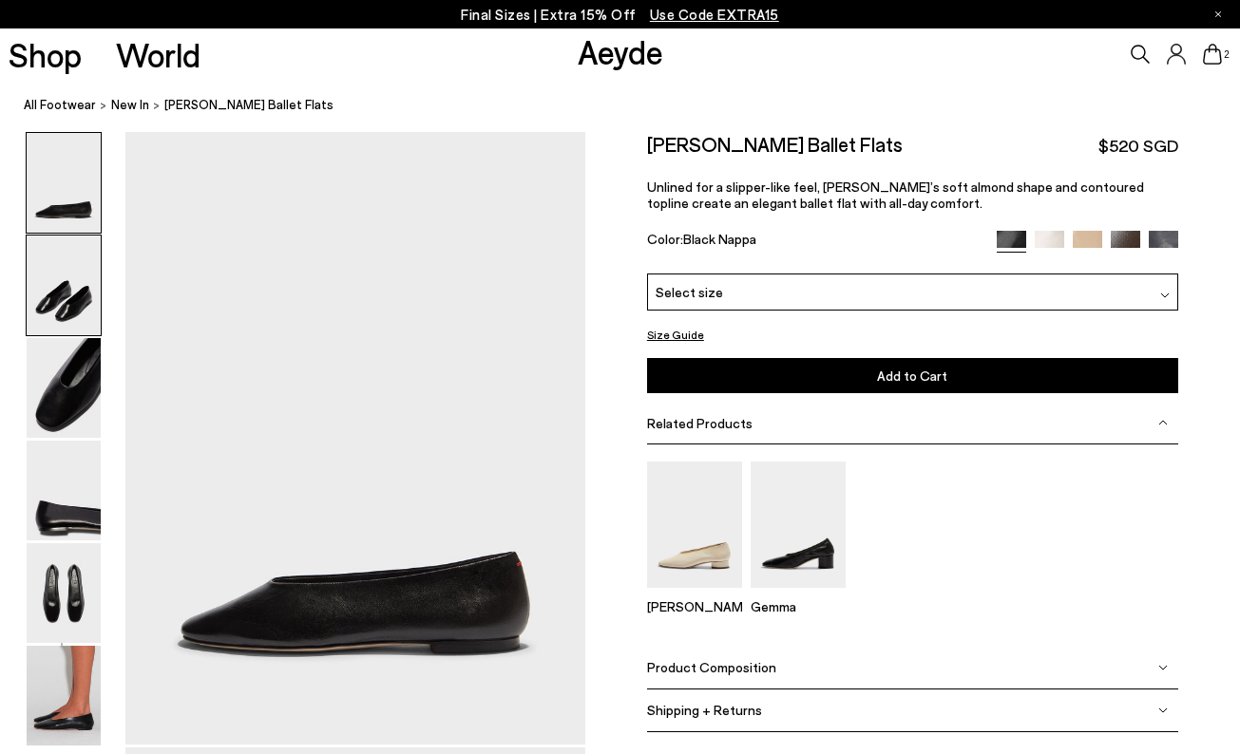
click at [75, 310] on img at bounding box center [64, 286] width 74 height 100
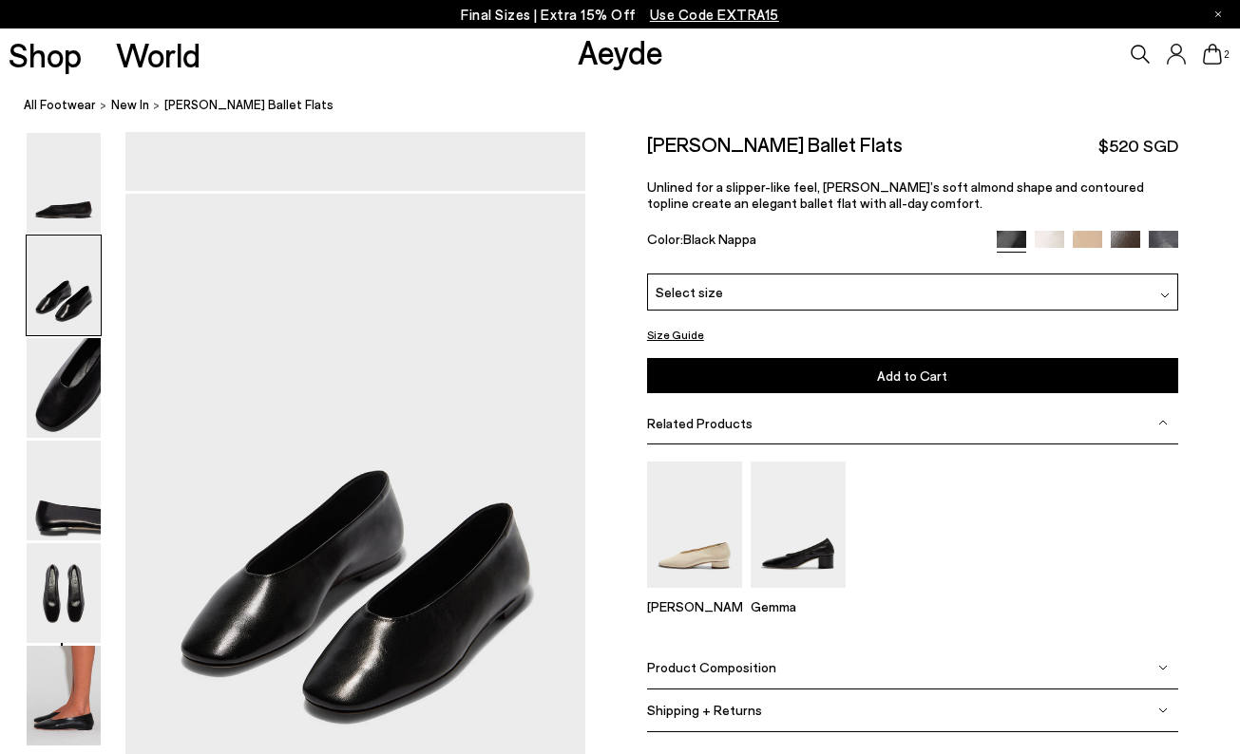
scroll to position [617, 0]
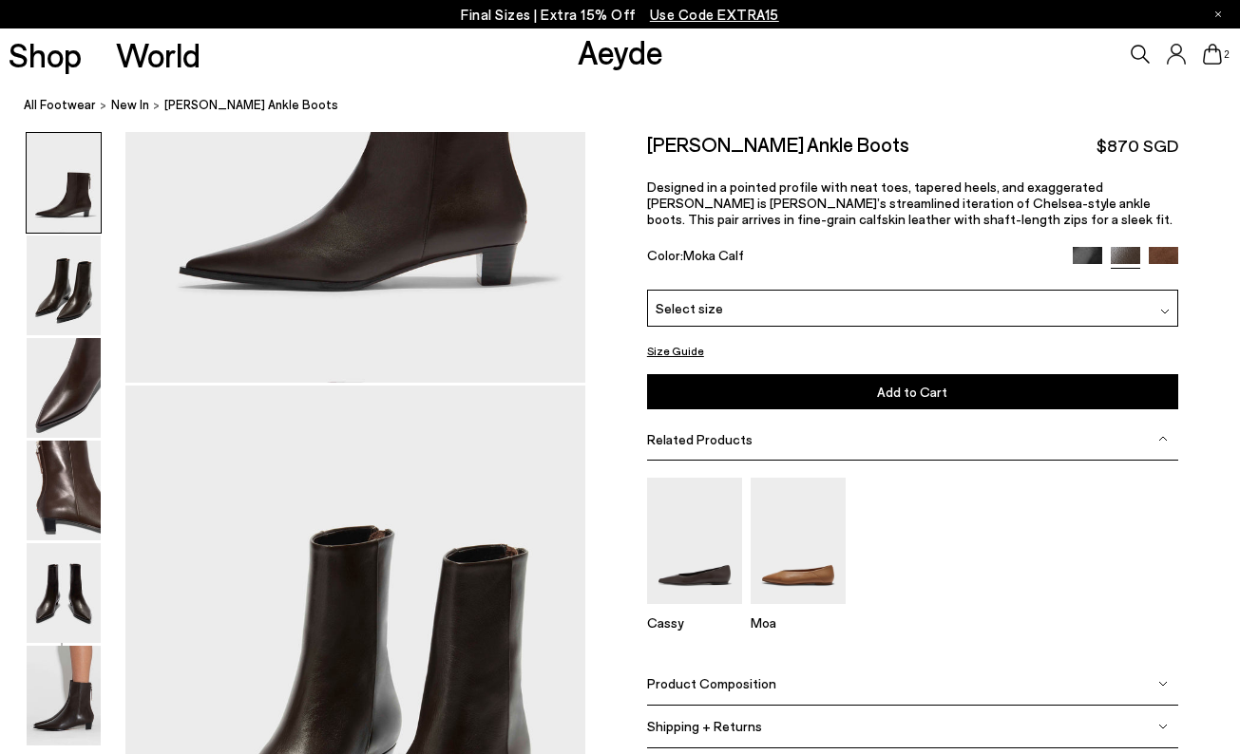
scroll to position [376, 0]
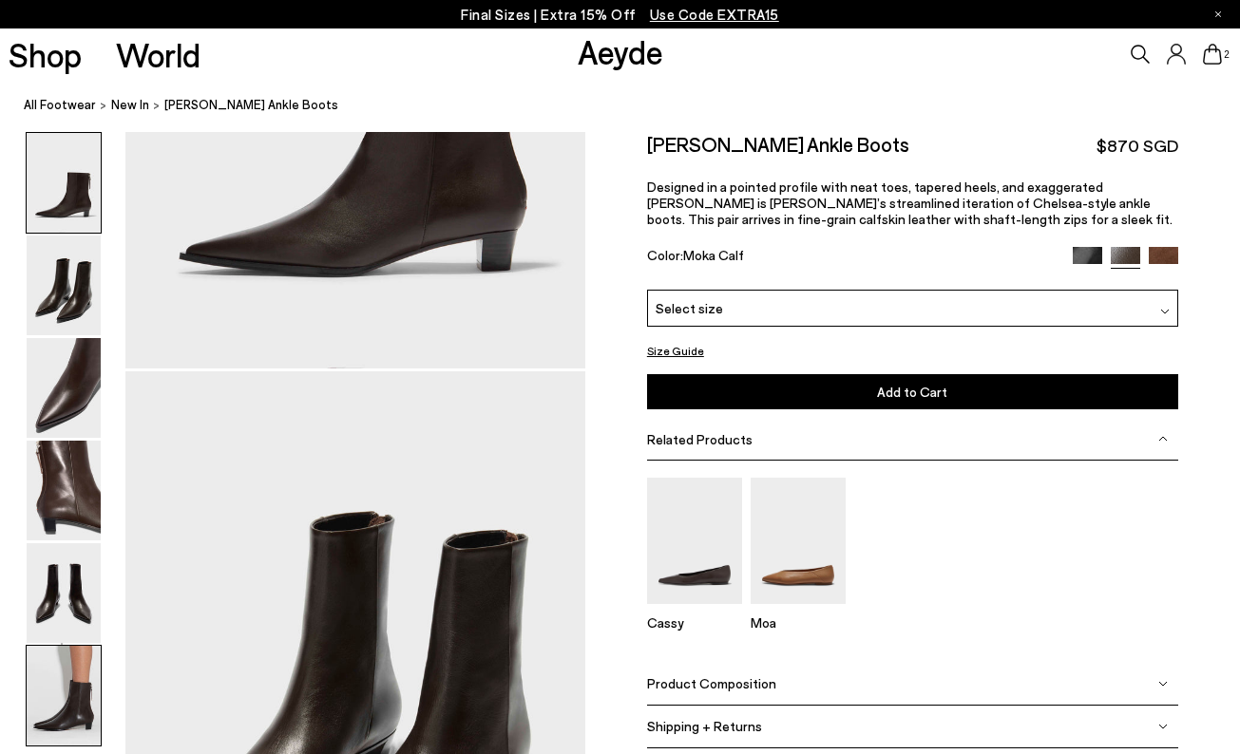
click at [65, 700] on img at bounding box center [64, 696] width 74 height 100
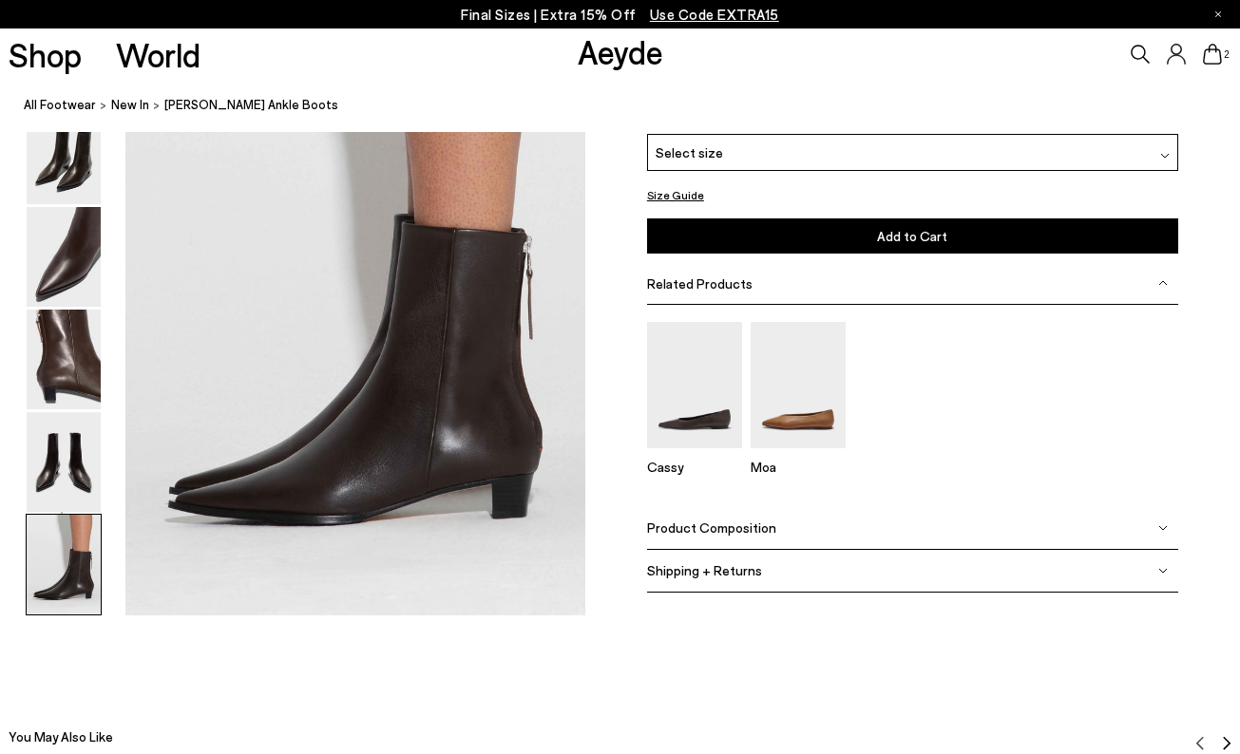
scroll to position [3209, 0]
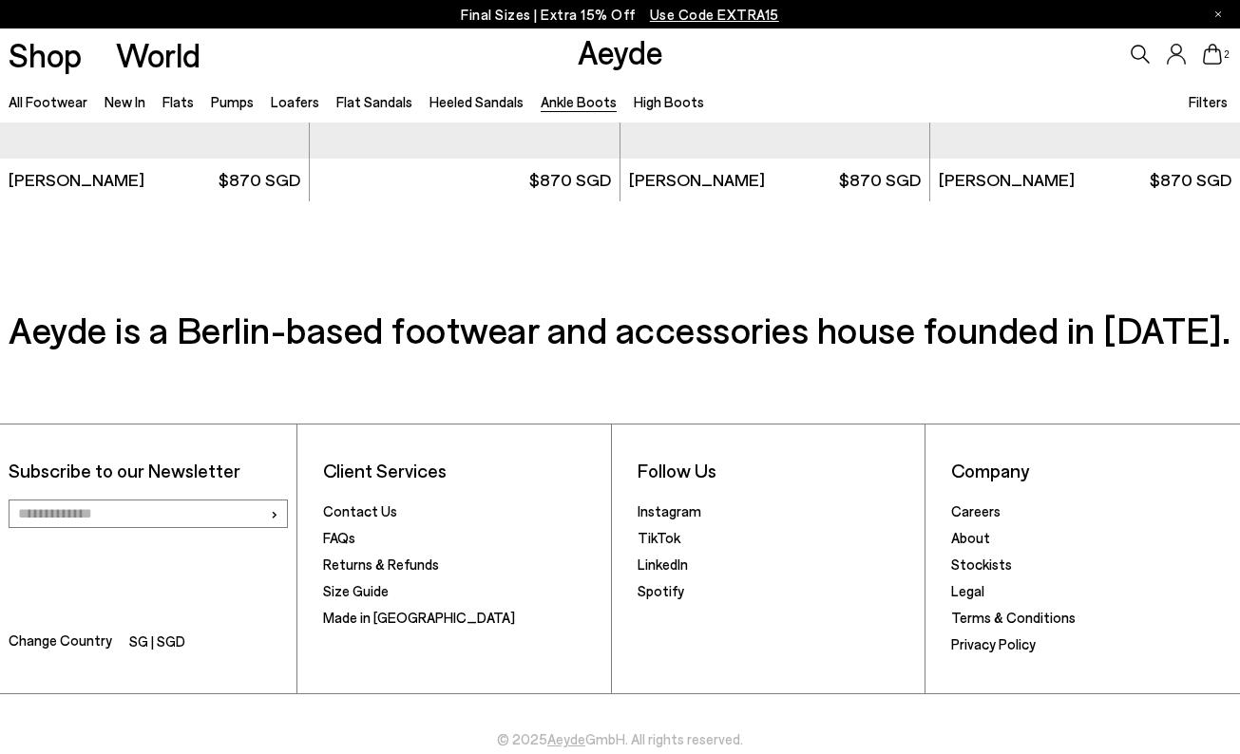
scroll to position [3813, 0]
